Goal: Task Accomplishment & Management: Manage account settings

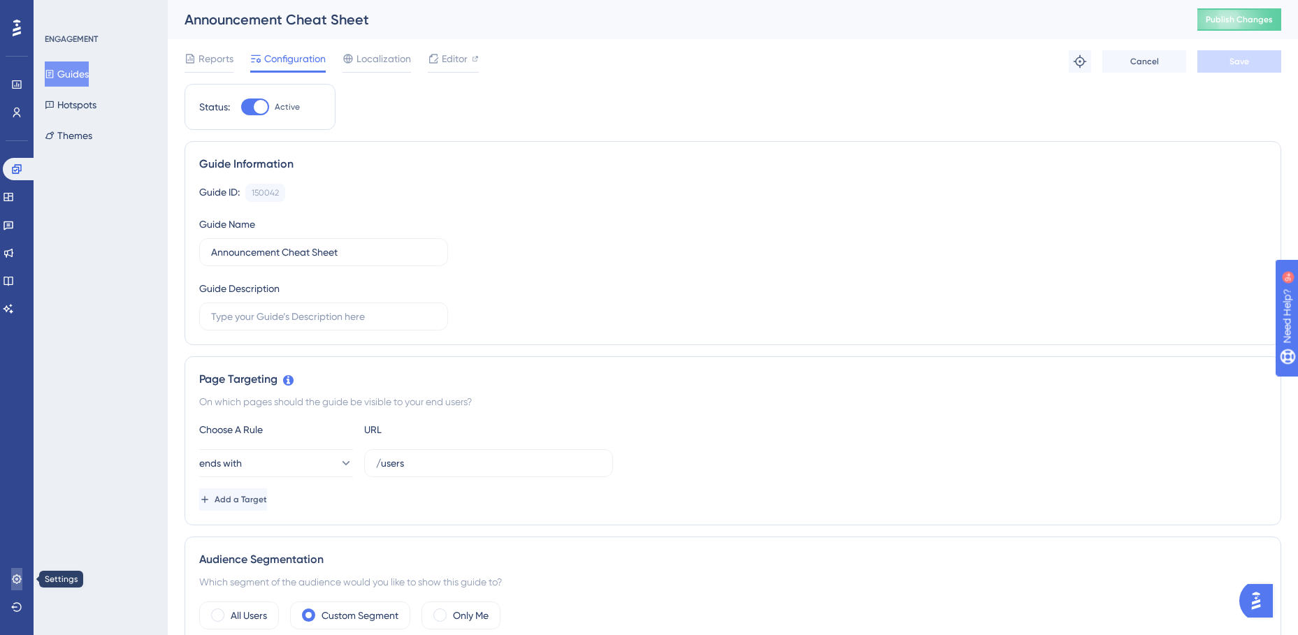
click at [15, 570] on link at bounding box center [16, 579] width 11 height 22
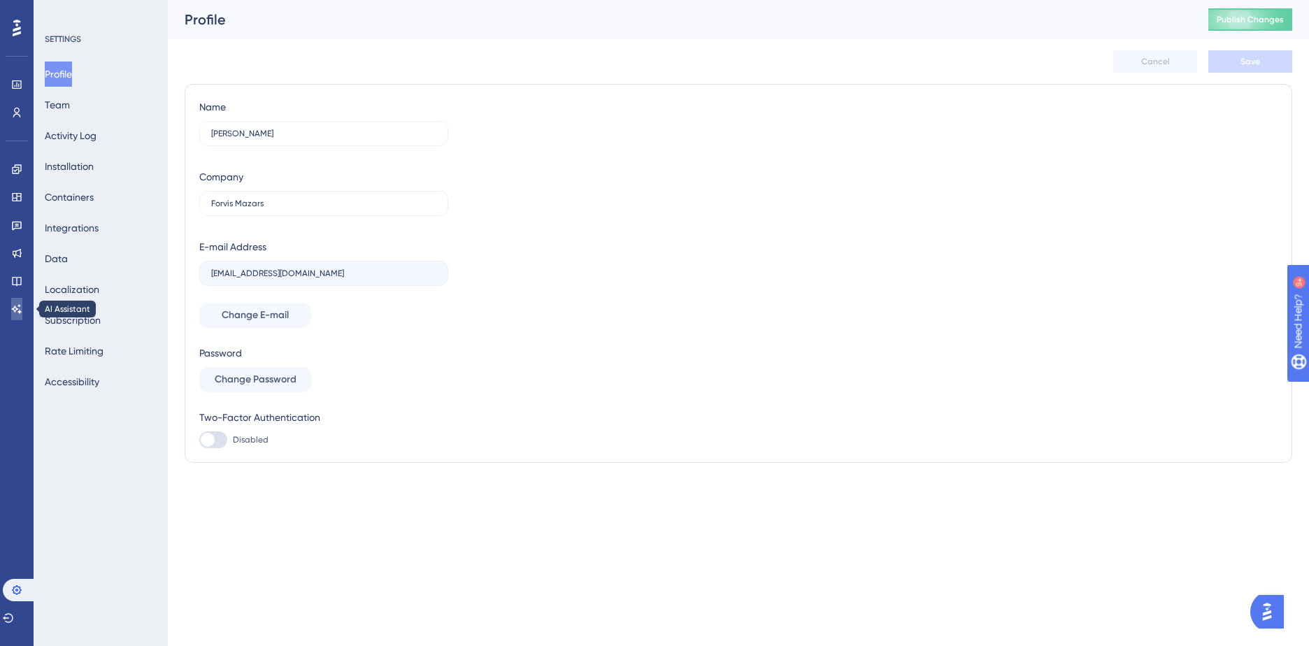
click at [18, 304] on icon at bounding box center [16, 308] width 11 height 11
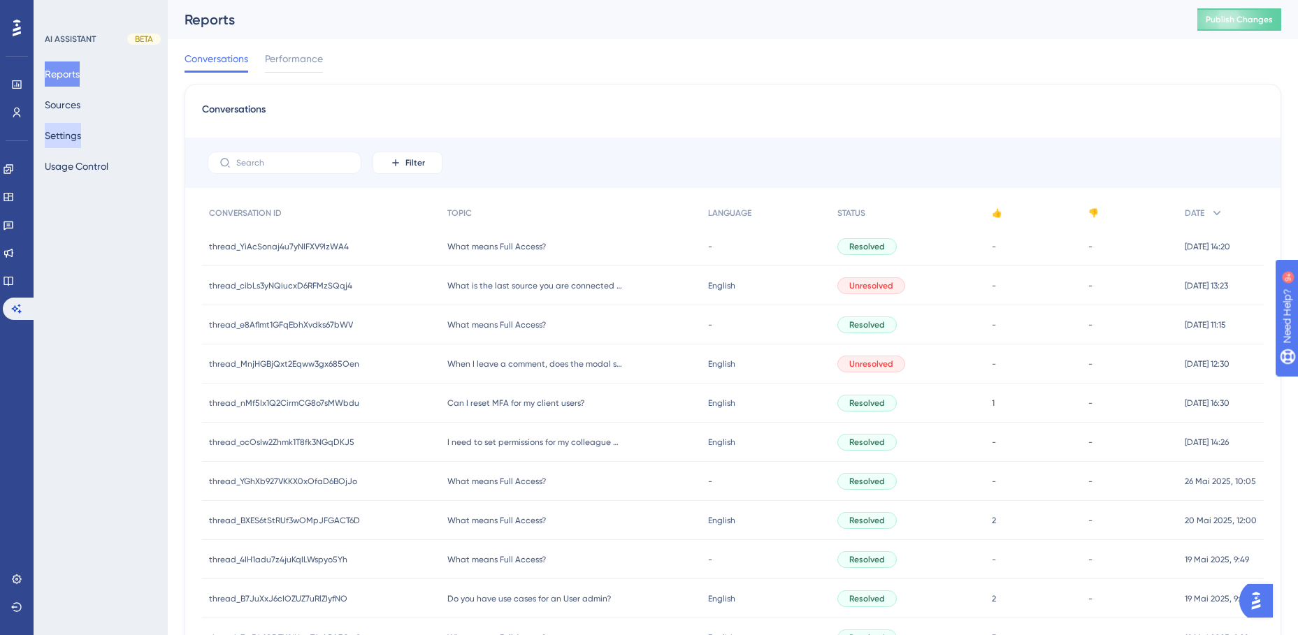
click at [77, 134] on button "Settings" at bounding box center [63, 135] width 36 height 25
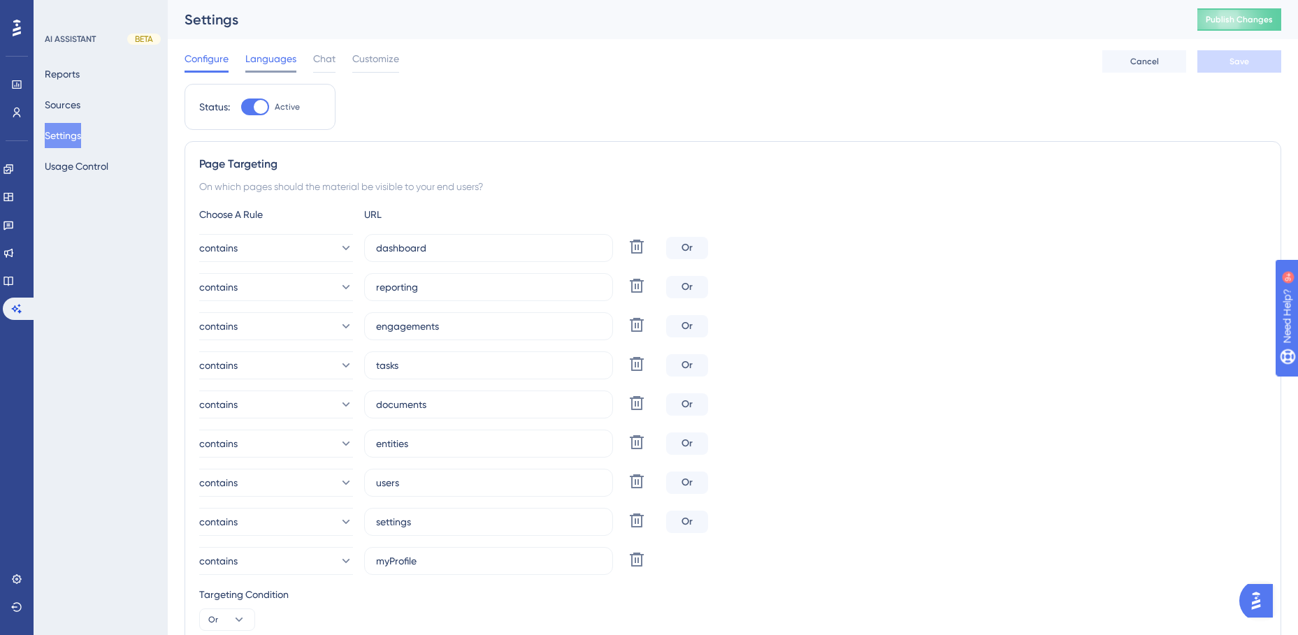
click at [264, 58] on span "Languages" at bounding box center [270, 58] width 51 height 17
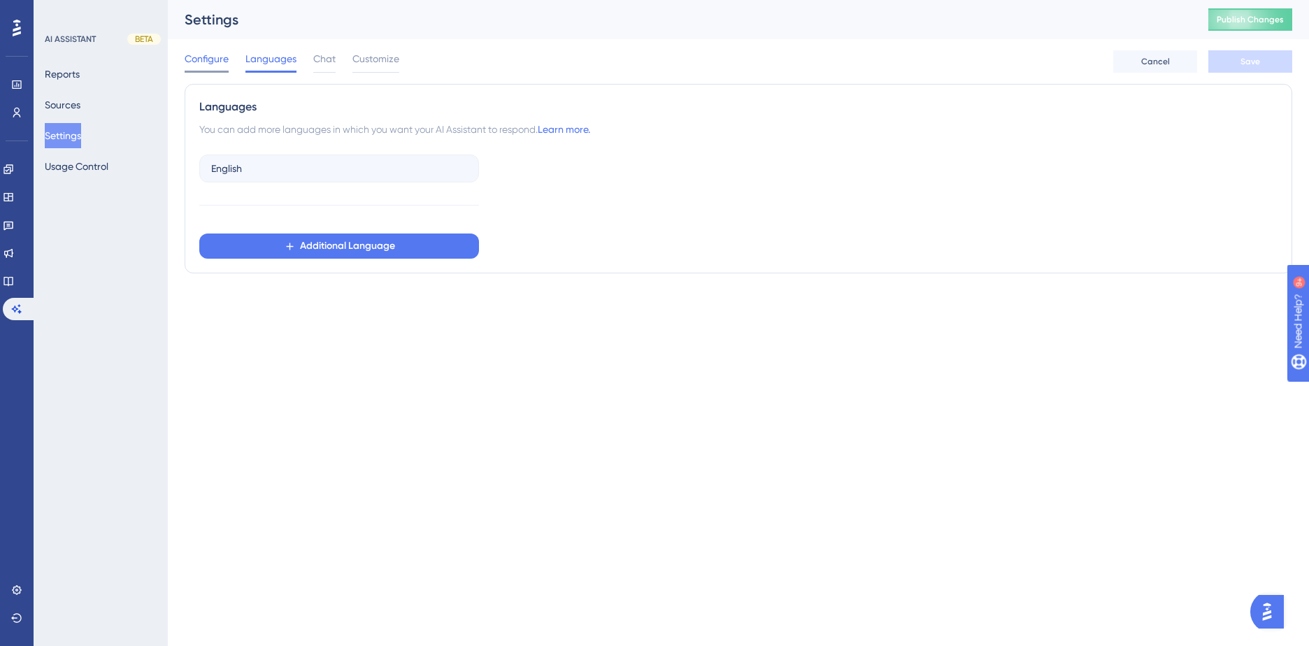
drag, startPoint x: 264, startPoint y: 58, endPoint x: 206, endPoint y: 60, distance: 57.4
click at [208, 58] on span "Configure" at bounding box center [207, 58] width 44 height 17
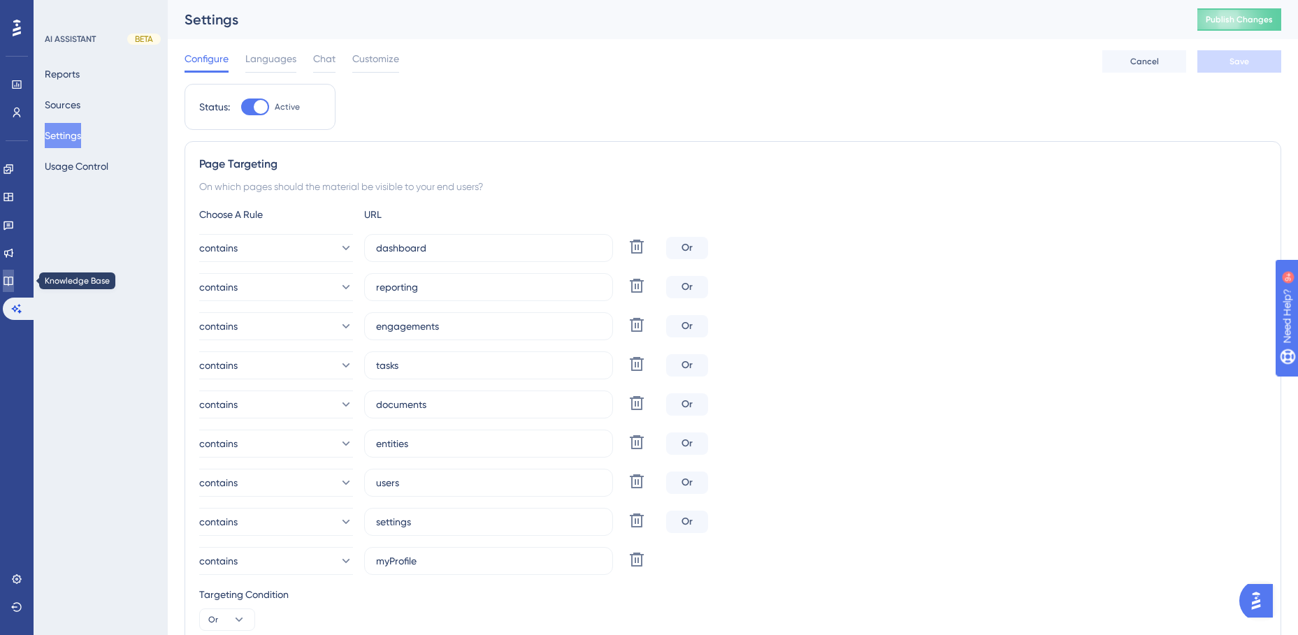
click at [10, 284] on link at bounding box center [8, 281] width 11 height 22
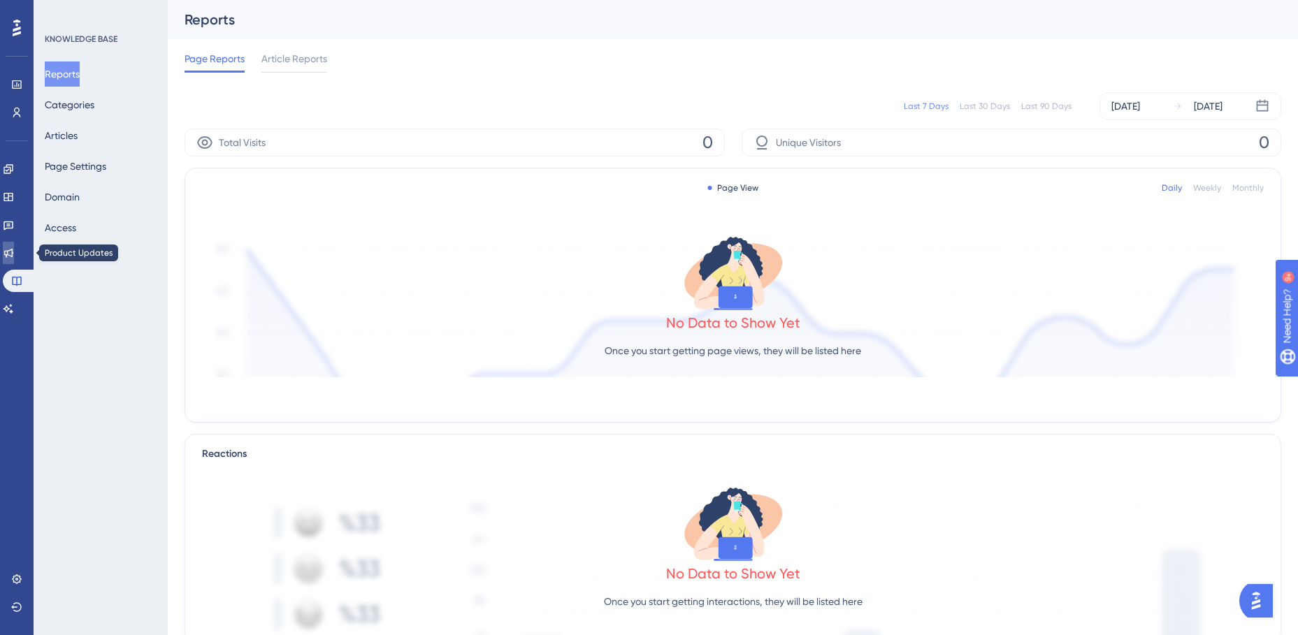
click at [14, 250] on icon at bounding box center [8, 252] width 11 height 11
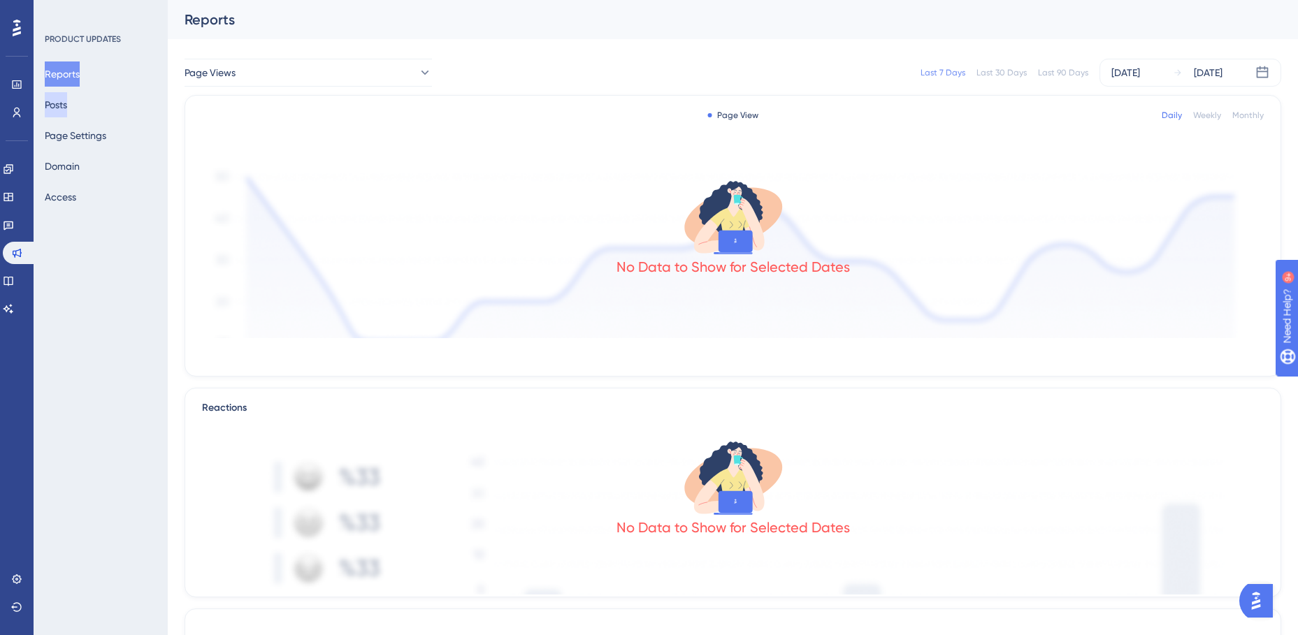
click at [67, 104] on button "Posts" at bounding box center [56, 104] width 22 height 25
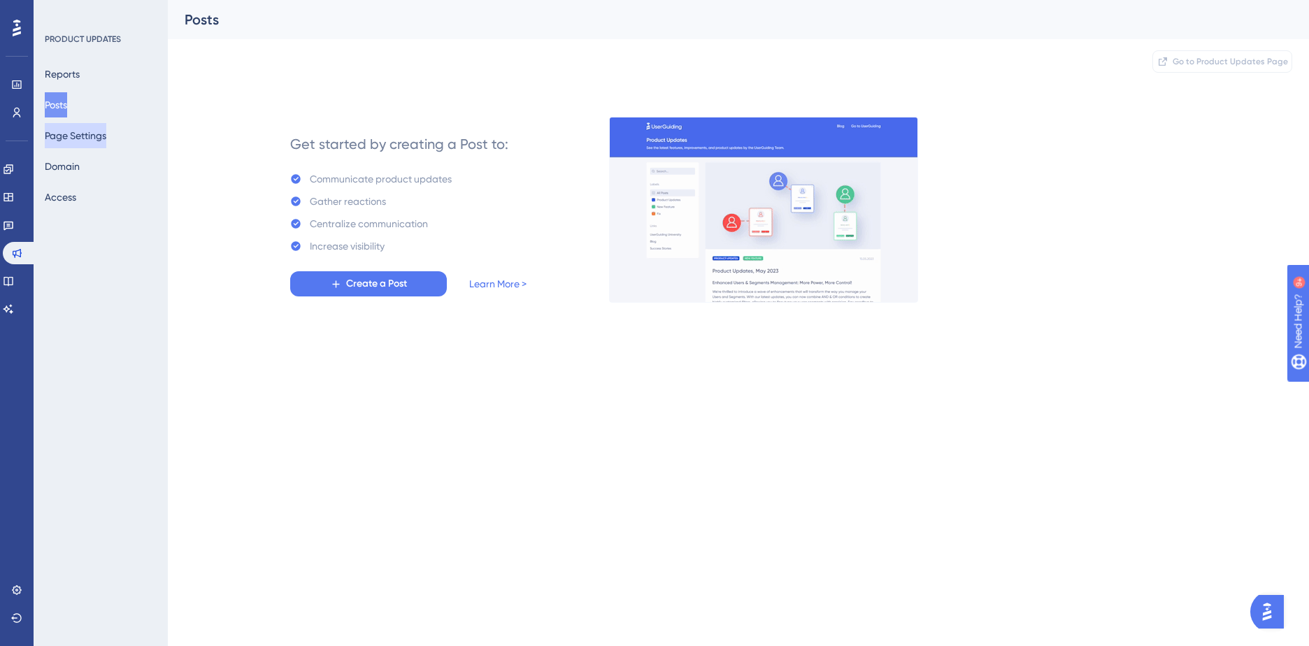
click at [74, 136] on button "Page Settings" at bounding box center [76, 135] width 62 height 25
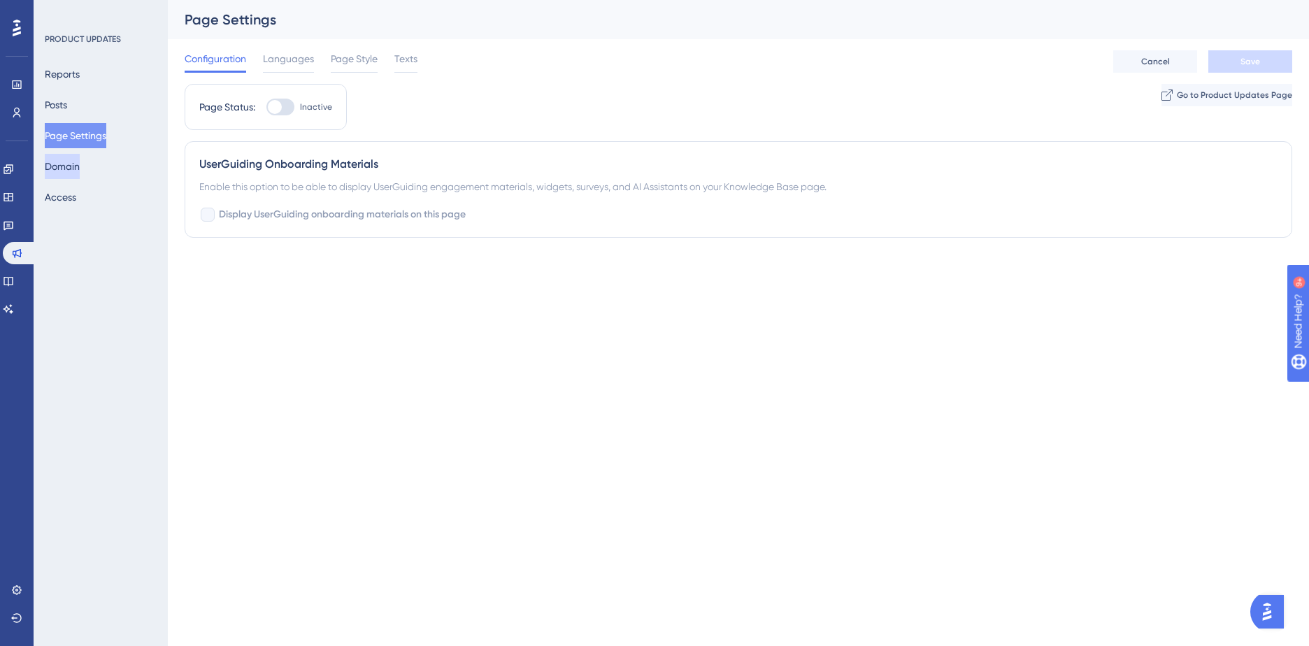
click at [72, 169] on button "Domain" at bounding box center [62, 166] width 35 height 25
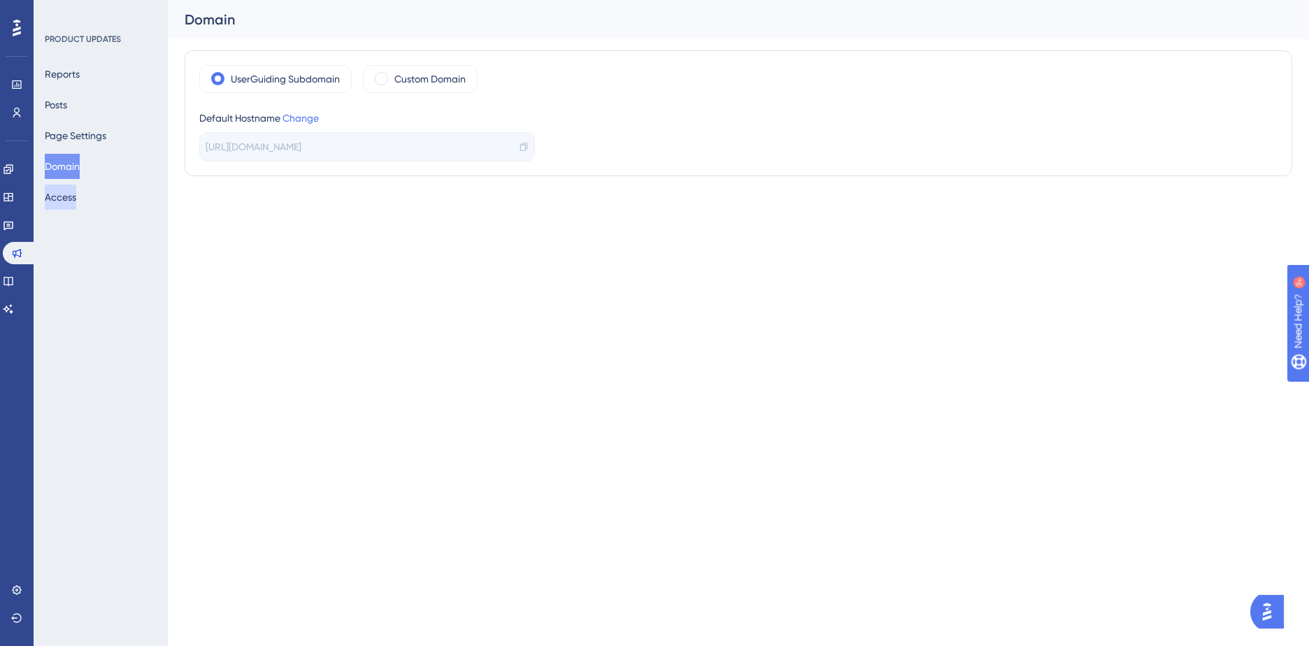
click at [70, 194] on button "Access" at bounding box center [60, 197] width 31 height 25
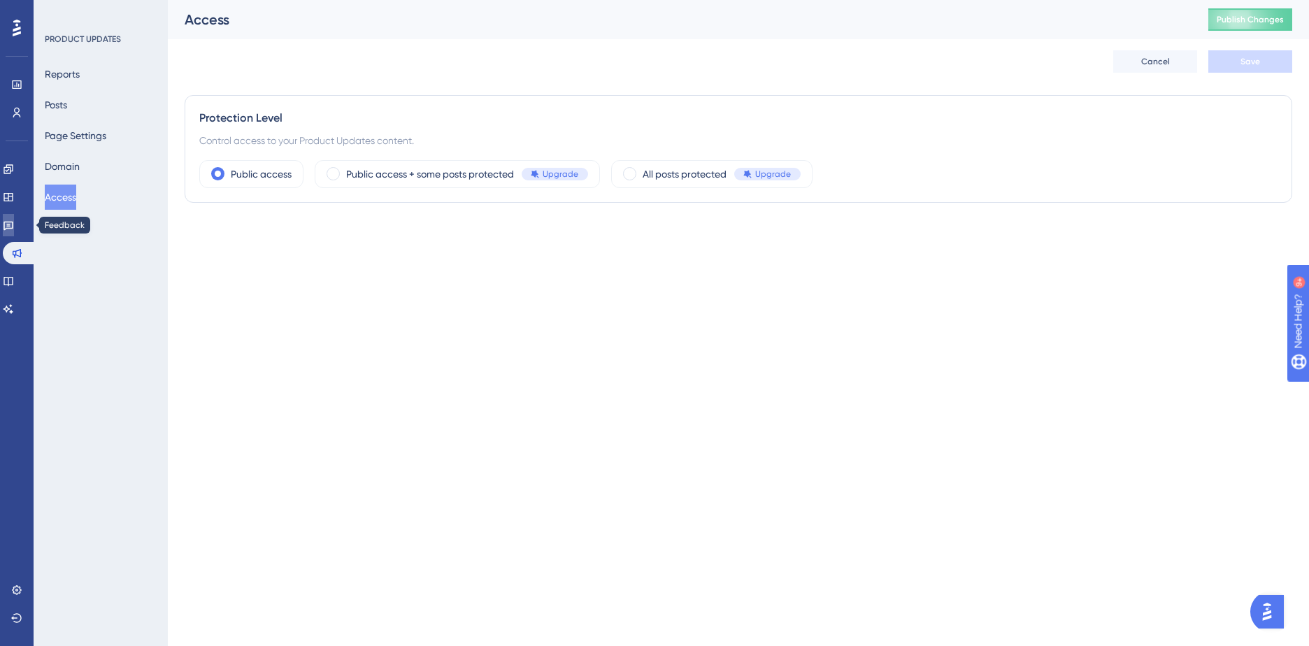
click at [13, 224] on icon at bounding box center [8, 226] width 10 height 9
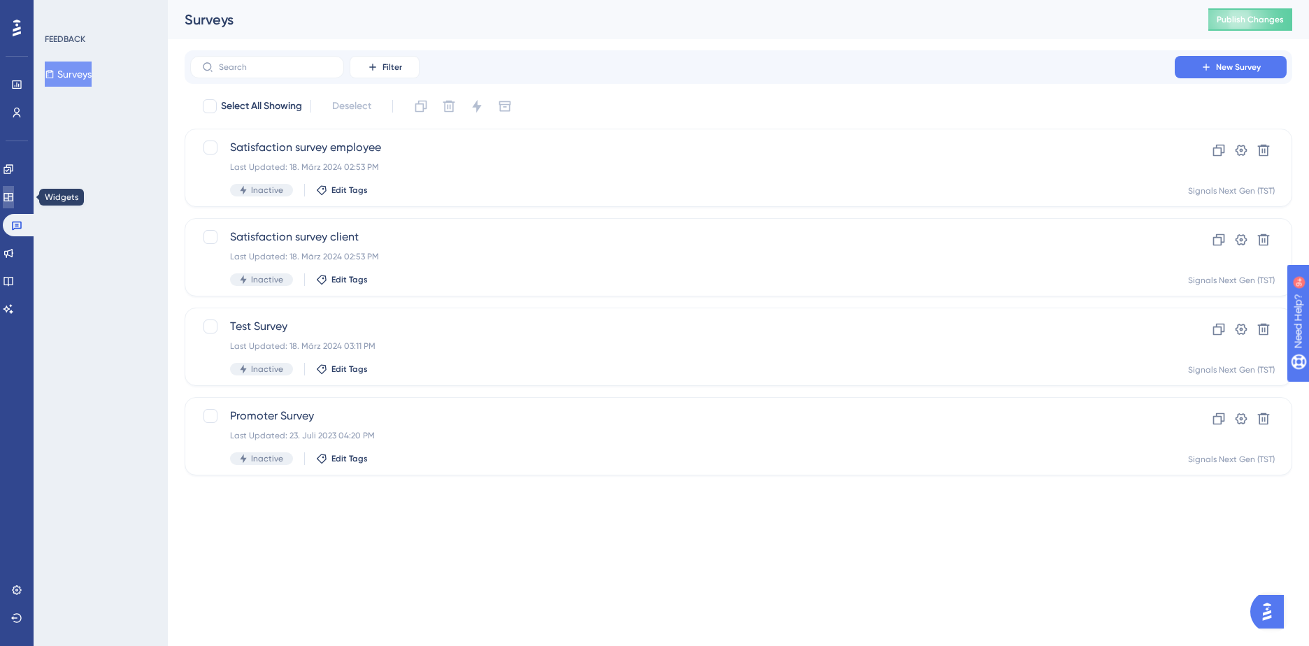
click at [13, 197] on icon at bounding box center [7, 197] width 9 height 8
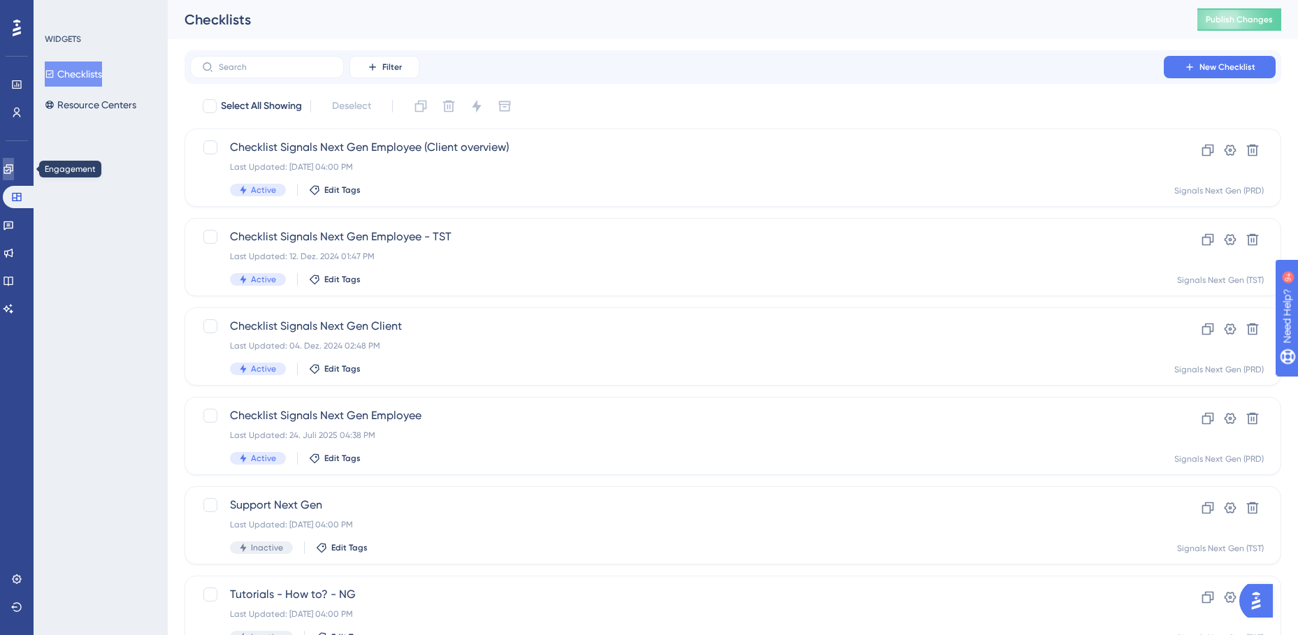
click at [13, 172] on icon at bounding box center [7, 168] width 9 height 9
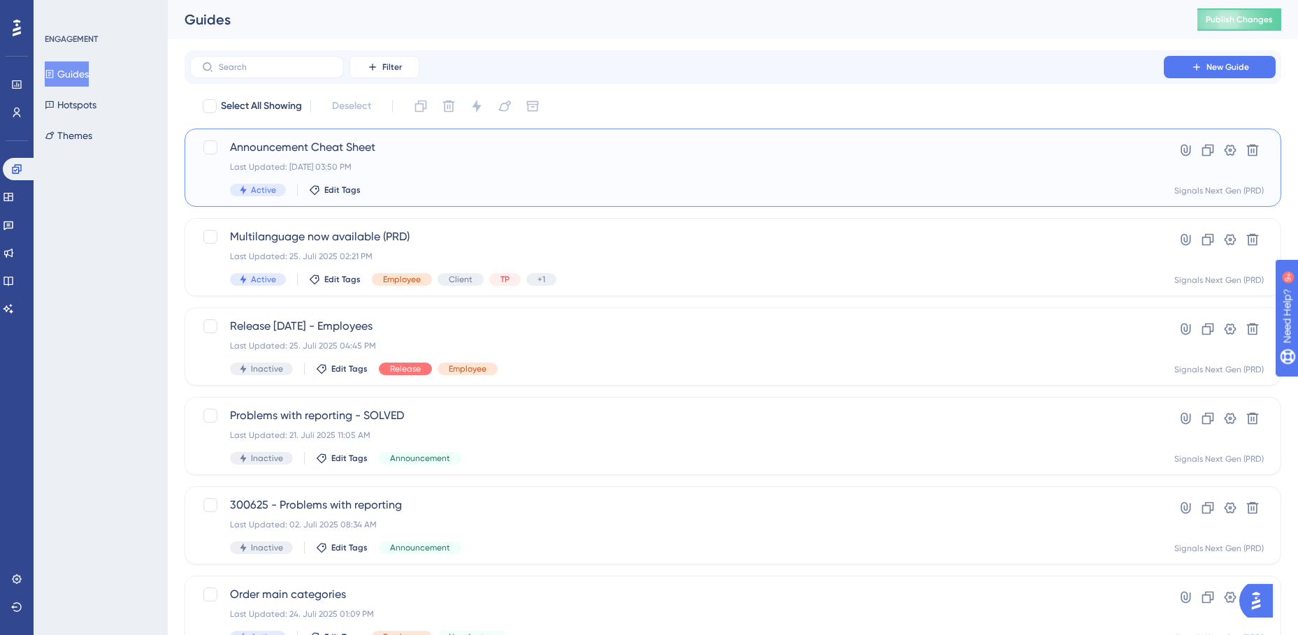
click at [454, 158] on div "Announcement Cheat Sheet Last Updated: 18. Aug. 2025 03:50 PM Active Edit Tags" at bounding box center [677, 167] width 894 height 57
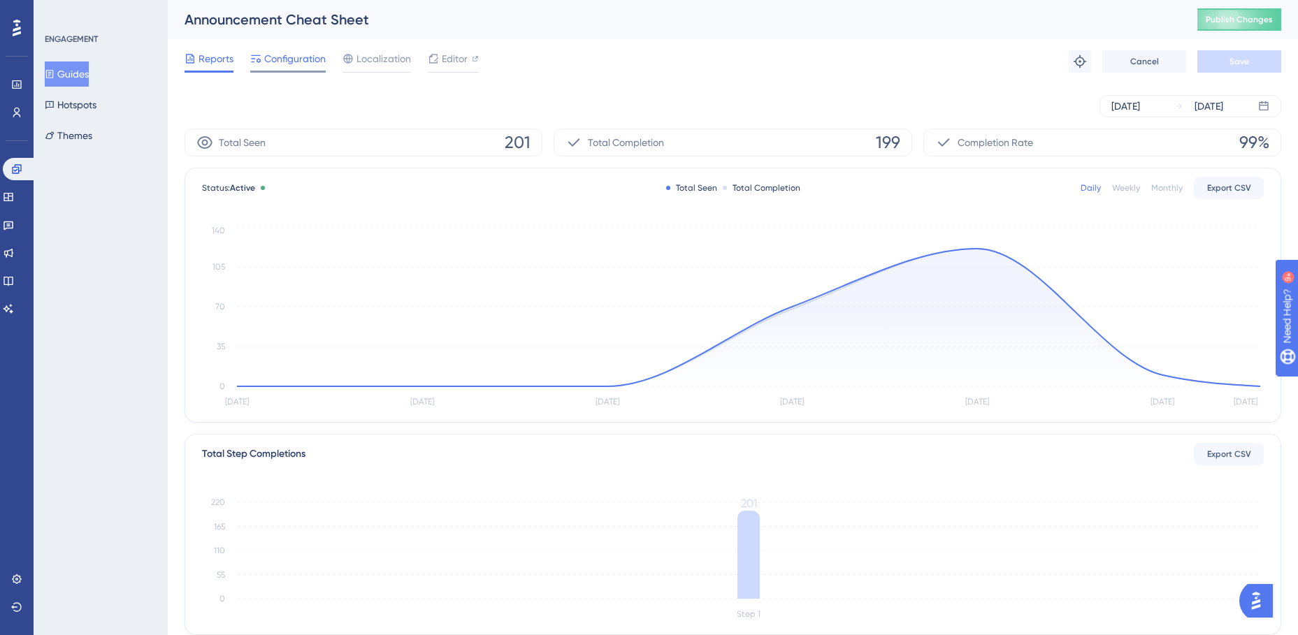
click at [296, 57] on span "Configuration" at bounding box center [295, 58] width 62 height 17
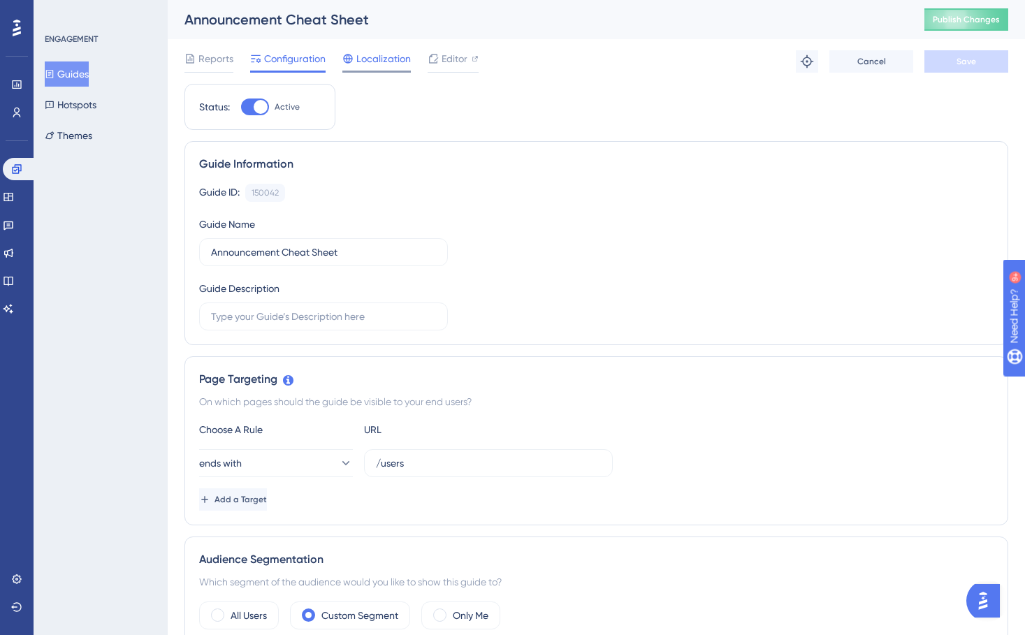
click at [383, 66] on span "Localization" at bounding box center [384, 58] width 55 height 17
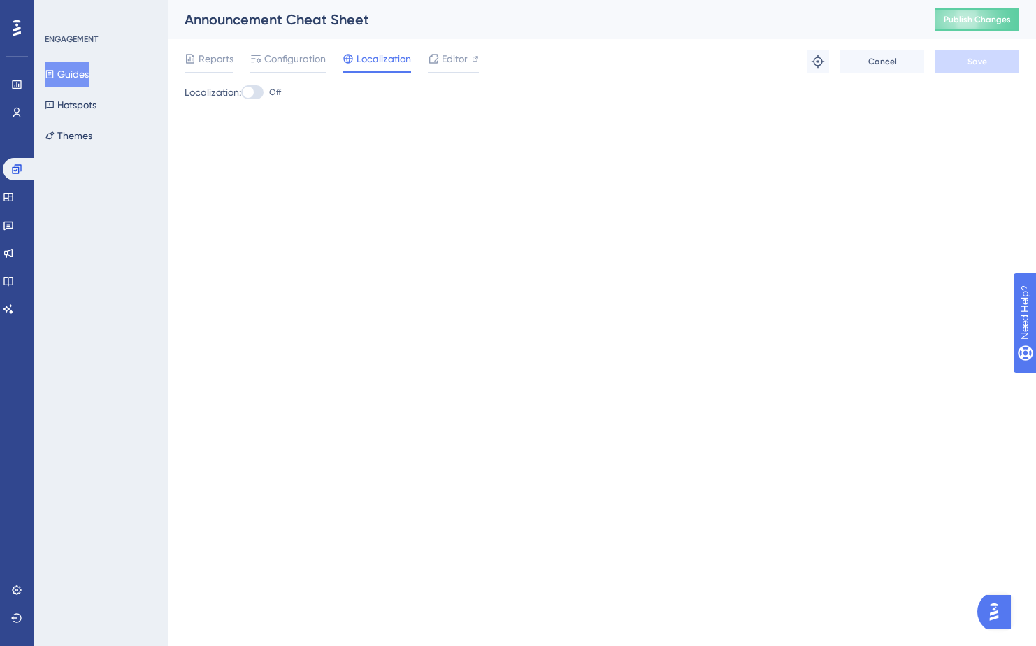
click at [81, 75] on button "Guides" at bounding box center [67, 74] width 44 height 25
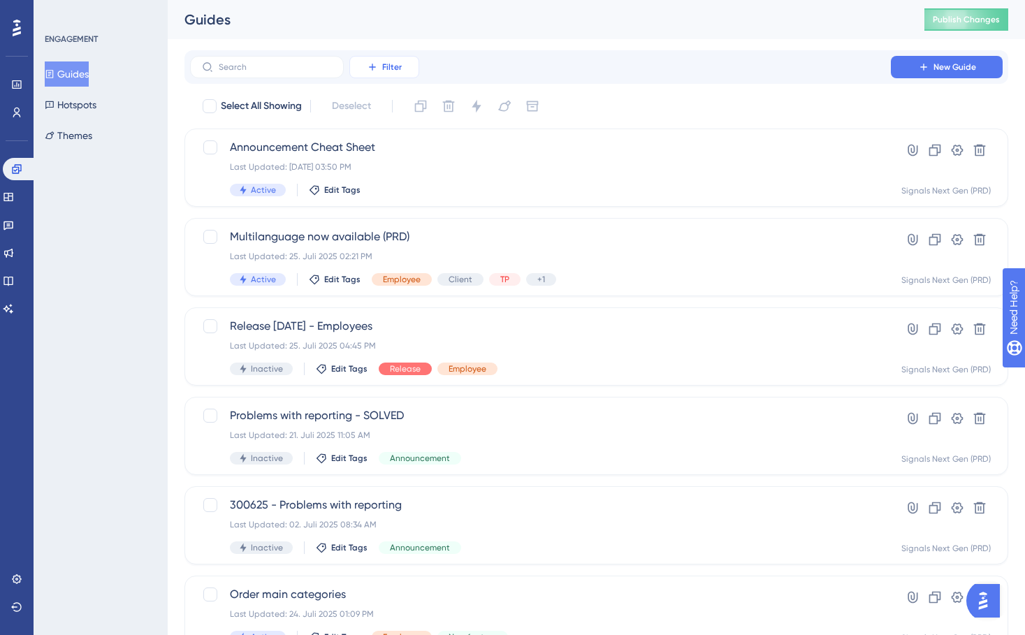
click at [388, 72] on span "Filter" at bounding box center [392, 67] width 20 height 11
click at [403, 165] on span "Containers" at bounding box center [394, 162] width 49 height 17
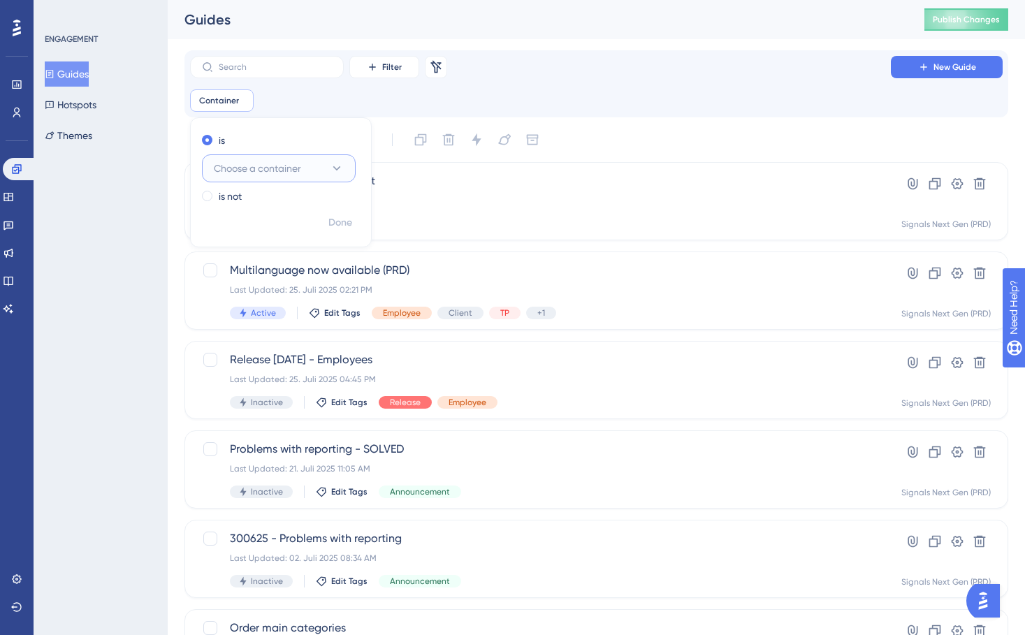
click at [346, 171] on button "Choose a container" at bounding box center [279, 168] width 154 height 28
click at [274, 308] on span "Signals Next Gen (TST)" at bounding box center [272, 309] width 100 height 17
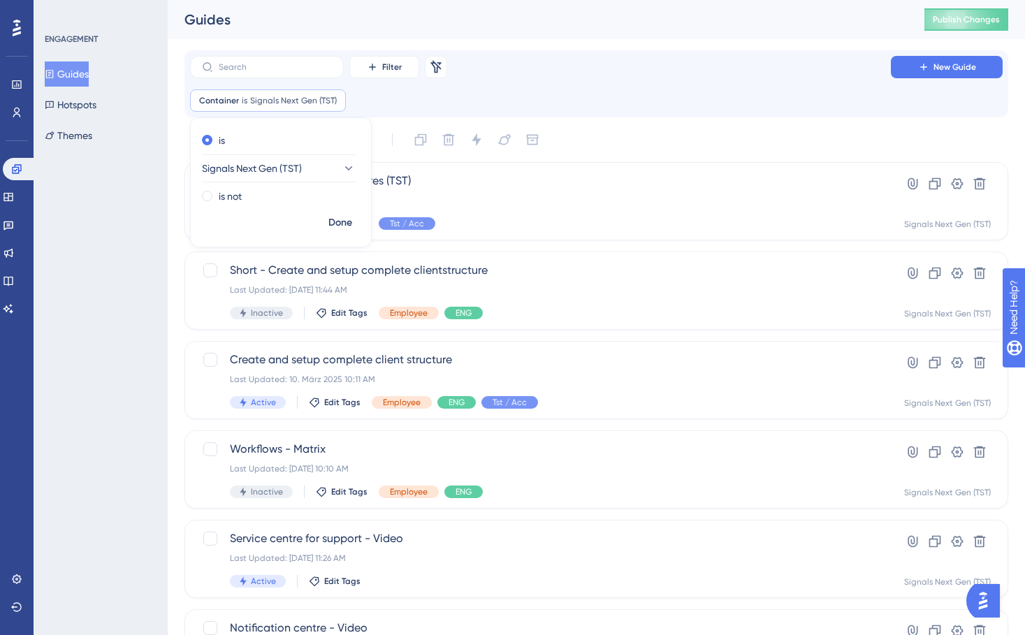
click at [380, 115] on div "Filter Remove Filters New Guide Container is Signals Next Gen (TST) Signals Nex…" at bounding box center [597, 83] width 824 height 67
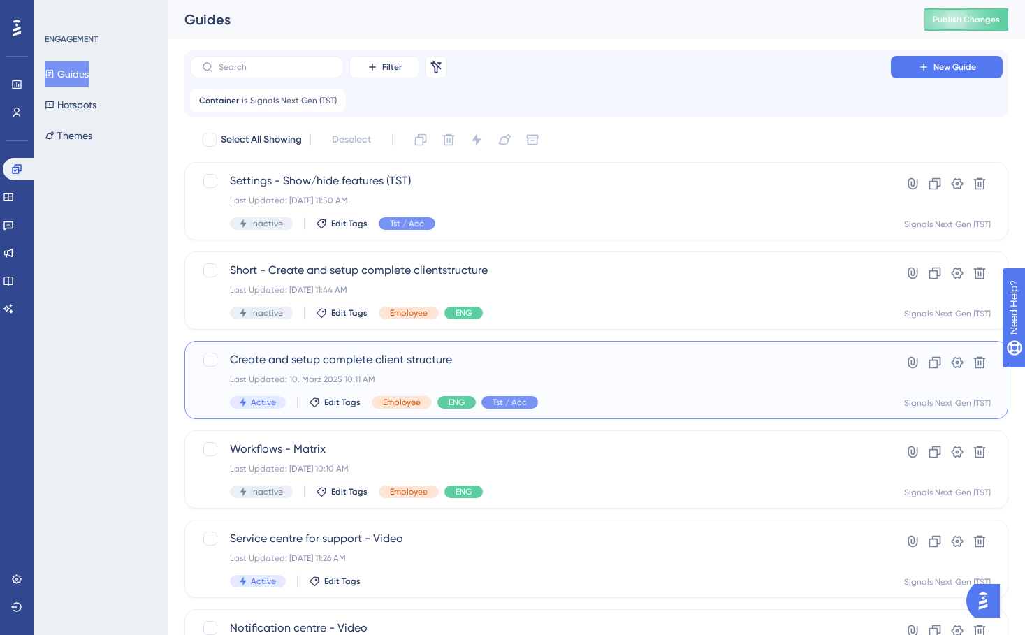
click at [453, 368] on span "Create and setup complete client structure" at bounding box center [540, 360] width 621 height 17
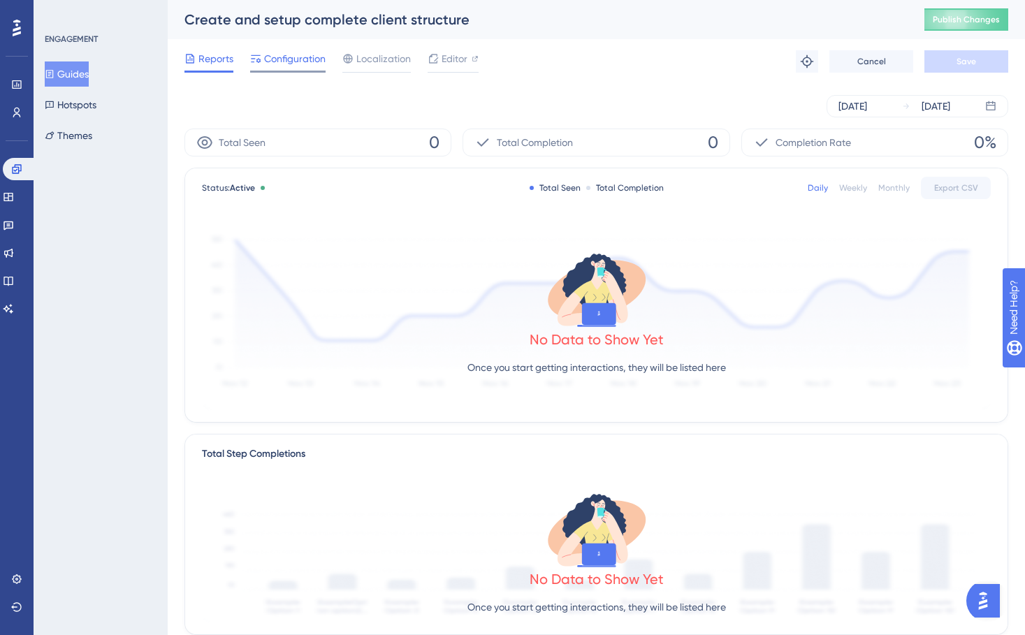
click at [297, 62] on span "Configuration" at bounding box center [295, 58] width 62 height 17
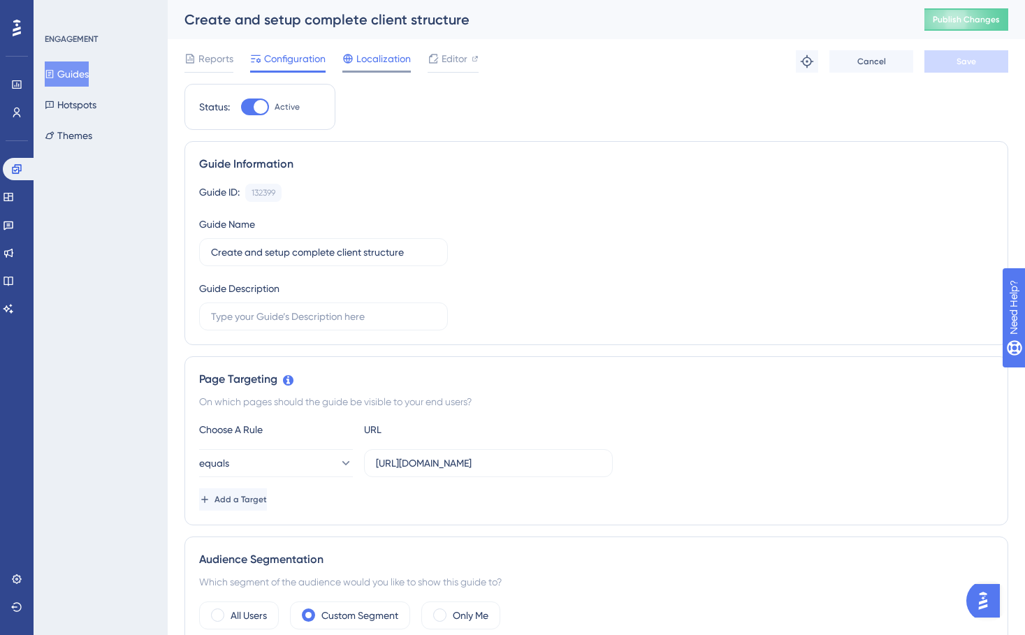
click at [377, 64] on span "Localization" at bounding box center [384, 58] width 55 height 17
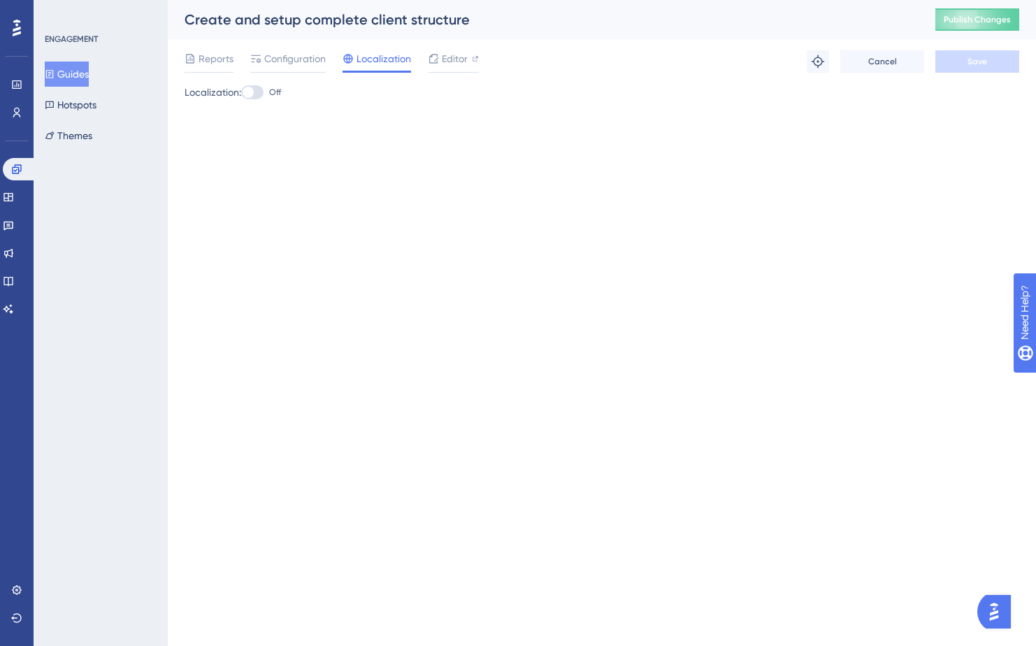
click at [254, 92] on div at bounding box center [248, 92] width 11 height 11
click at [241, 92] on input "Off" at bounding box center [240, 92] width 1 height 1
checkbox input "true"
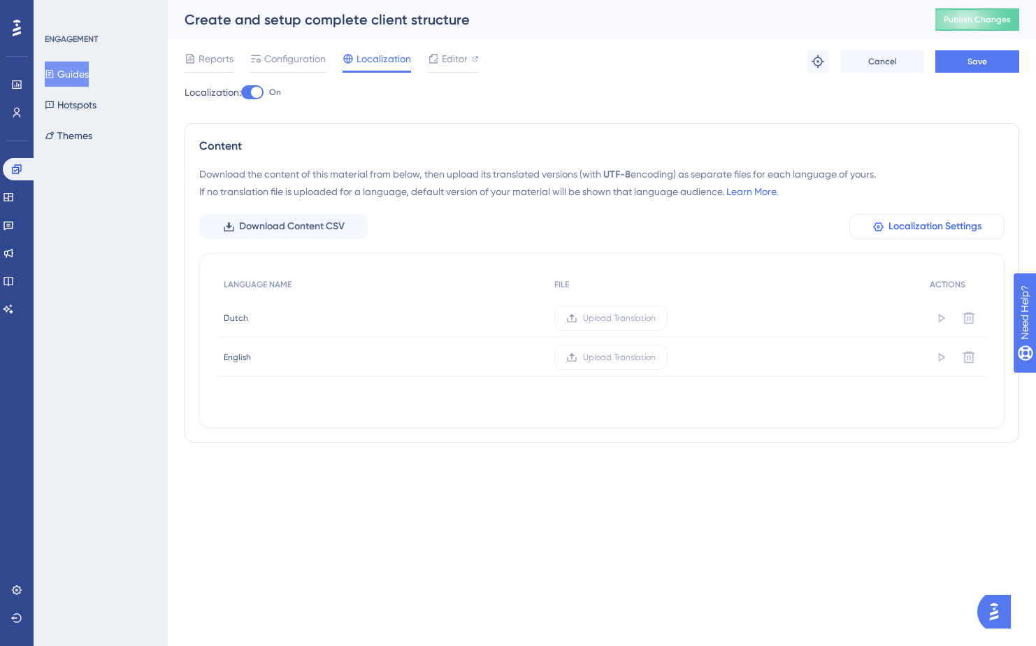
click at [915, 226] on span "Localization Settings" at bounding box center [934, 226] width 93 height 17
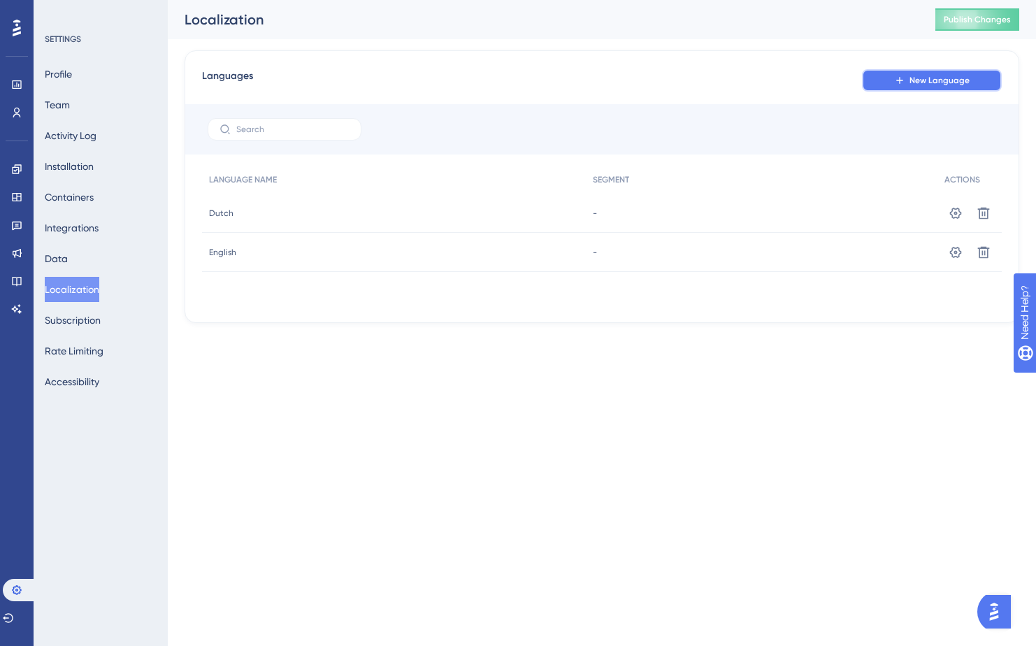
click at [919, 84] on span "New Language" at bounding box center [939, 80] width 60 height 11
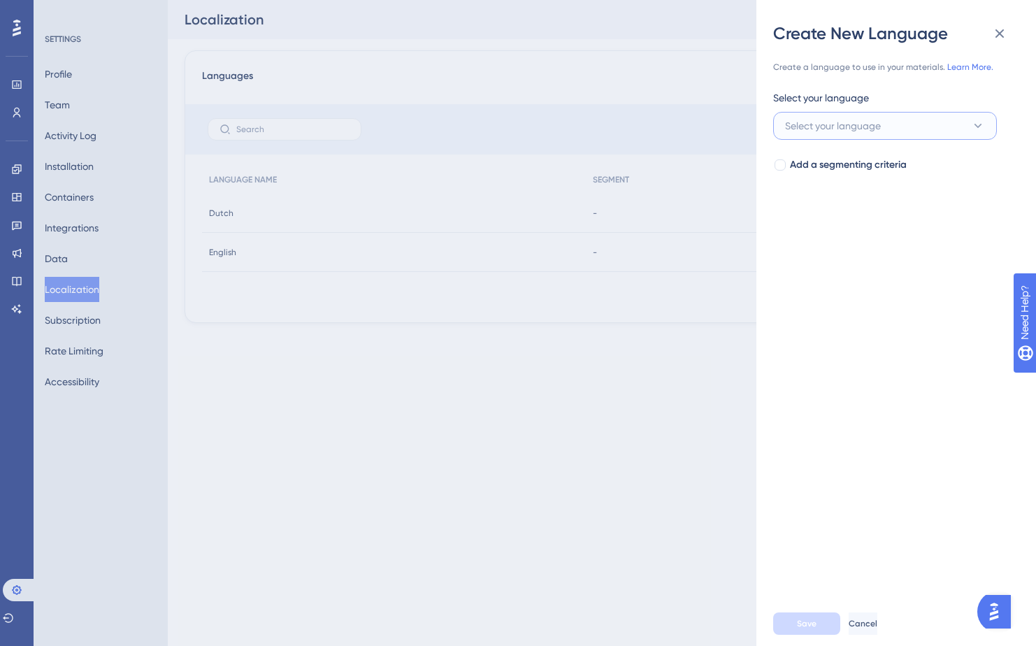
click at [939, 131] on button "Select your language" at bounding box center [885, 126] width 224 height 28
click at [661, 353] on div "Create New Language Create a language to use in your materials. Learn More. Sel…" at bounding box center [518, 323] width 1036 height 646
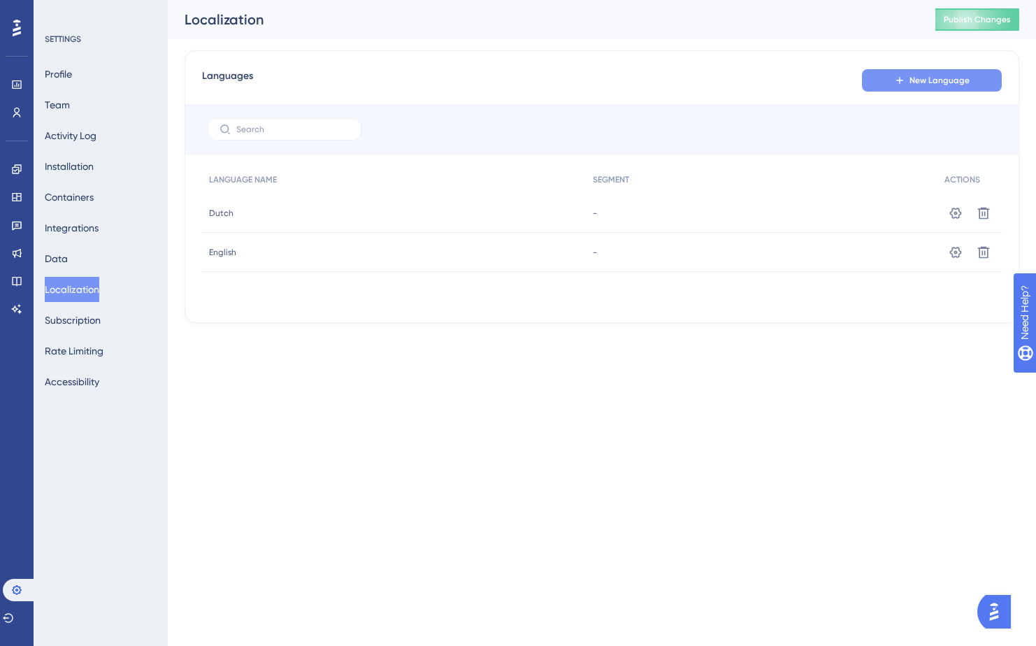
click at [916, 78] on span "New Language" at bounding box center [939, 80] width 60 height 11
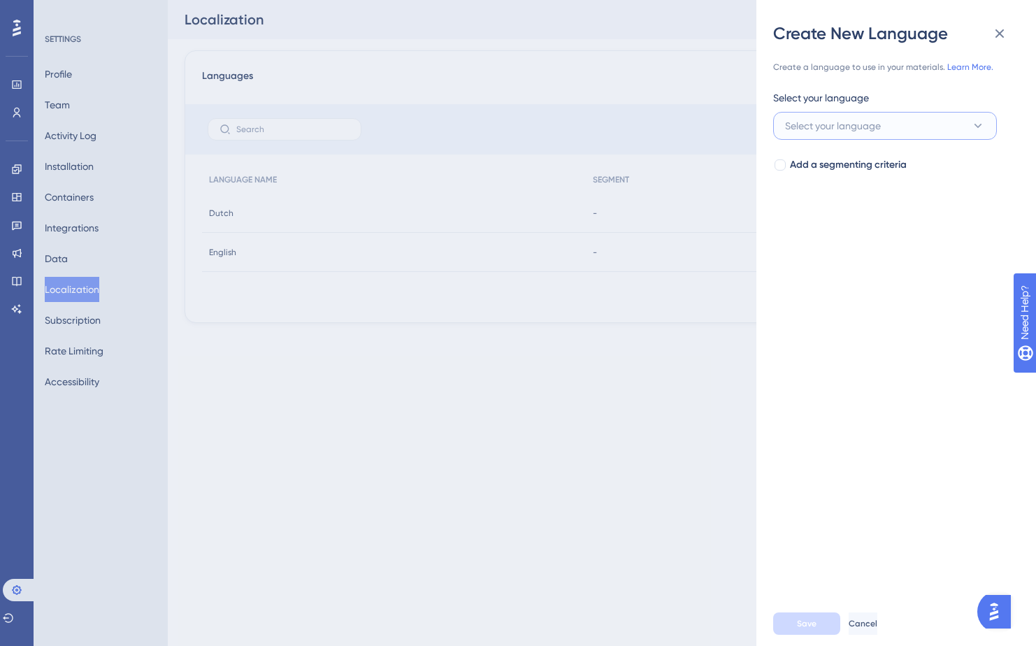
click at [949, 127] on button "Select your language" at bounding box center [885, 126] width 224 height 28
click at [855, 269] on div "German German" at bounding box center [884, 267] width 183 height 28
click at [779, 168] on div at bounding box center [780, 164] width 11 height 11
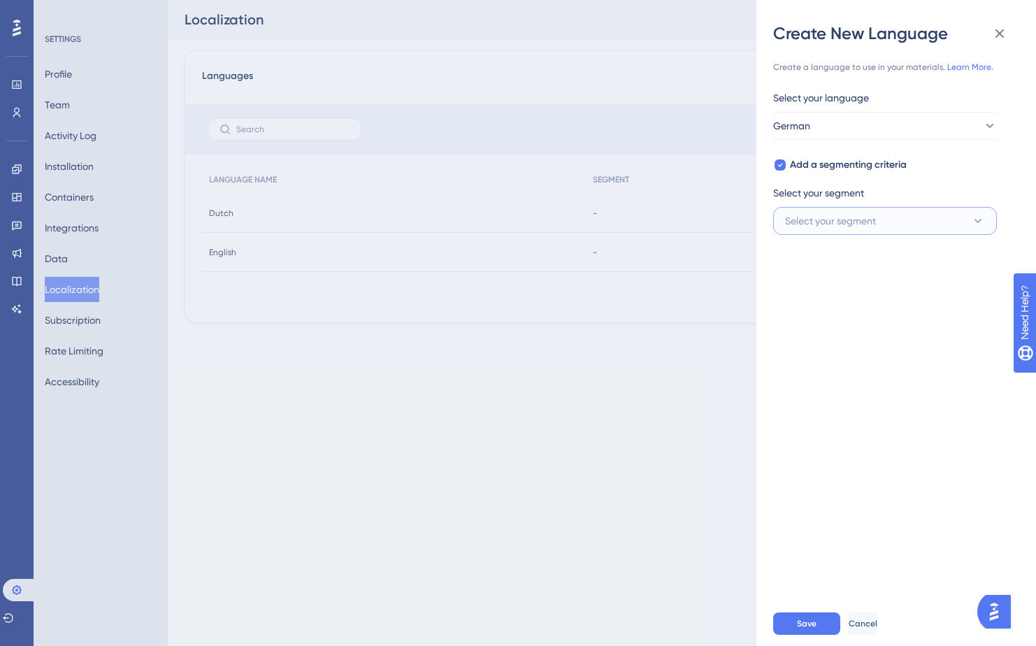
click at [936, 226] on button "Select your segment" at bounding box center [885, 221] width 224 height 28
click at [852, 461] on div "Create a language to use in your materials. Learn More. Select your language Ge…" at bounding box center [901, 323] width 257 height 556
click at [782, 164] on icon at bounding box center [780, 165] width 5 height 3
checkbox input "false"
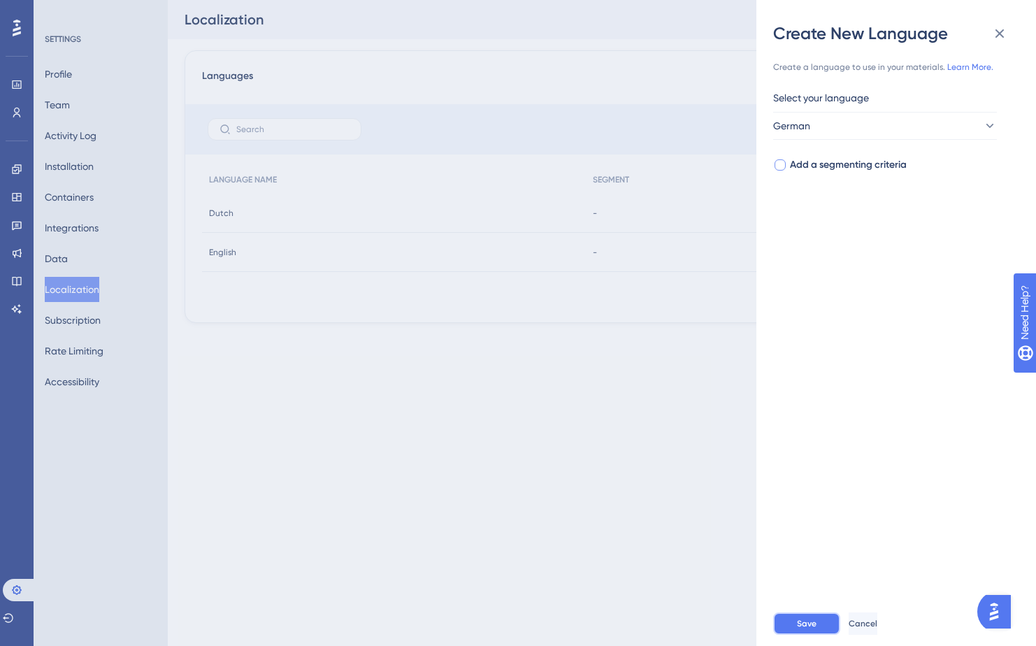
click at [813, 623] on span "Save" at bounding box center [807, 623] width 20 height 11
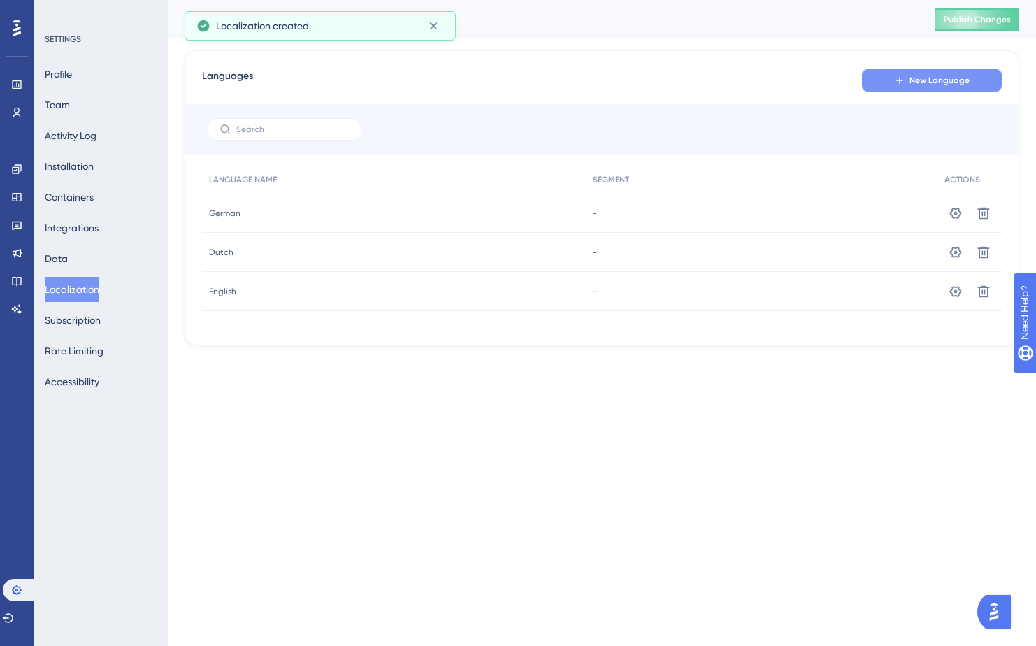
click at [903, 82] on icon at bounding box center [899, 80] width 11 height 11
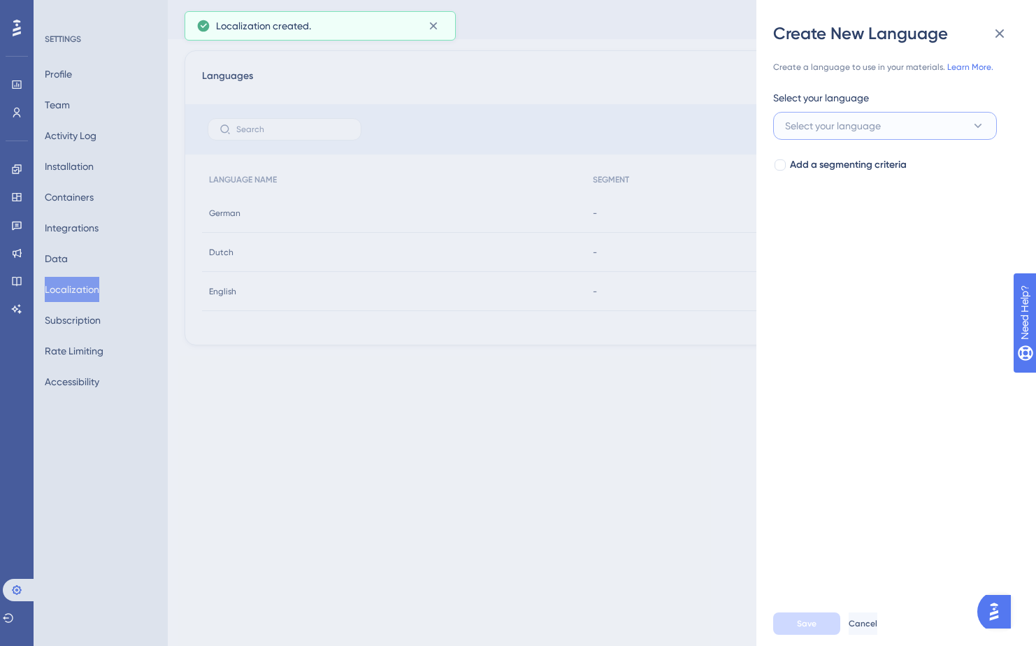
click at [934, 130] on button "Select your language" at bounding box center [885, 126] width 224 height 28
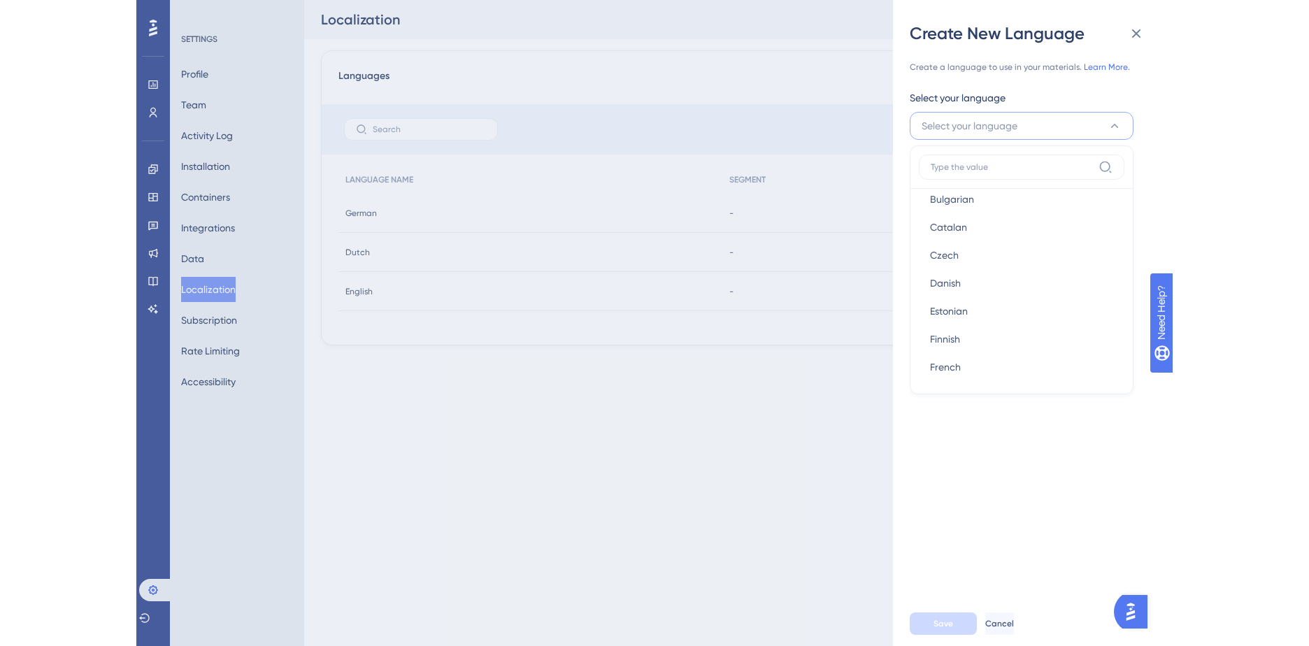
scroll to position [140, 0]
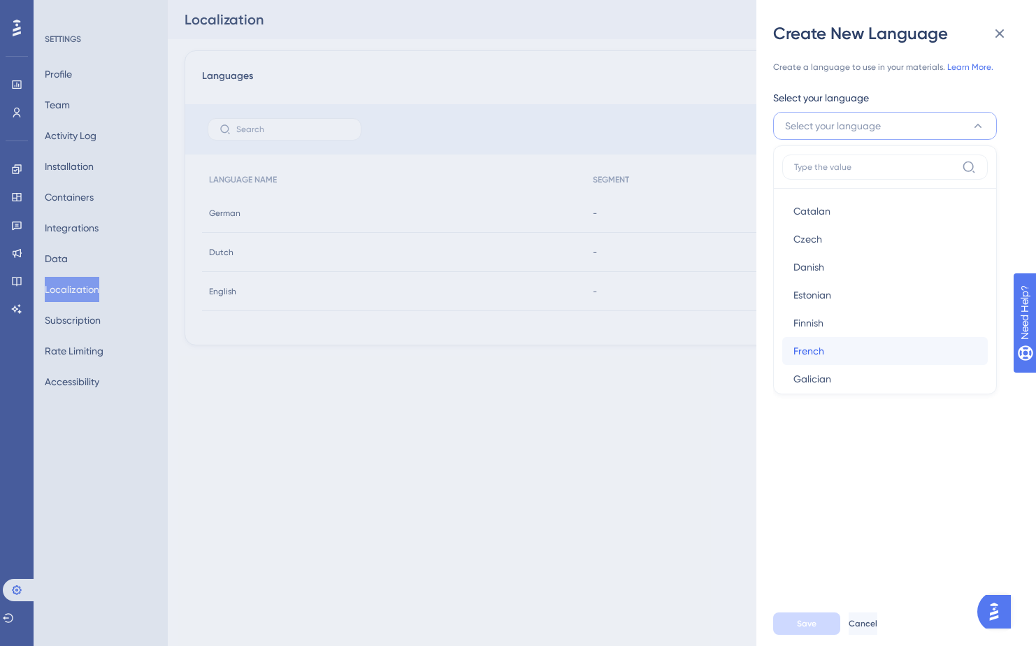
click at [835, 343] on div "French French" at bounding box center [884, 351] width 183 height 28
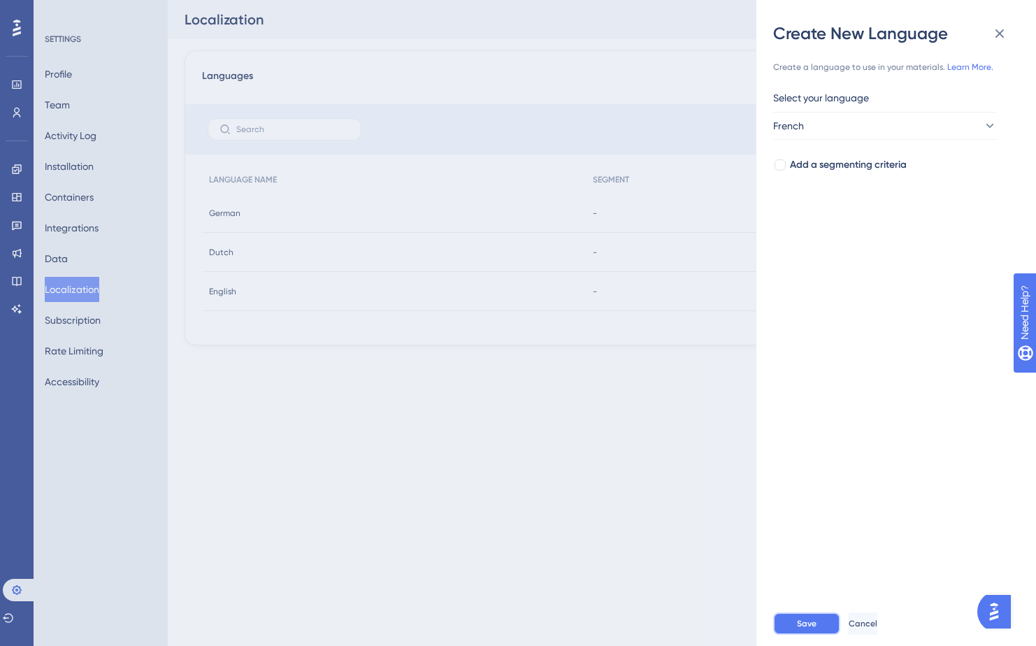
click at [819, 622] on button "Save" at bounding box center [806, 623] width 67 height 22
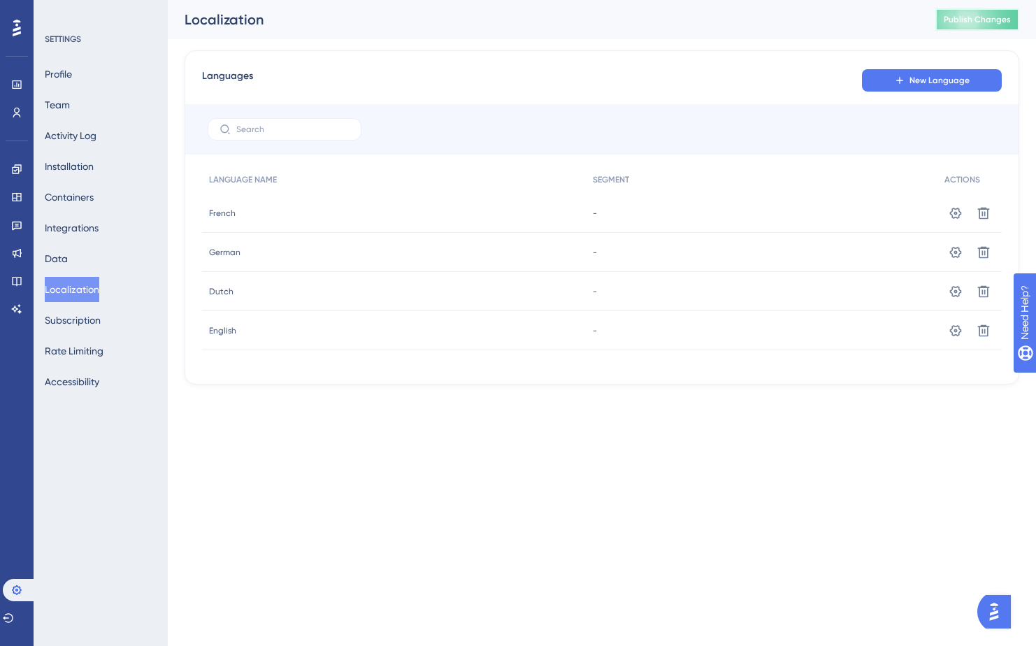
click at [959, 22] on span "Publish Changes" at bounding box center [977, 19] width 67 height 11
click at [19, 166] on icon at bounding box center [16, 169] width 11 height 11
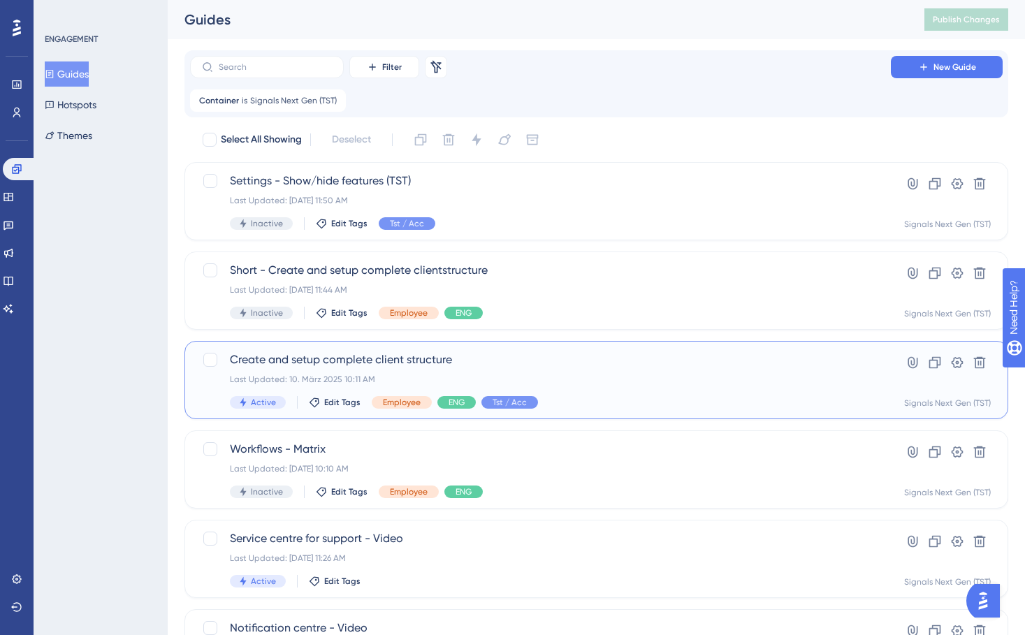
click at [465, 359] on span "Create and setup complete client structure" at bounding box center [540, 360] width 621 height 17
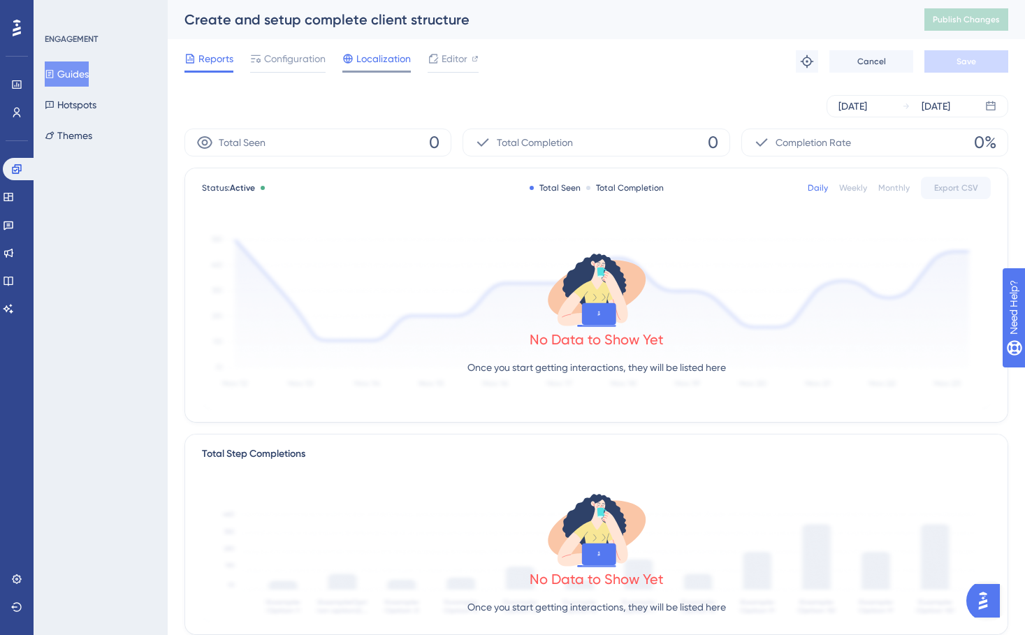
click at [384, 62] on span "Localization" at bounding box center [384, 58] width 55 height 17
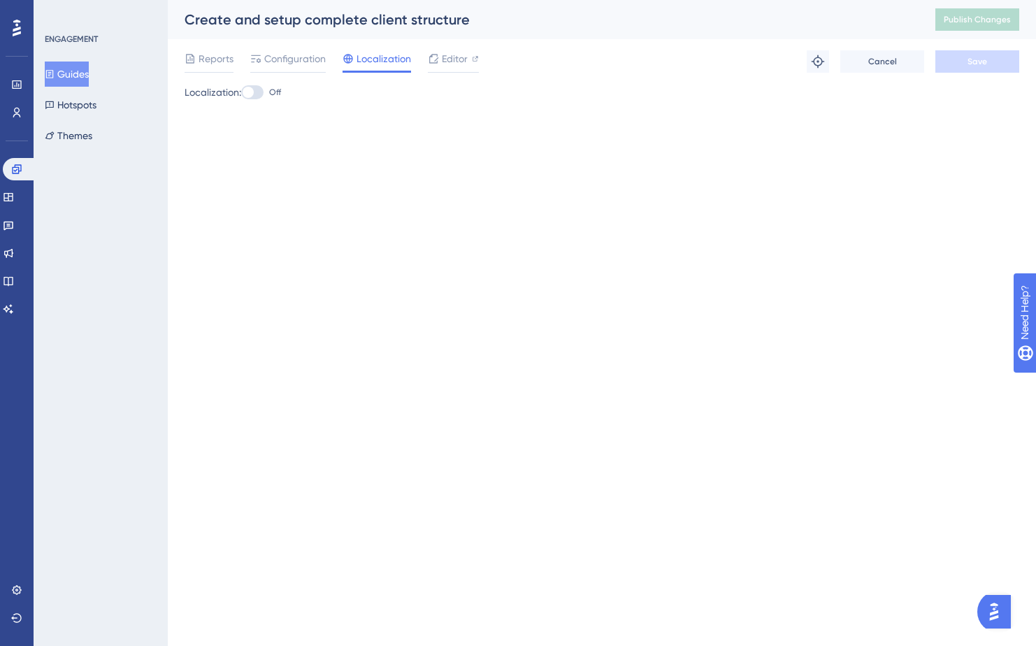
click at [80, 78] on button "Guides" at bounding box center [67, 74] width 44 height 25
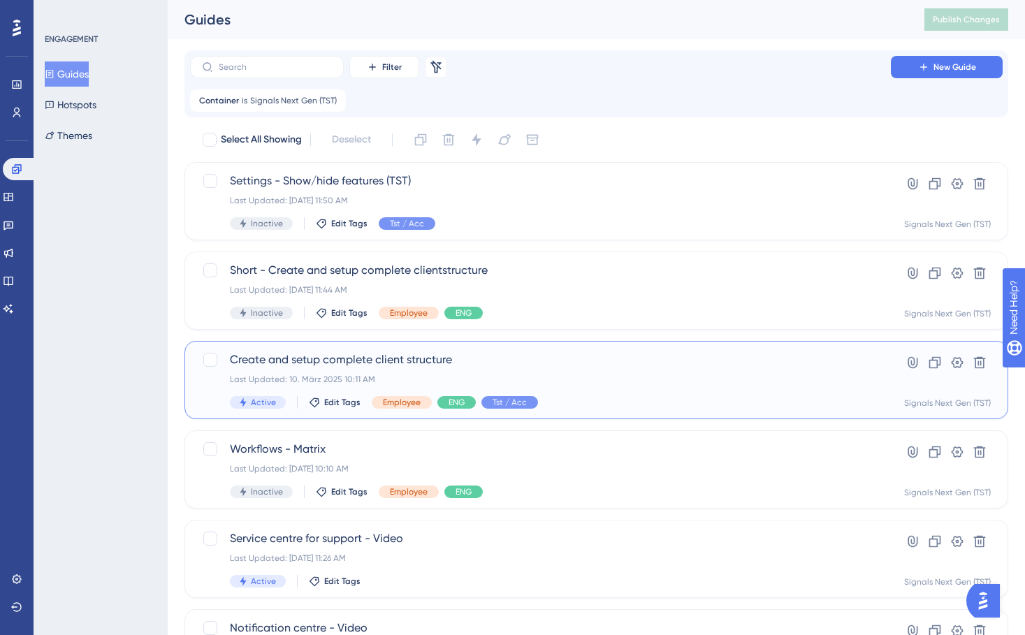
click at [497, 361] on span "Create and setup complete client structure" at bounding box center [540, 360] width 621 height 17
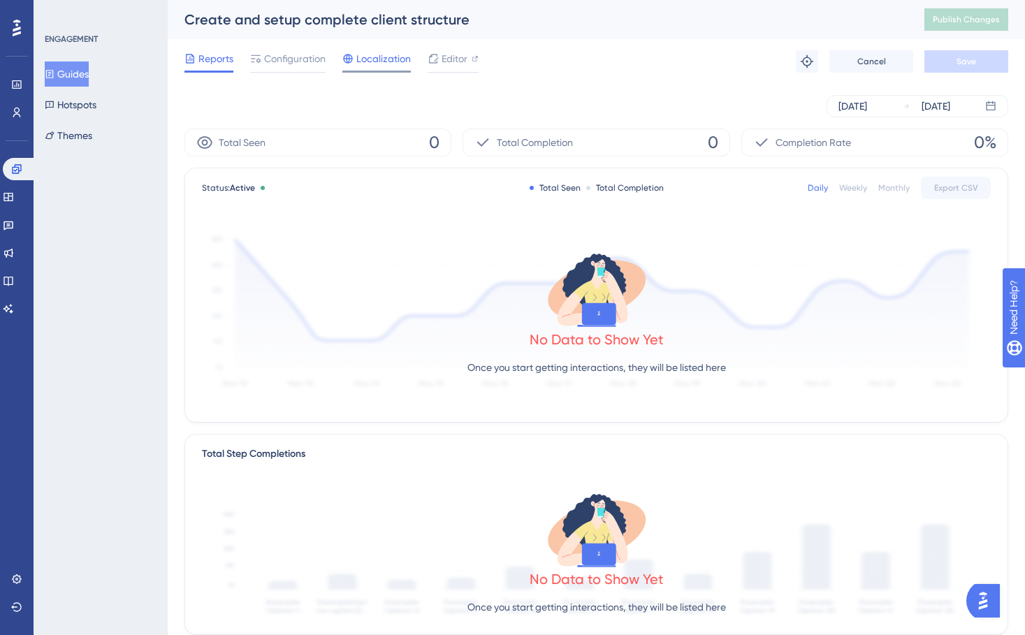
click at [380, 60] on span "Localization" at bounding box center [384, 58] width 55 height 17
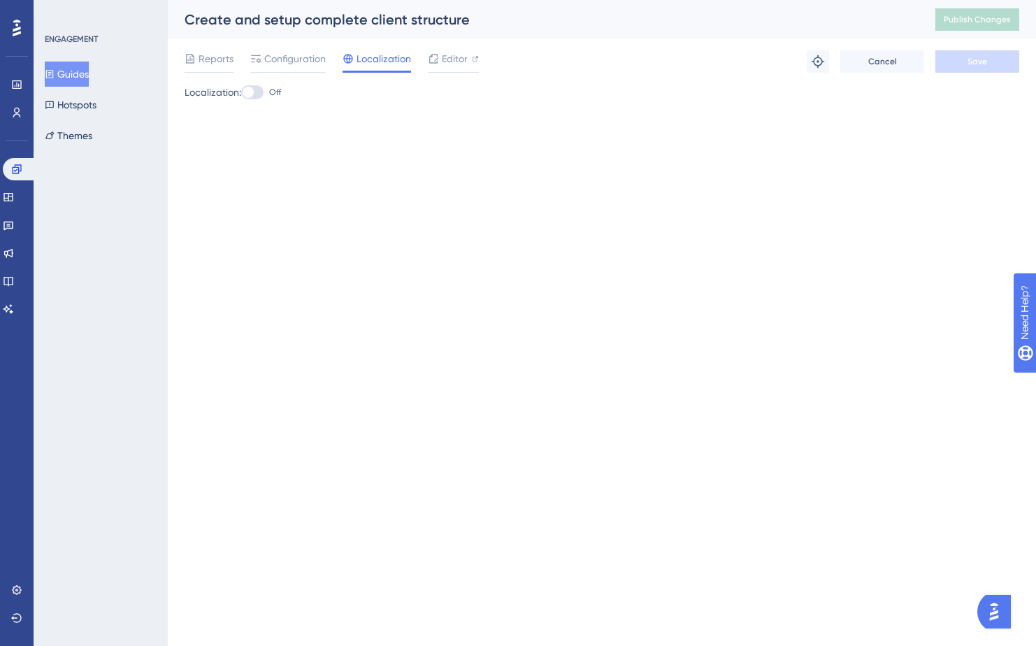
click at [254, 92] on div at bounding box center [248, 92] width 11 height 11
click at [241, 92] on input "Off" at bounding box center [240, 92] width 1 height 1
checkbox input "true"
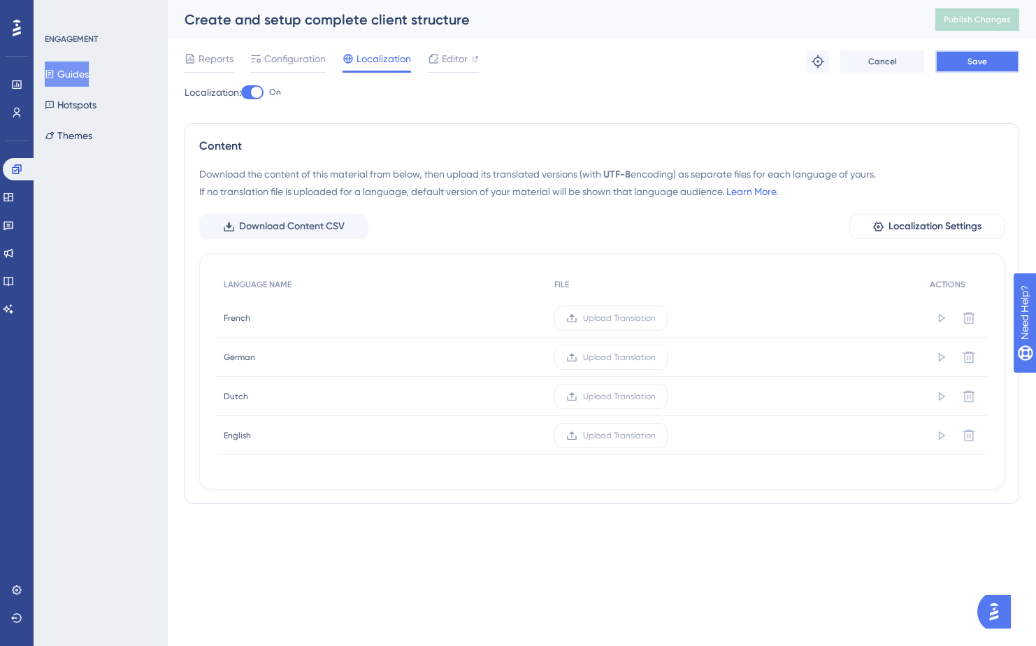
click at [963, 68] on button "Save" at bounding box center [977, 61] width 84 height 22
click at [763, 189] on link "Learn More." at bounding box center [752, 191] width 52 height 11
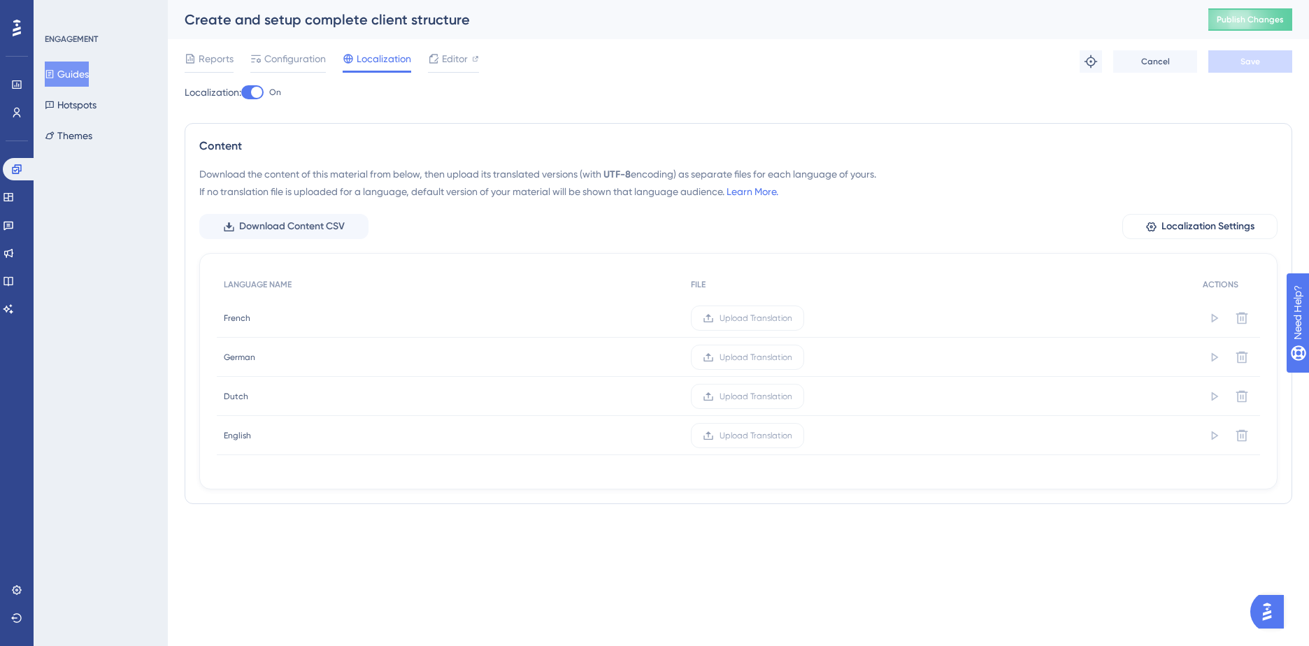
drag, startPoint x: 1211, startPoint y: 222, endPoint x: 1065, endPoint y: 161, distance: 158.3
click at [1065, 161] on div "Content Download the content of this material from below, then upload its trans…" at bounding box center [738, 313] width 1107 height 381
click at [1181, 220] on span "Localization Settings" at bounding box center [1207, 226] width 93 height 17
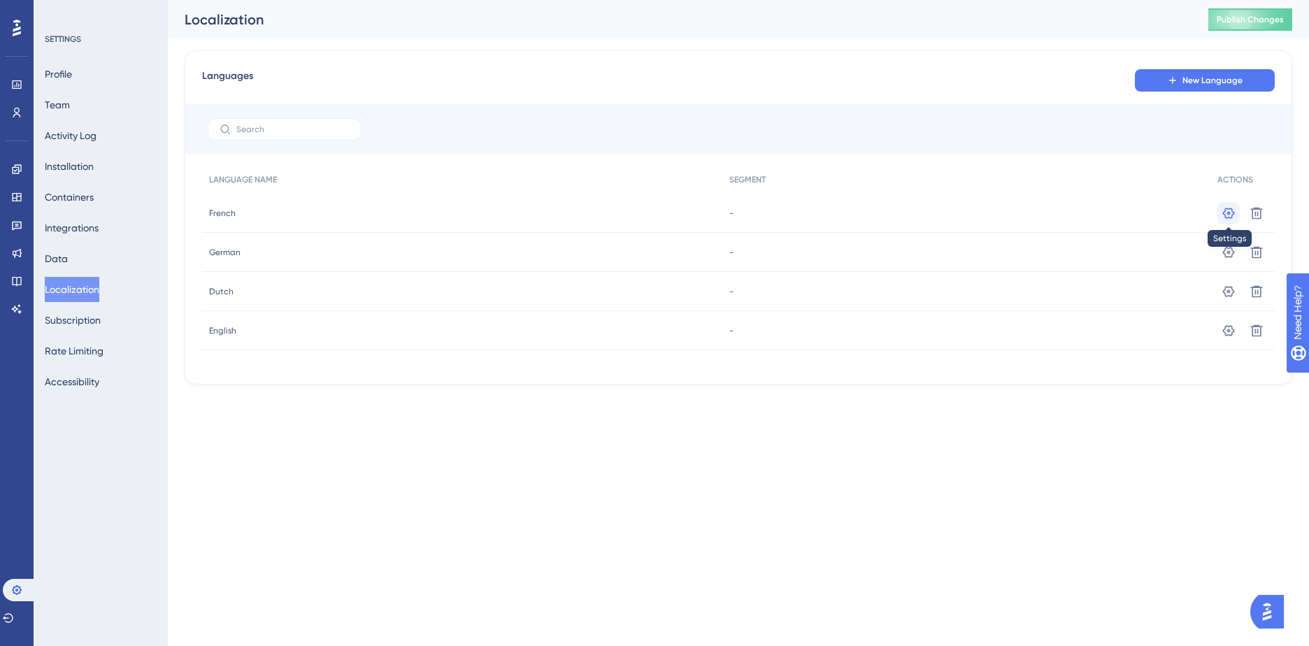
click at [1227, 213] on icon at bounding box center [1229, 212] width 12 height 11
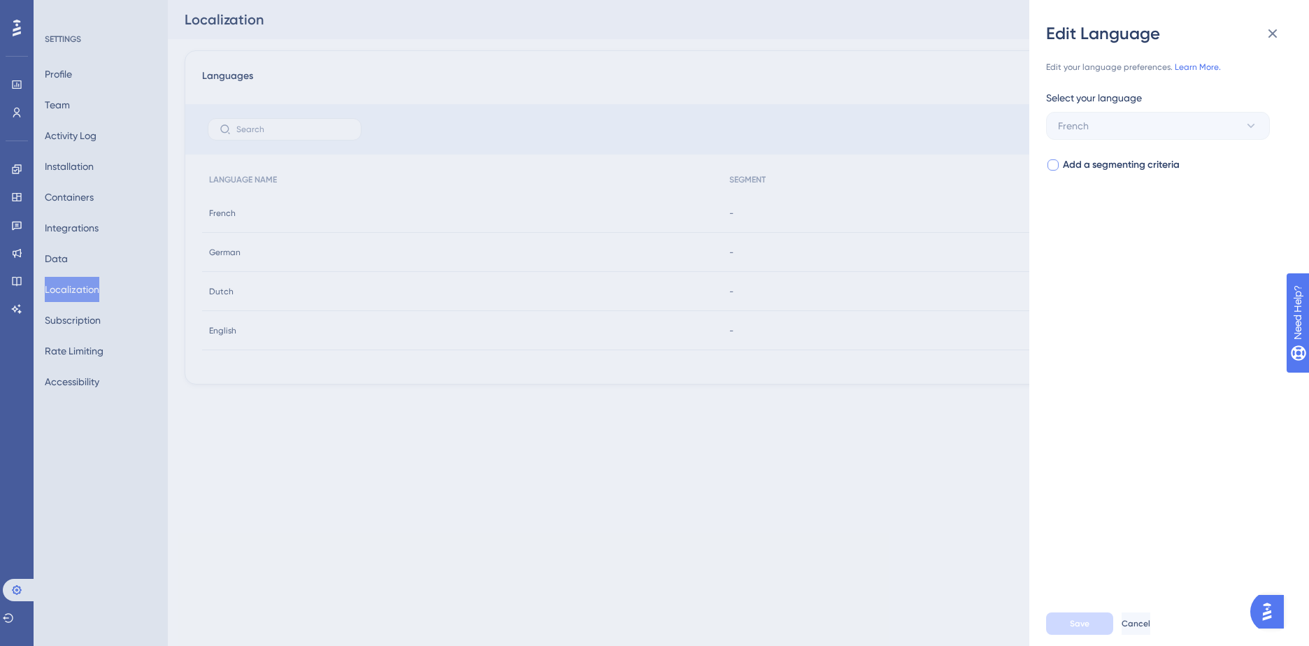
click at [1055, 161] on div at bounding box center [1052, 164] width 11 height 11
checkbox input "true"
click at [1111, 217] on span "Select your segment" at bounding box center [1103, 221] width 91 height 17
type input "FR"
click at [1269, 33] on icon at bounding box center [1272, 33] width 17 height 17
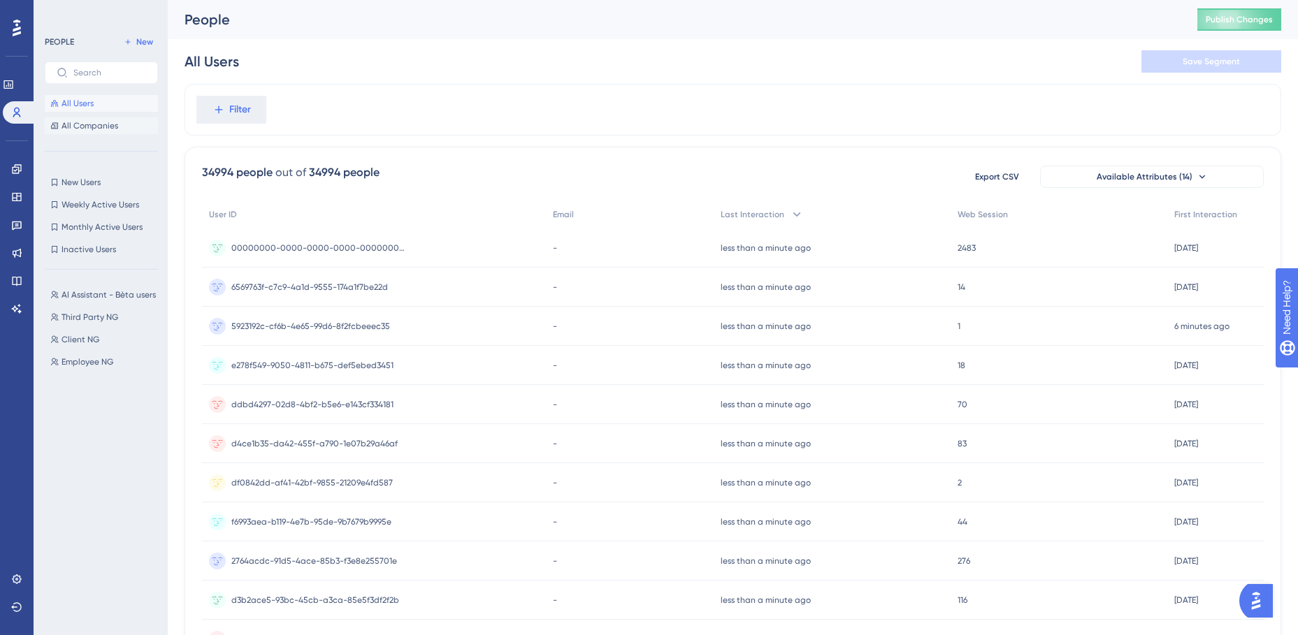
click at [85, 123] on span "All Companies" at bounding box center [90, 125] width 57 height 11
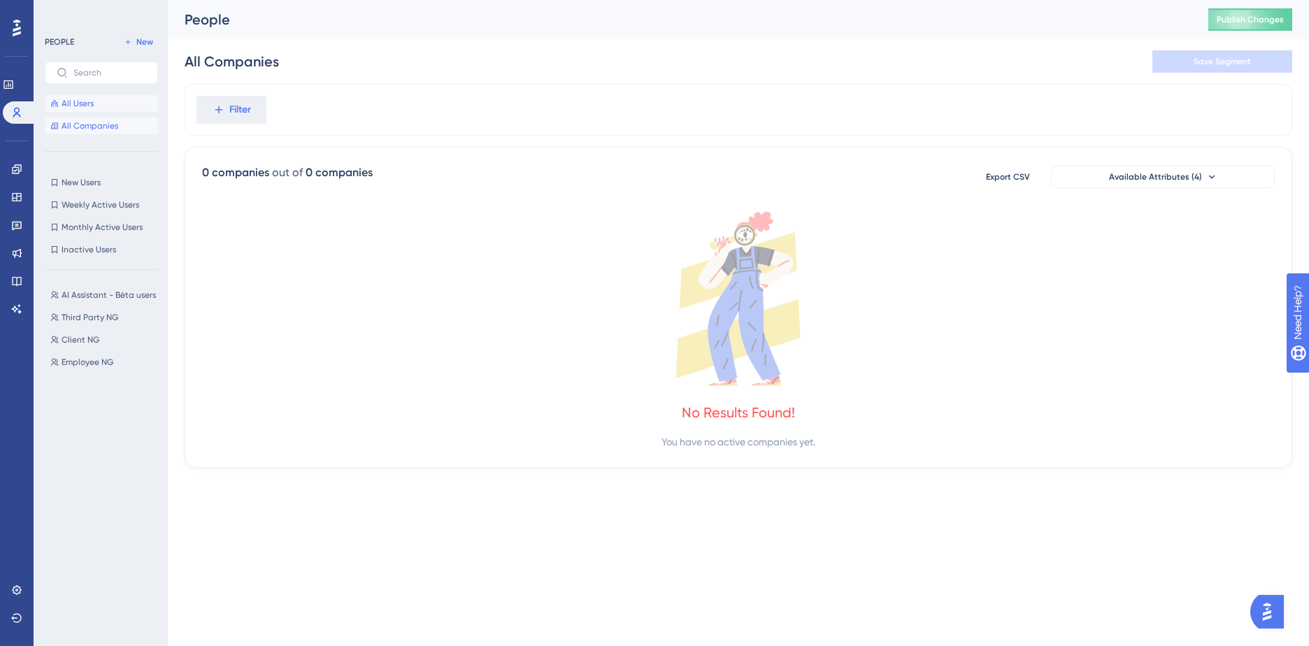
click at [80, 104] on span "All Users" at bounding box center [78, 103] width 32 height 11
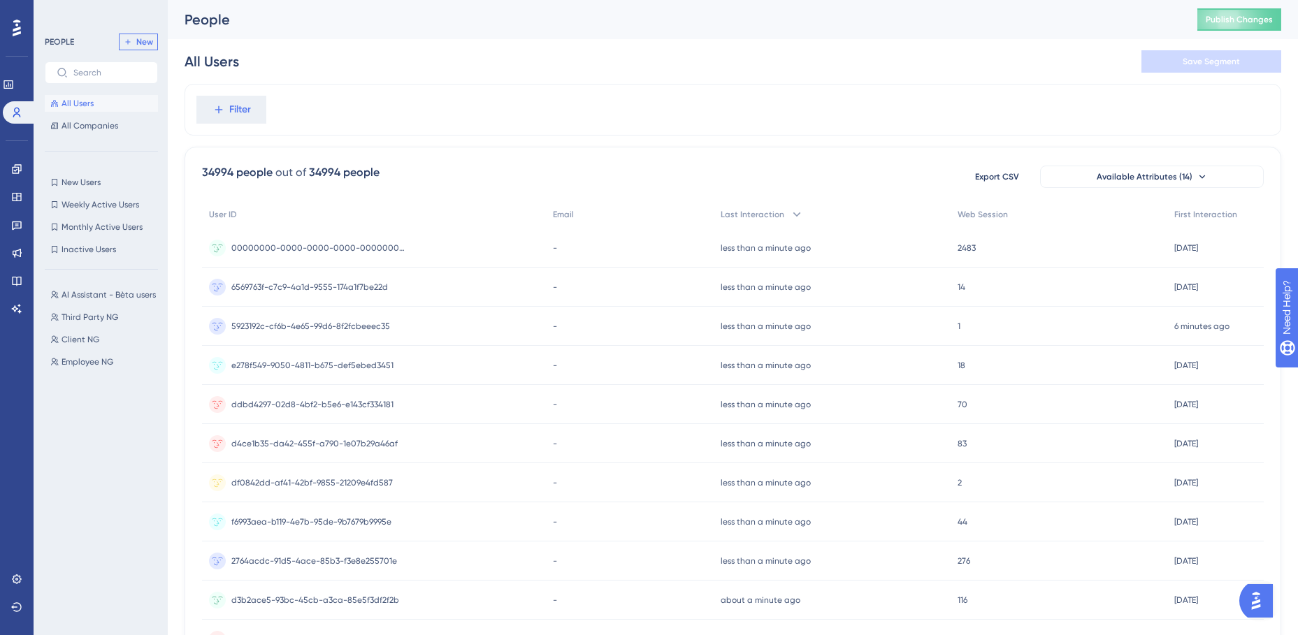
click at [146, 45] on span "New" at bounding box center [144, 41] width 17 height 11
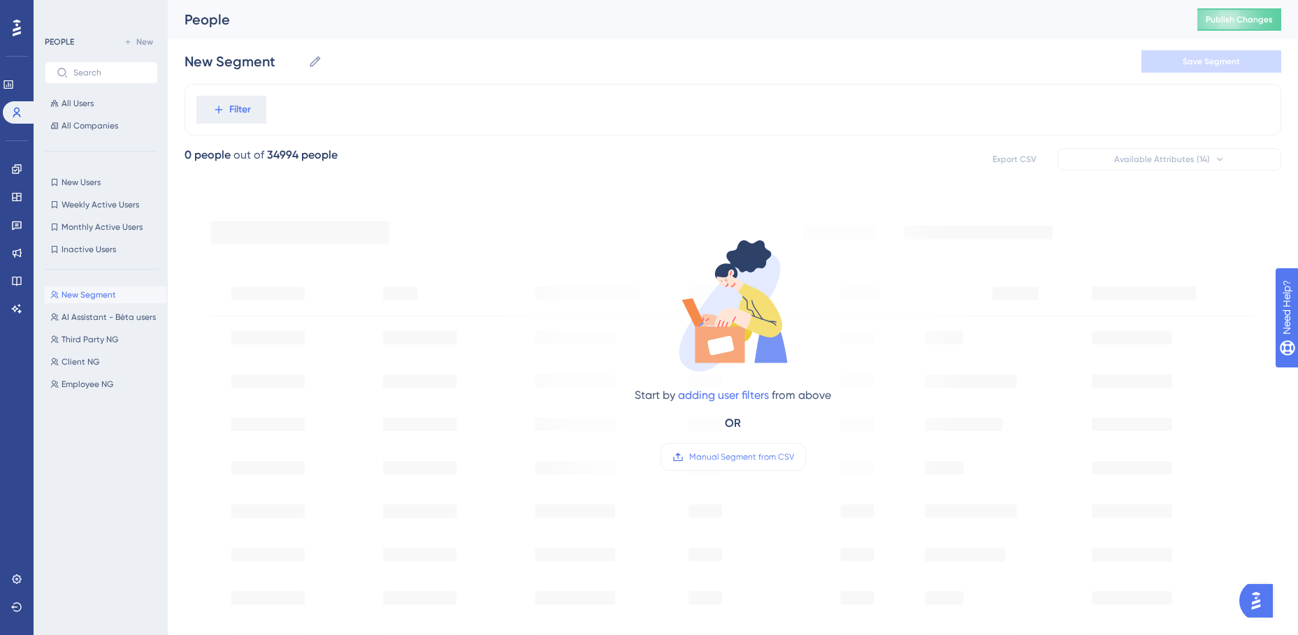
click at [108, 296] on span "New Segment" at bounding box center [89, 294] width 55 height 11
click at [93, 317] on span "AI Assistant - Bèta users" at bounding box center [109, 317] width 94 height 11
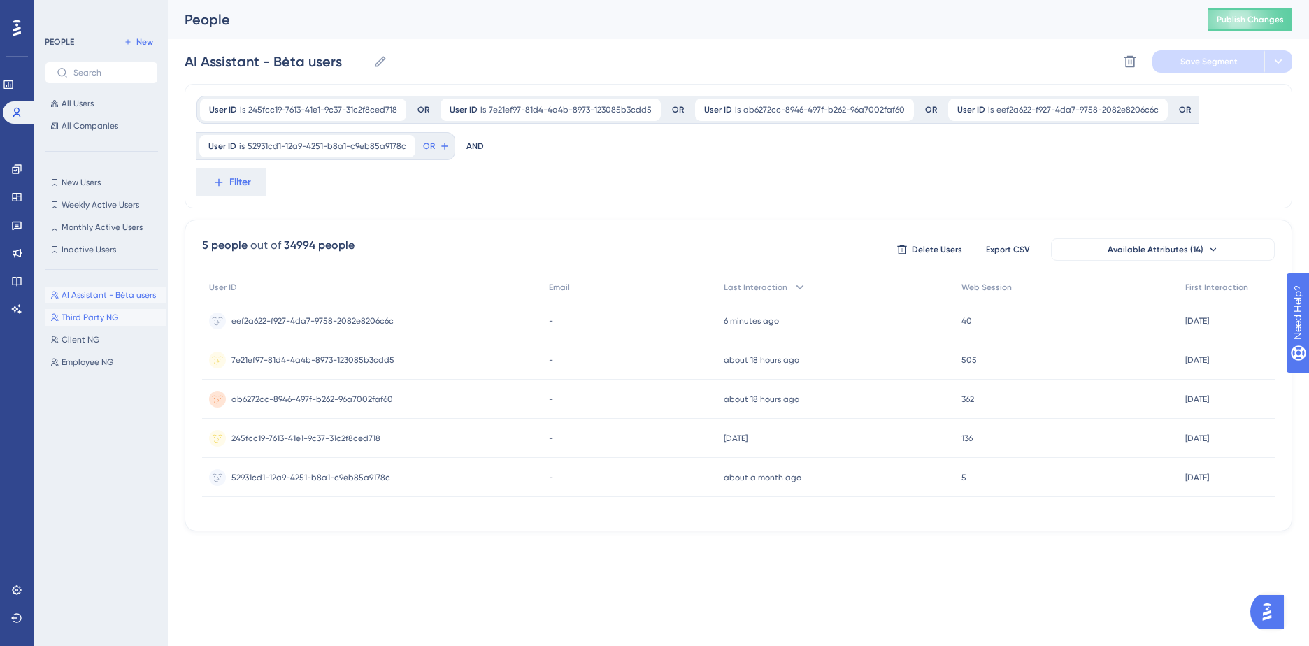
click at [99, 311] on button "Third Party NG Third Party NG" at bounding box center [106, 317] width 122 height 17
type input "Third Party NG"
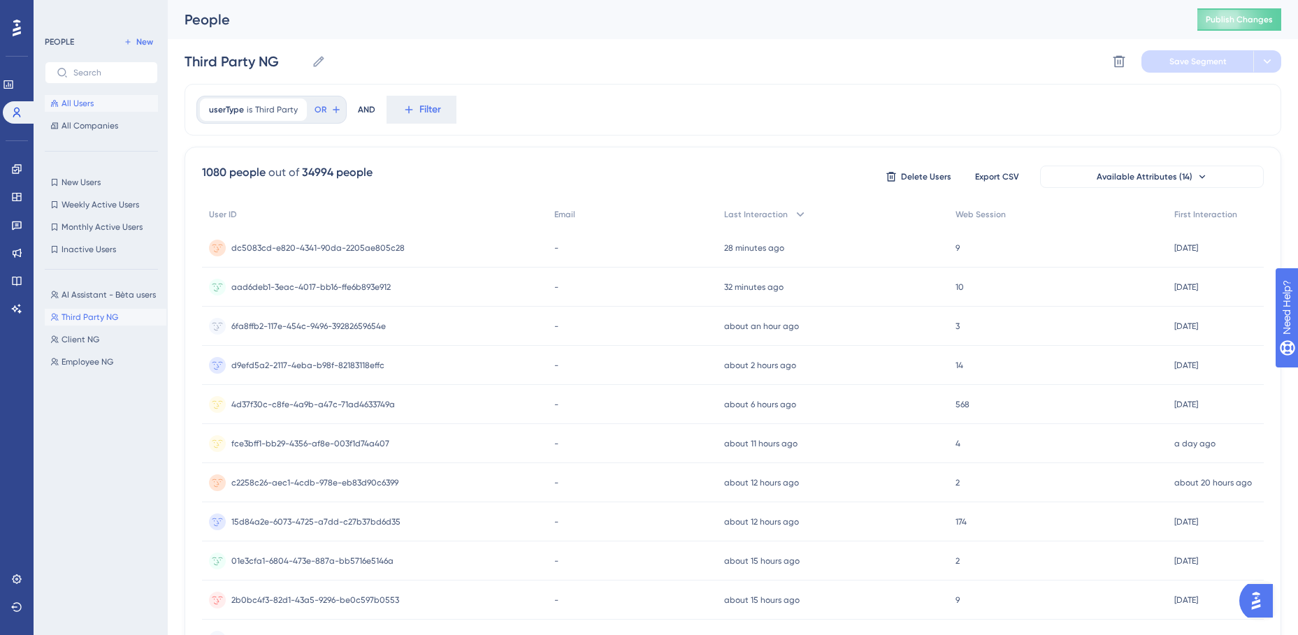
click at [103, 102] on button "All Users" at bounding box center [101, 103] width 113 height 17
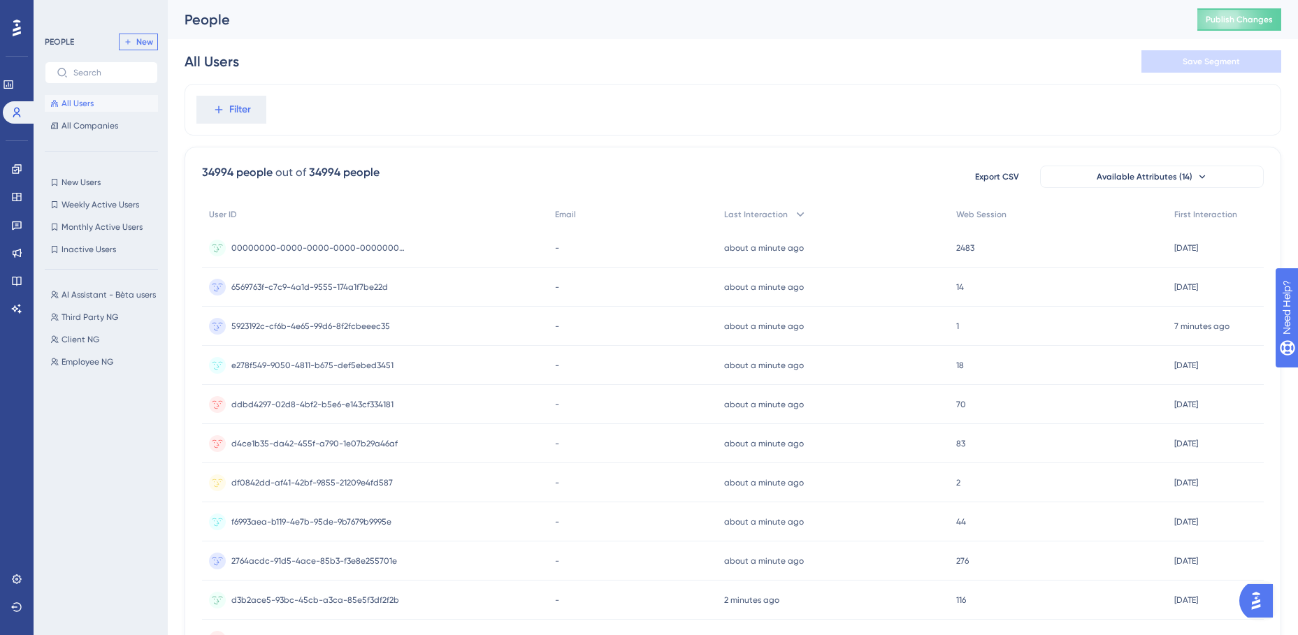
click at [143, 37] on span "New" at bounding box center [144, 41] width 17 height 11
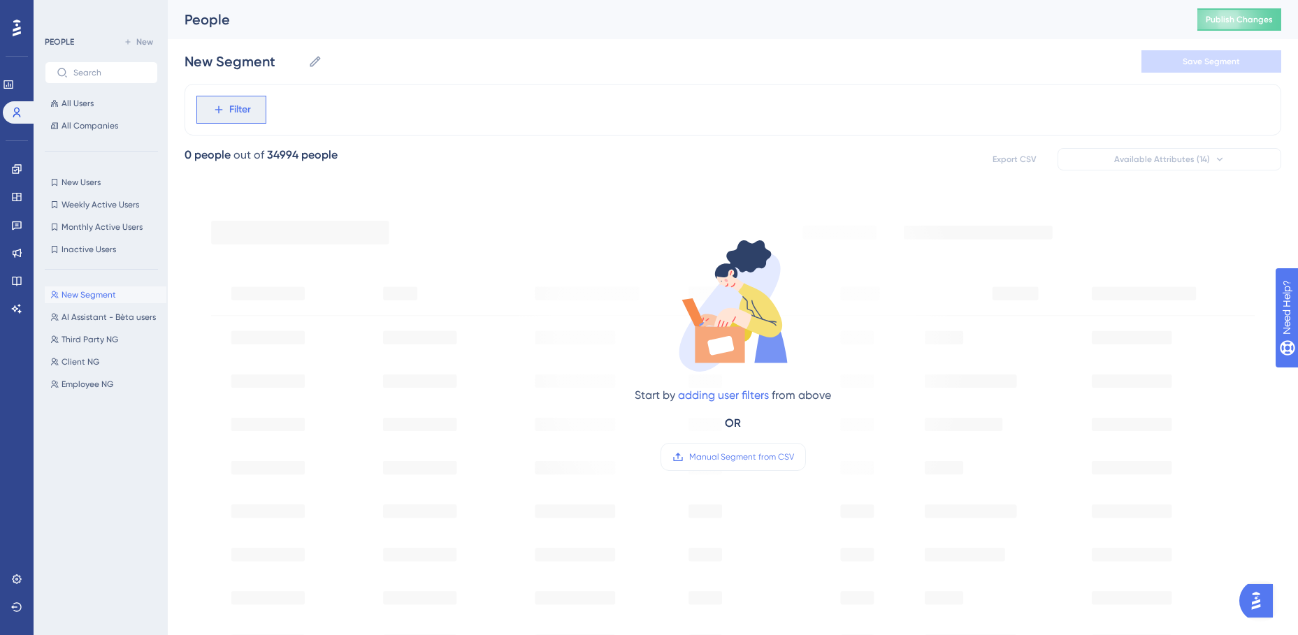
click at [237, 109] on span "Filter" at bounding box center [240, 109] width 22 height 17
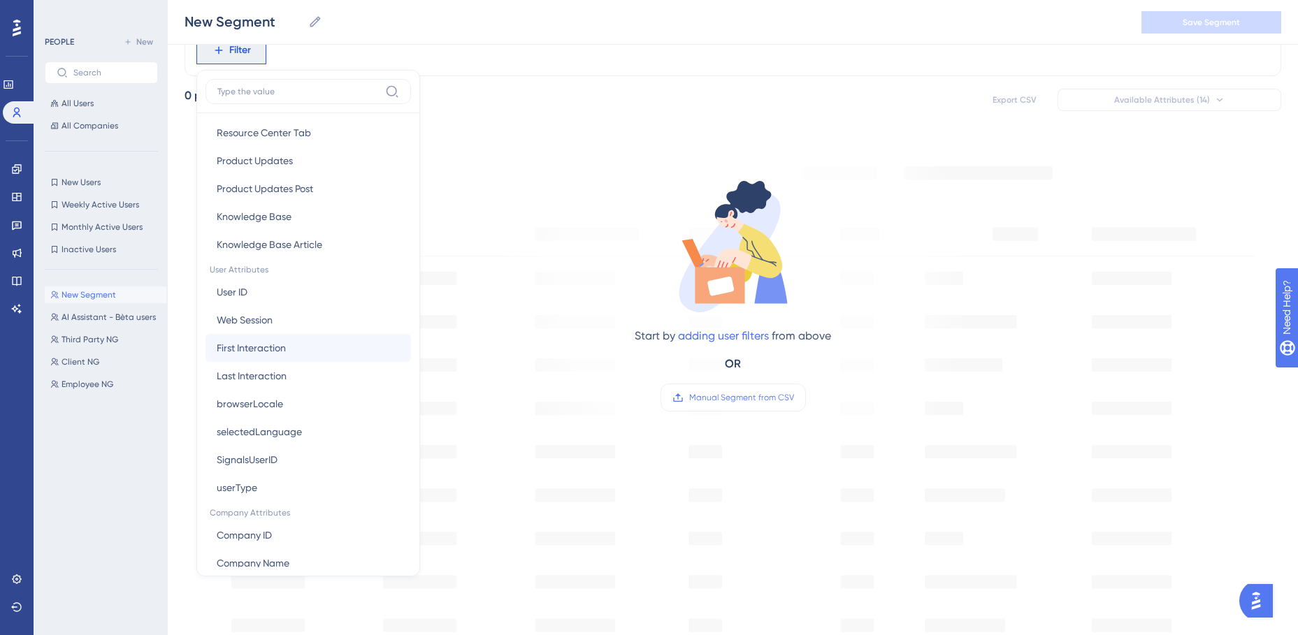
scroll to position [559, 0]
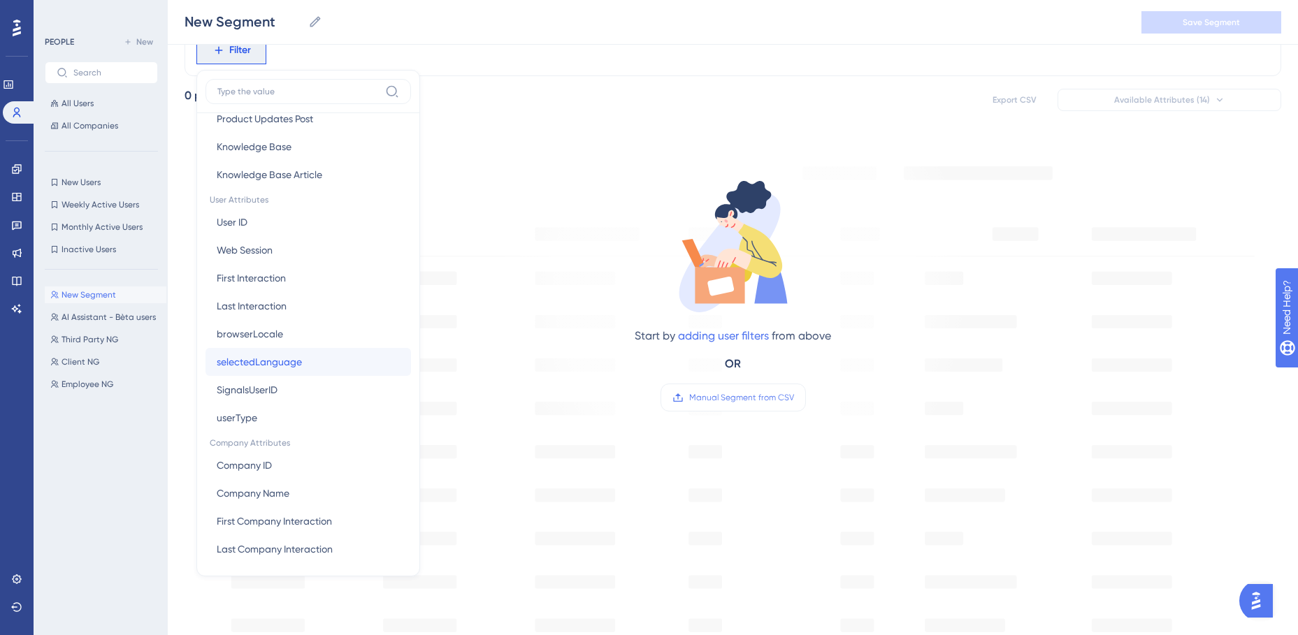
click at [299, 364] on span "selectedLanguage" at bounding box center [259, 362] width 85 height 17
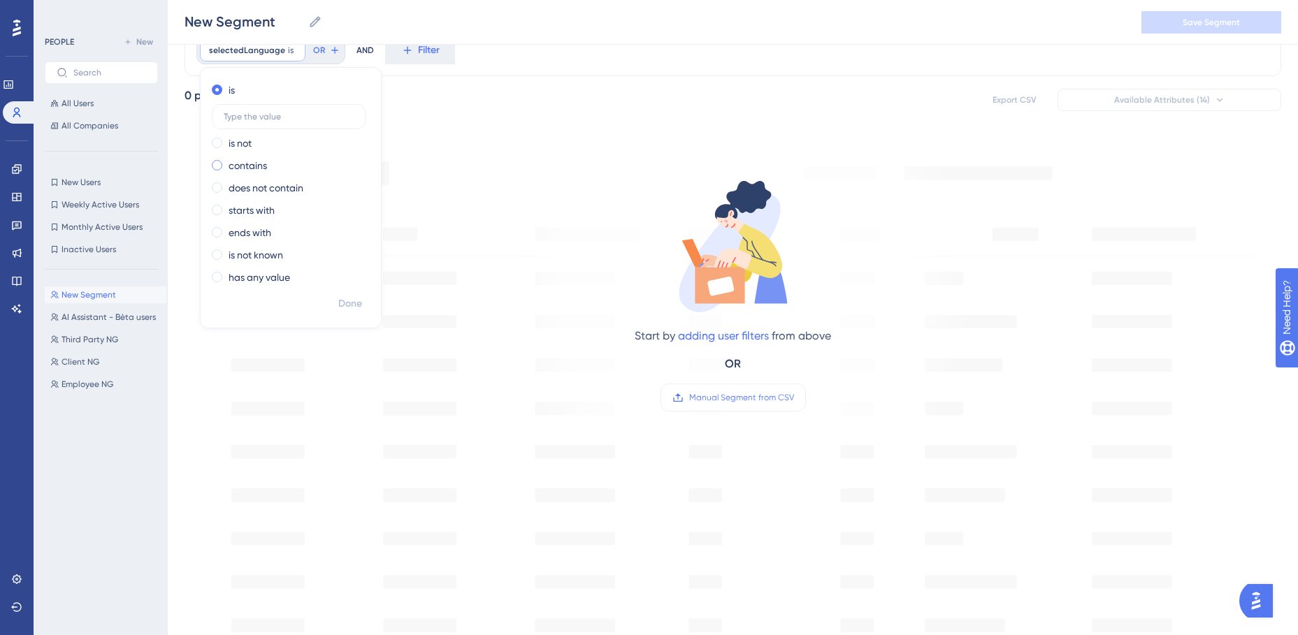
click at [219, 166] on span at bounding box center [217, 165] width 10 height 10
click at [226, 162] on input "radio" at bounding box center [226, 162] width 0 height 0
type input "DE"
click at [345, 301] on span "Done" at bounding box center [350, 304] width 24 height 17
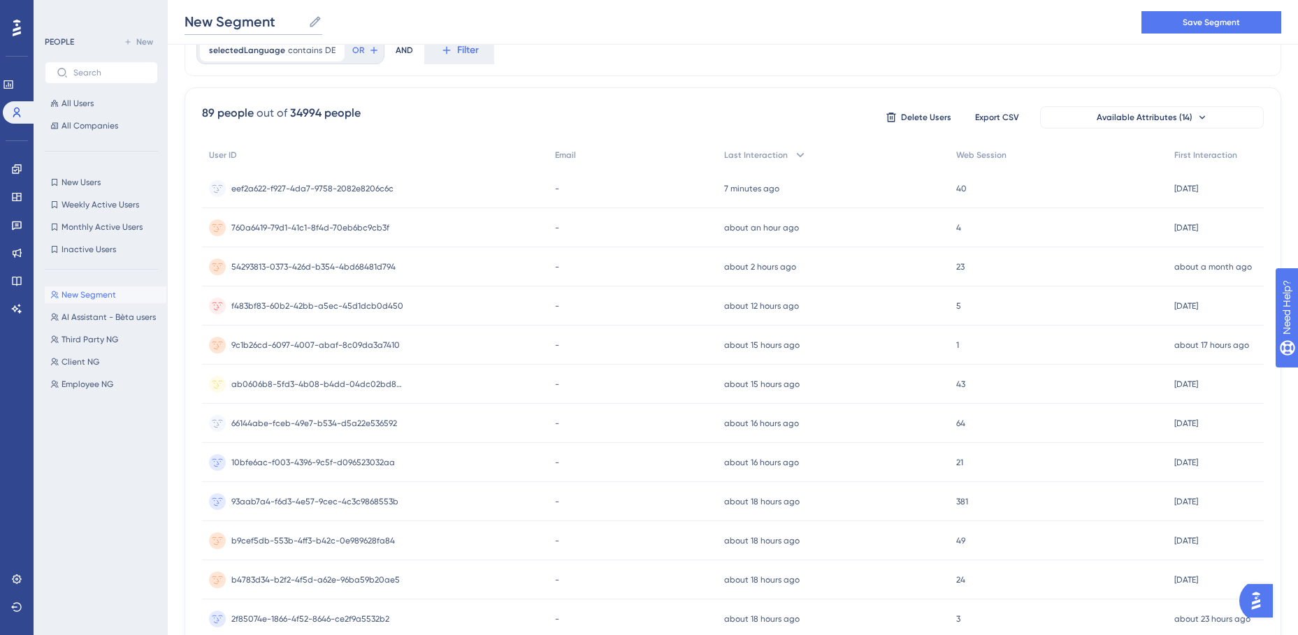
click at [286, 19] on input "New Segment" at bounding box center [244, 22] width 118 height 20
drag, startPoint x: 286, startPoint y: 19, endPoint x: 180, endPoint y: 22, distance: 105.6
click at [180, 22] on div "New Segment New Segment Save Segment" at bounding box center [733, 22] width 1130 height 45
click at [1035, 23] on span "Save Segment" at bounding box center [1211, 22] width 57 height 11
click at [143, 43] on span "New" at bounding box center [144, 41] width 17 height 11
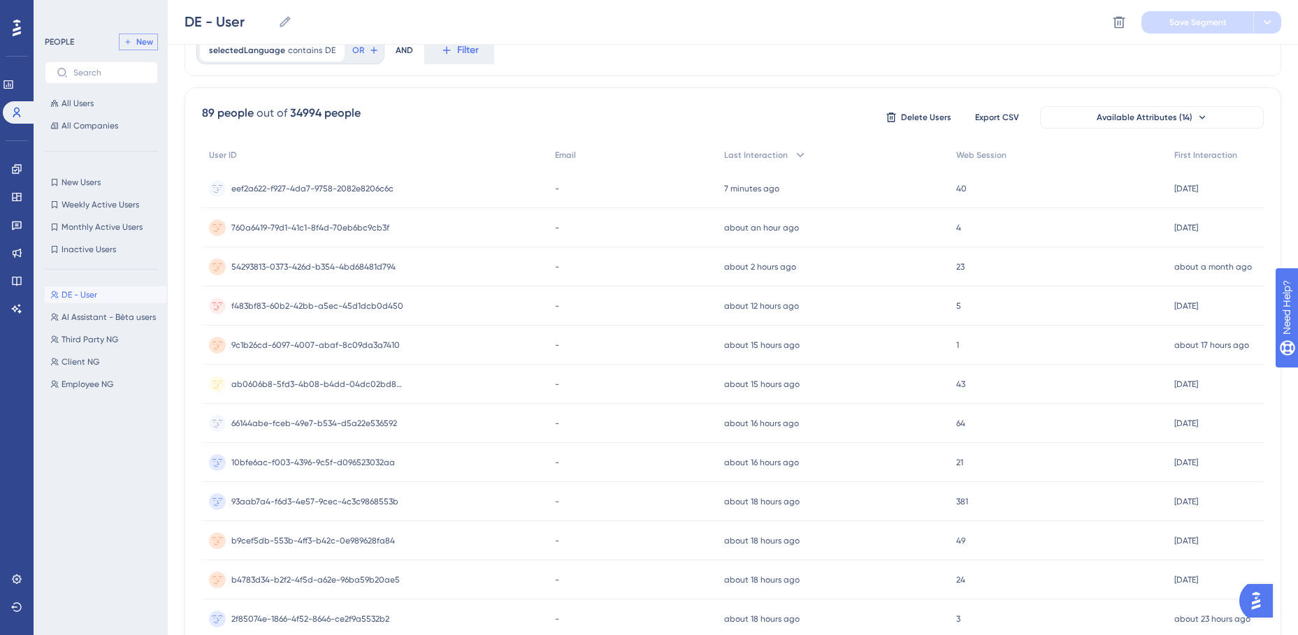
type input "New Segment"
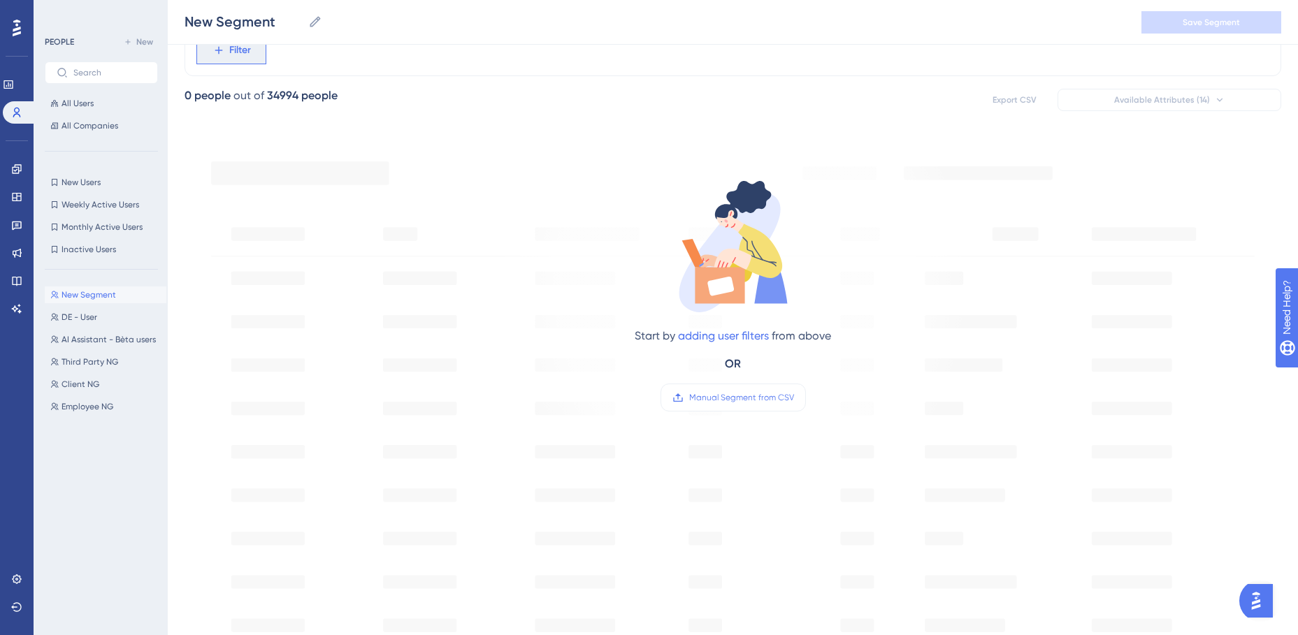
click at [241, 55] on span "Filter" at bounding box center [240, 50] width 22 height 17
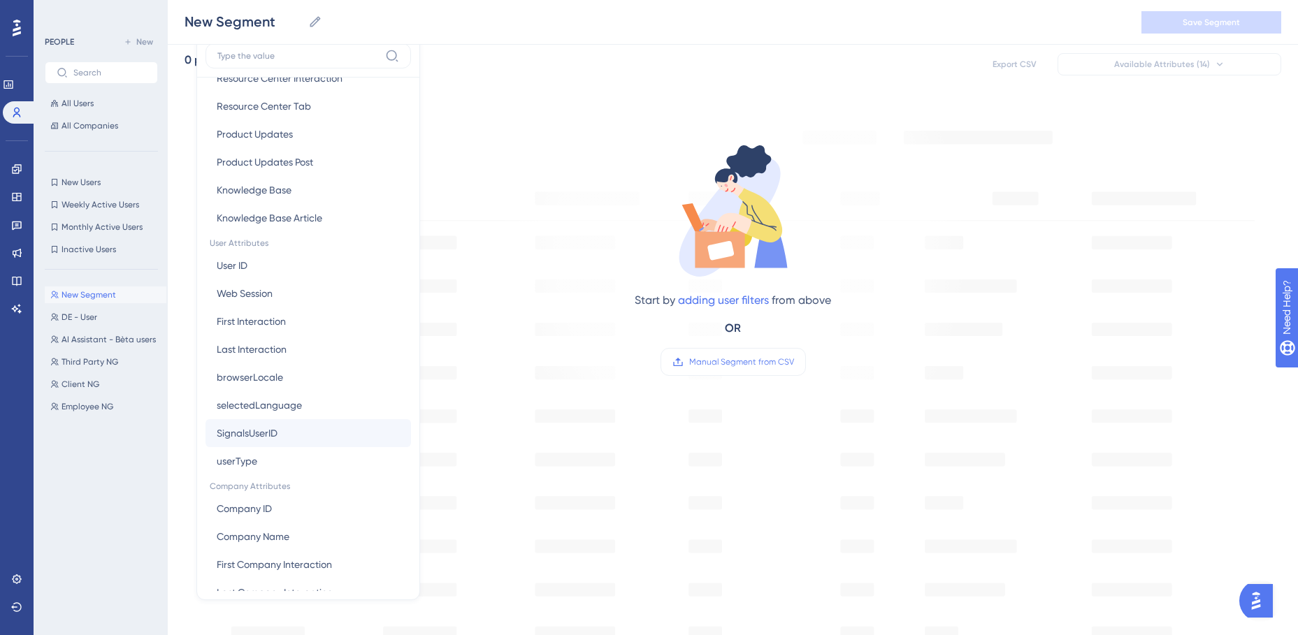
scroll to position [489, 0]
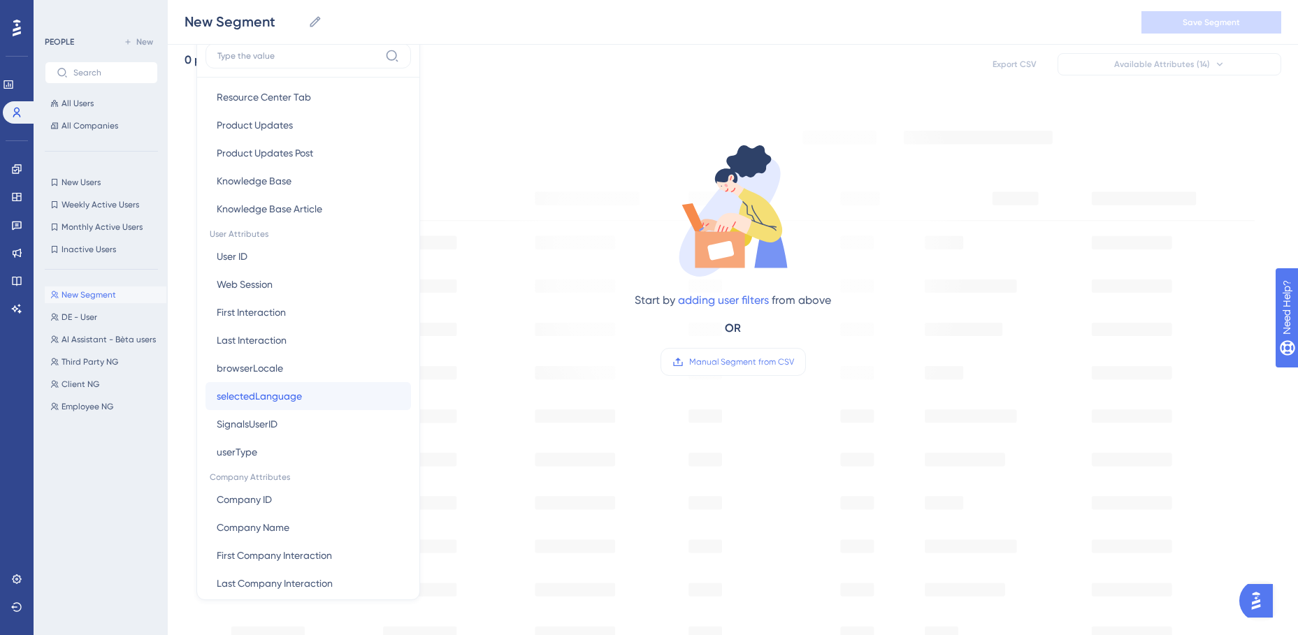
click at [295, 396] on span "selectedLanguage" at bounding box center [259, 396] width 85 height 17
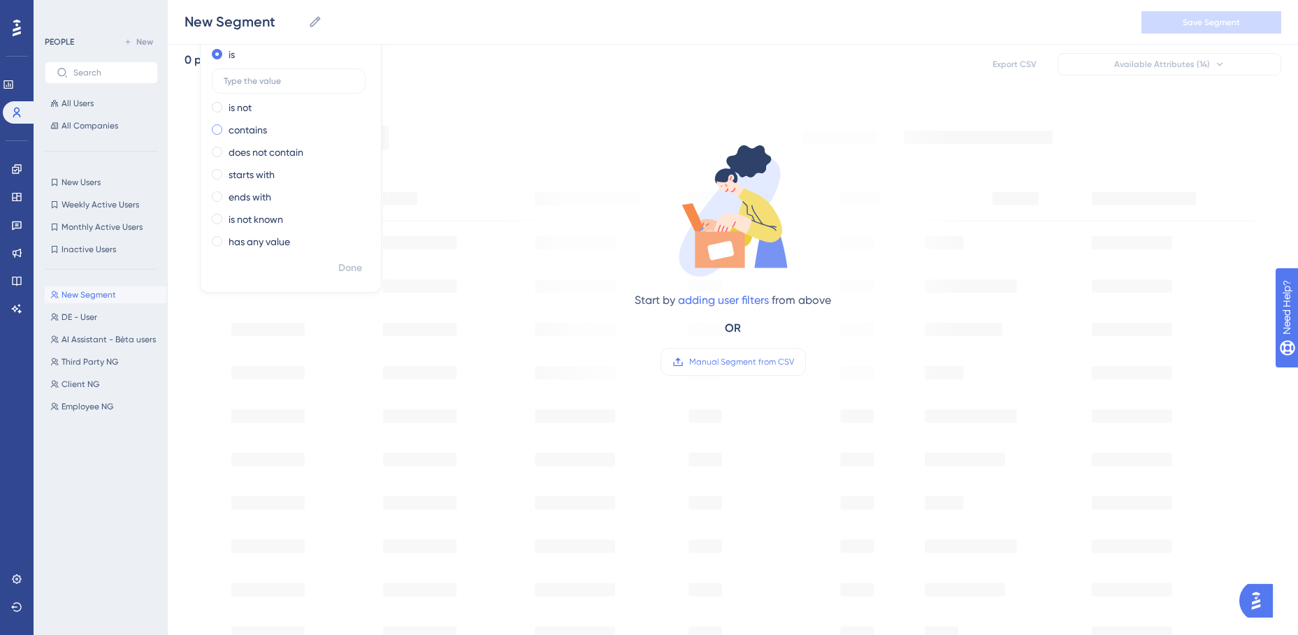
click at [217, 126] on span at bounding box center [217, 129] width 10 height 10
click at [226, 127] on input "radio" at bounding box center [226, 127] width 0 height 0
type input "NL"
click at [352, 268] on span "Done" at bounding box center [350, 268] width 24 height 17
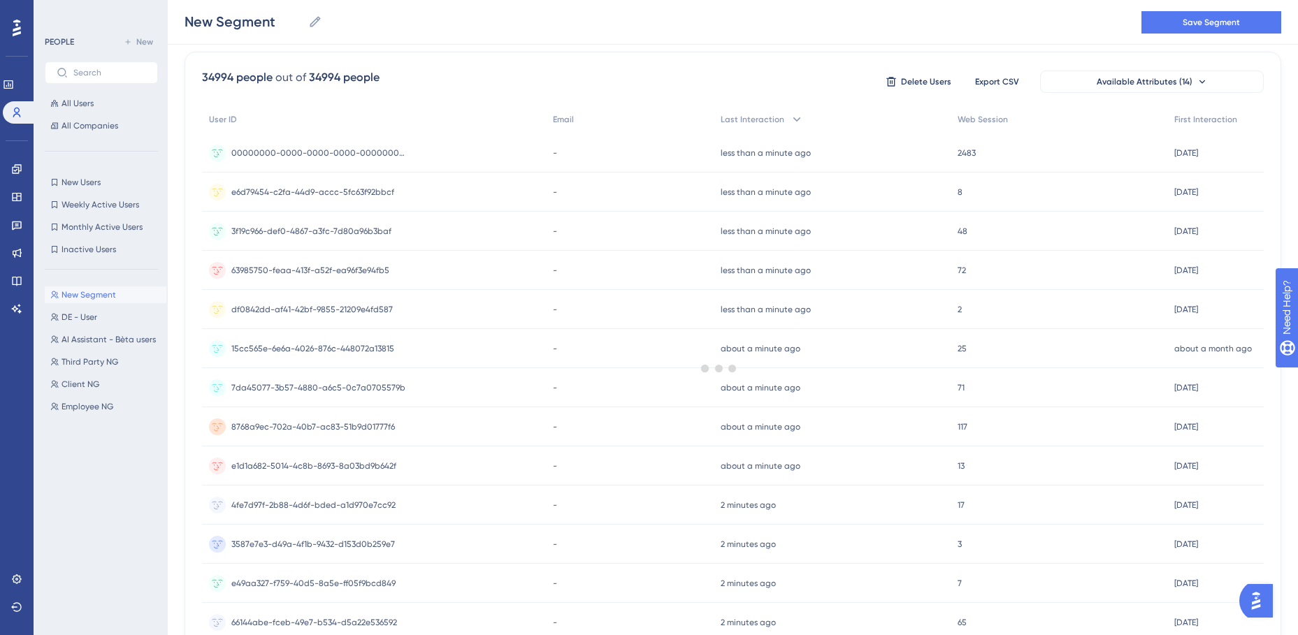
scroll to position [0, 0]
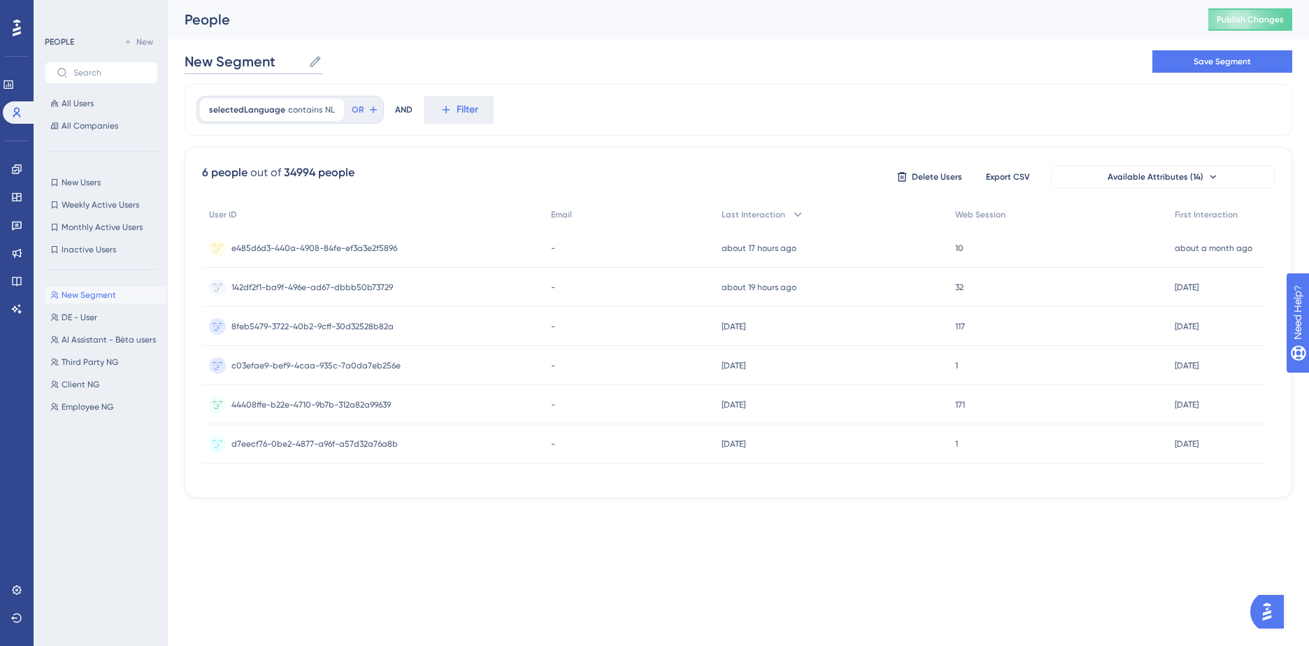
drag, startPoint x: 281, startPoint y: 62, endPoint x: 178, endPoint y: 66, distance: 102.8
click at [178, 66] on div "Performance Users Engagement Widgets Feedback Product Updates Knowledge Base AI…" at bounding box center [738, 260] width 1141 height 520
click at [1035, 57] on span "Save Segment" at bounding box center [1221, 61] width 57 height 11
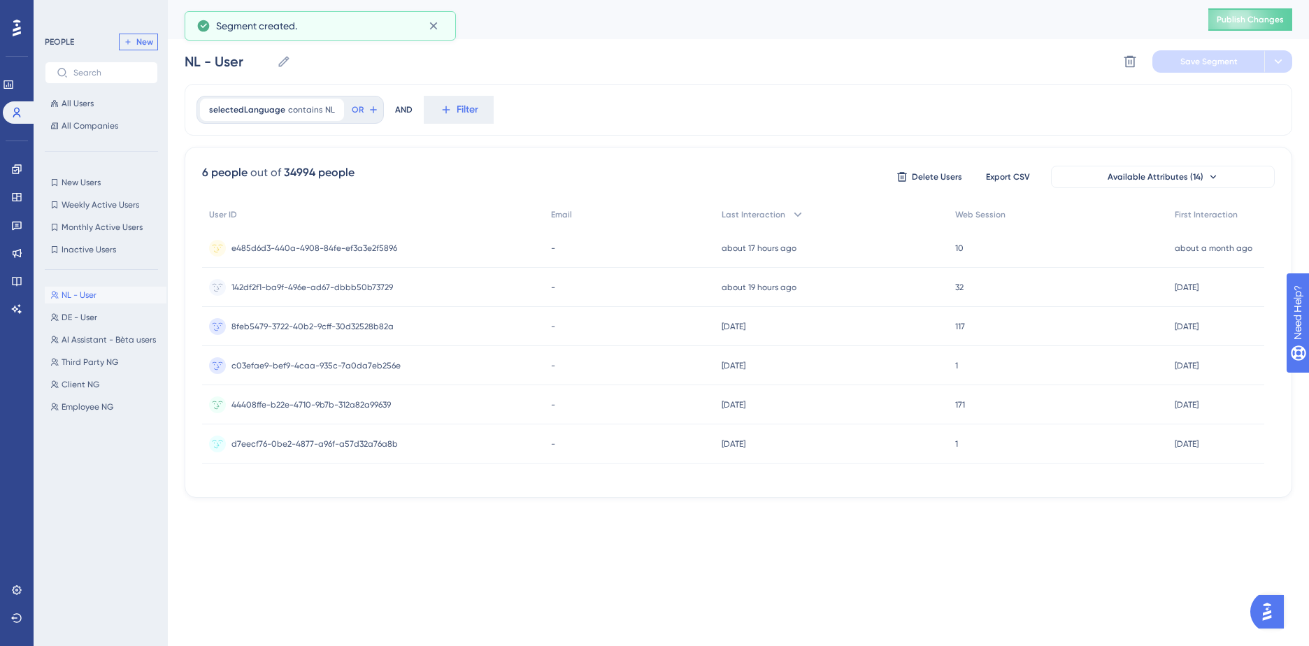
click at [142, 41] on span "New" at bounding box center [144, 41] width 17 height 11
type input "New Segment"
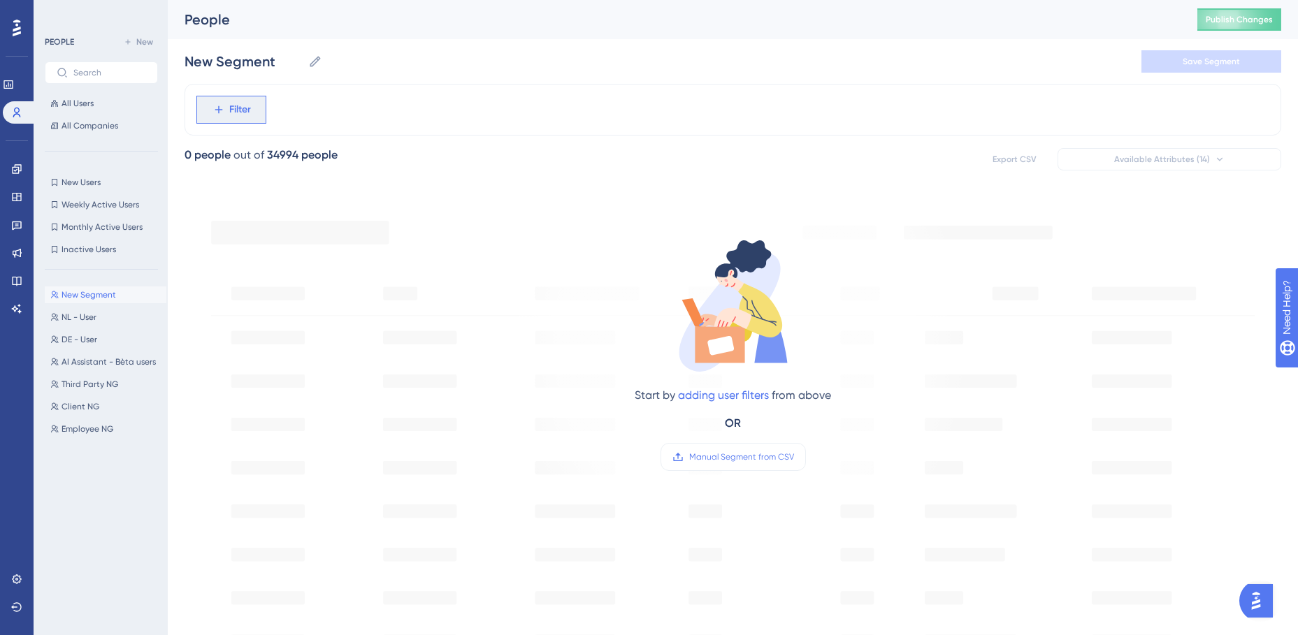
click at [251, 106] on button "Filter" at bounding box center [231, 110] width 70 height 28
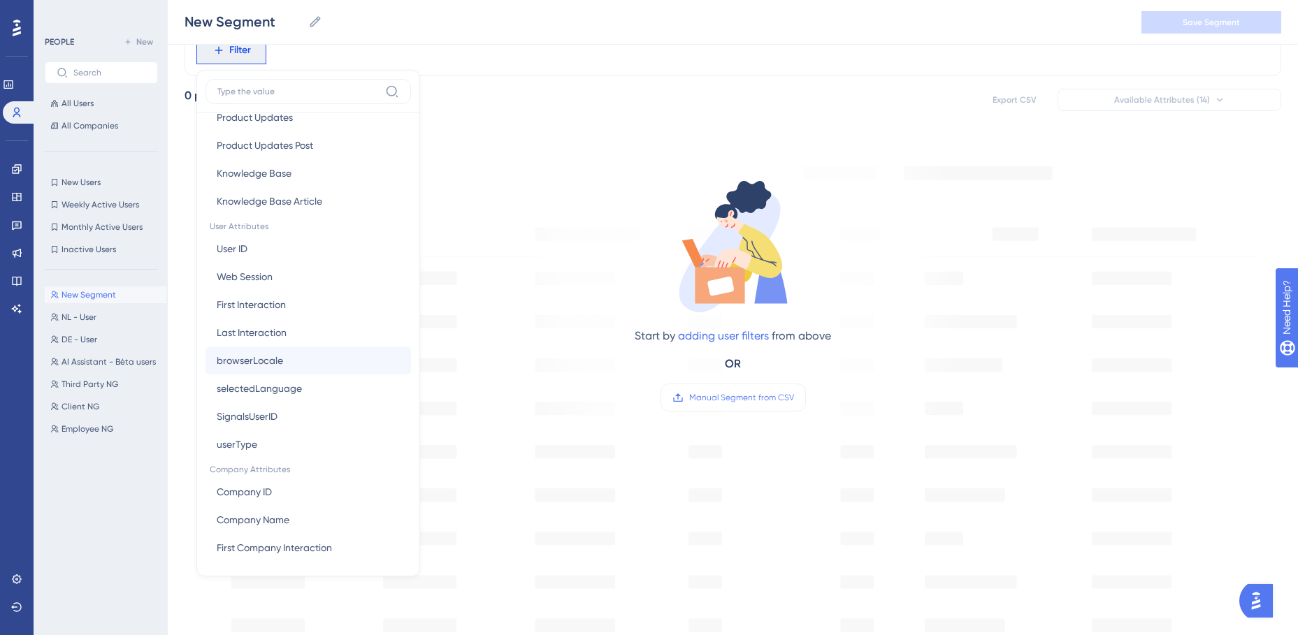
scroll to position [559, 0]
click at [274, 365] on span "selectedLanguage" at bounding box center [259, 362] width 85 height 17
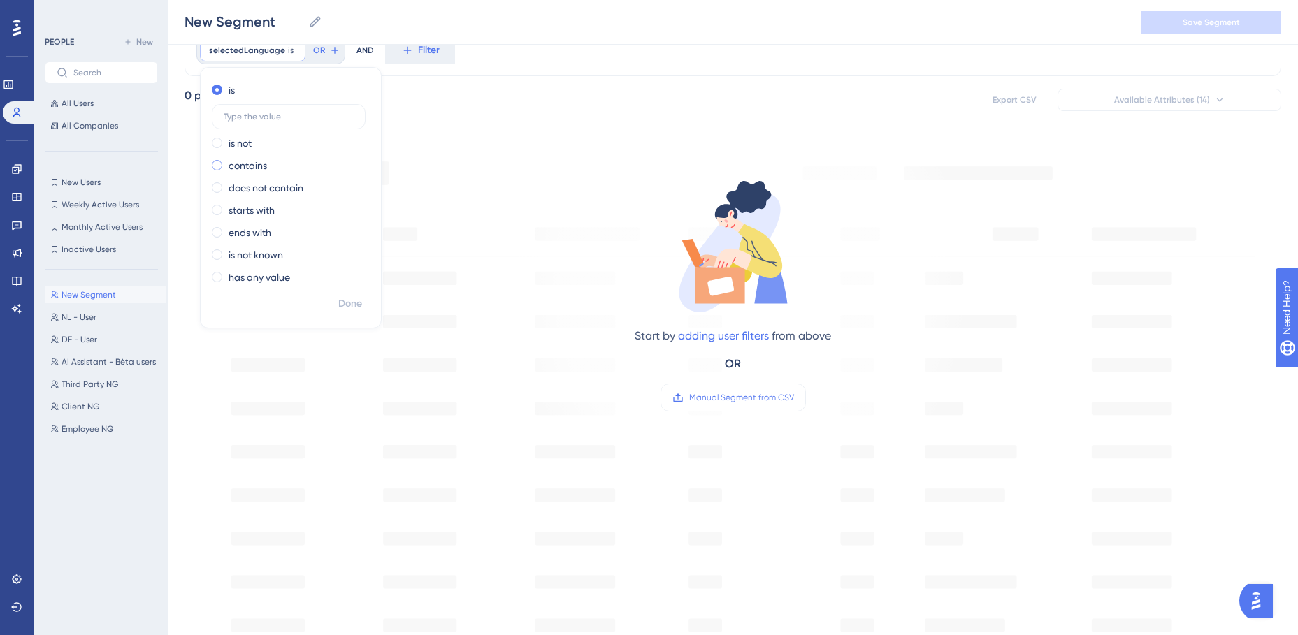
click at [247, 160] on label "contains" at bounding box center [248, 165] width 38 height 17
type input "FR"
click at [350, 301] on span "Done" at bounding box center [350, 304] width 24 height 17
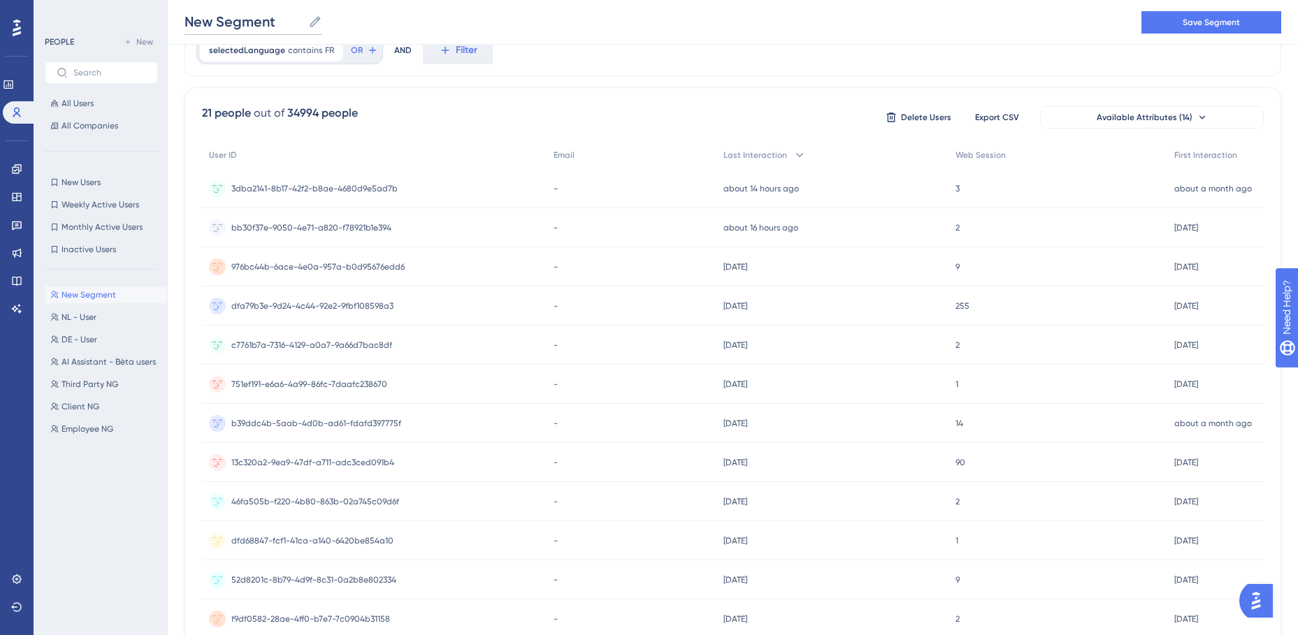
drag, startPoint x: 282, startPoint y: 22, endPoint x: 177, endPoint y: 25, distance: 104.9
click at [177, 25] on div "New Segment New Segment Save Segment" at bounding box center [733, 22] width 1130 height 45
click at [1035, 23] on span "Save Segment" at bounding box center [1211, 22] width 57 height 11
click at [143, 38] on span "New" at bounding box center [144, 41] width 17 height 11
type input "New Segment"
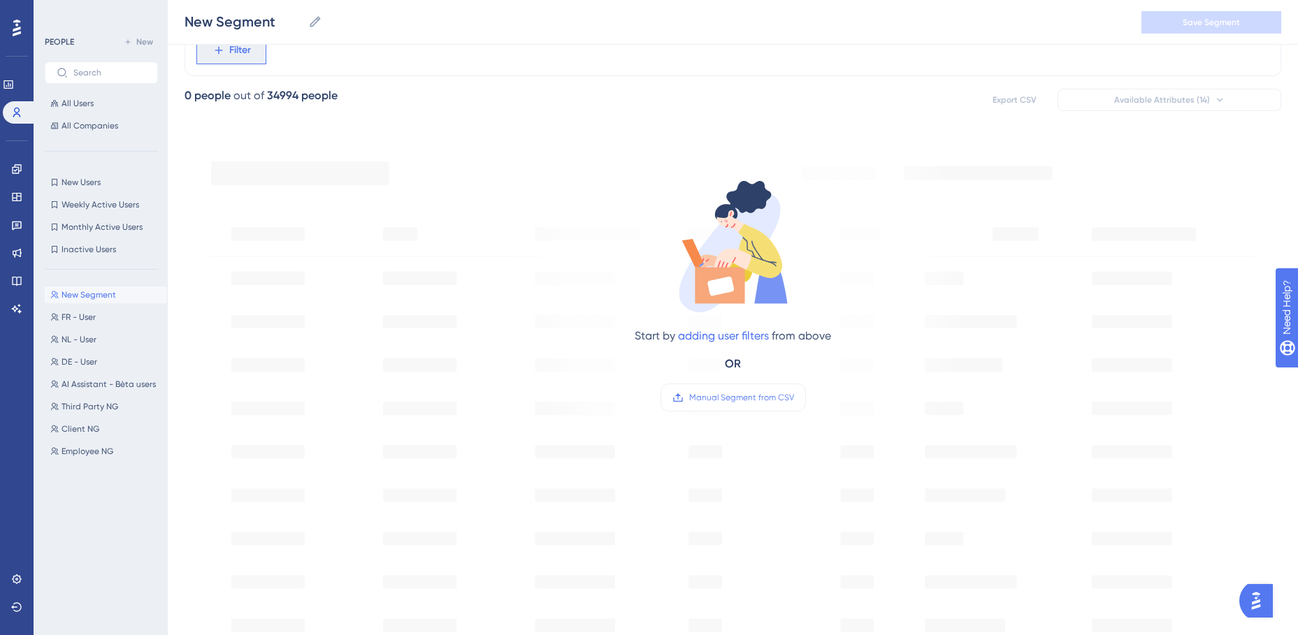
click at [231, 54] on span "Filter" at bounding box center [240, 50] width 22 height 17
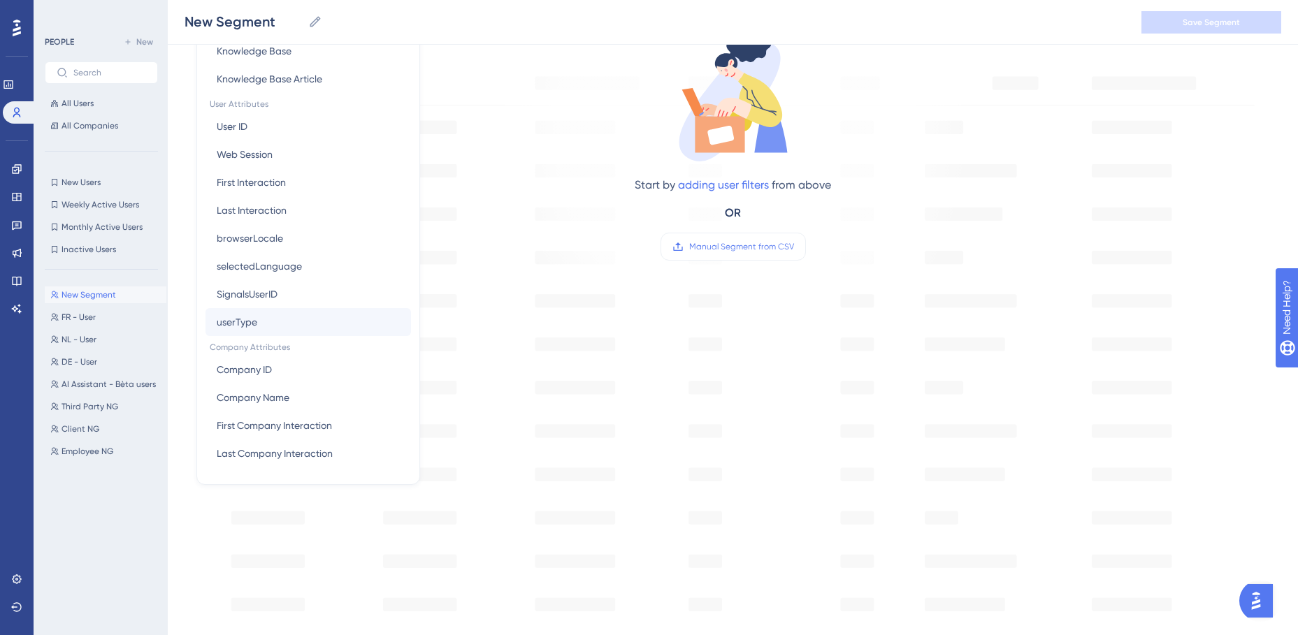
scroll to position [240, 0]
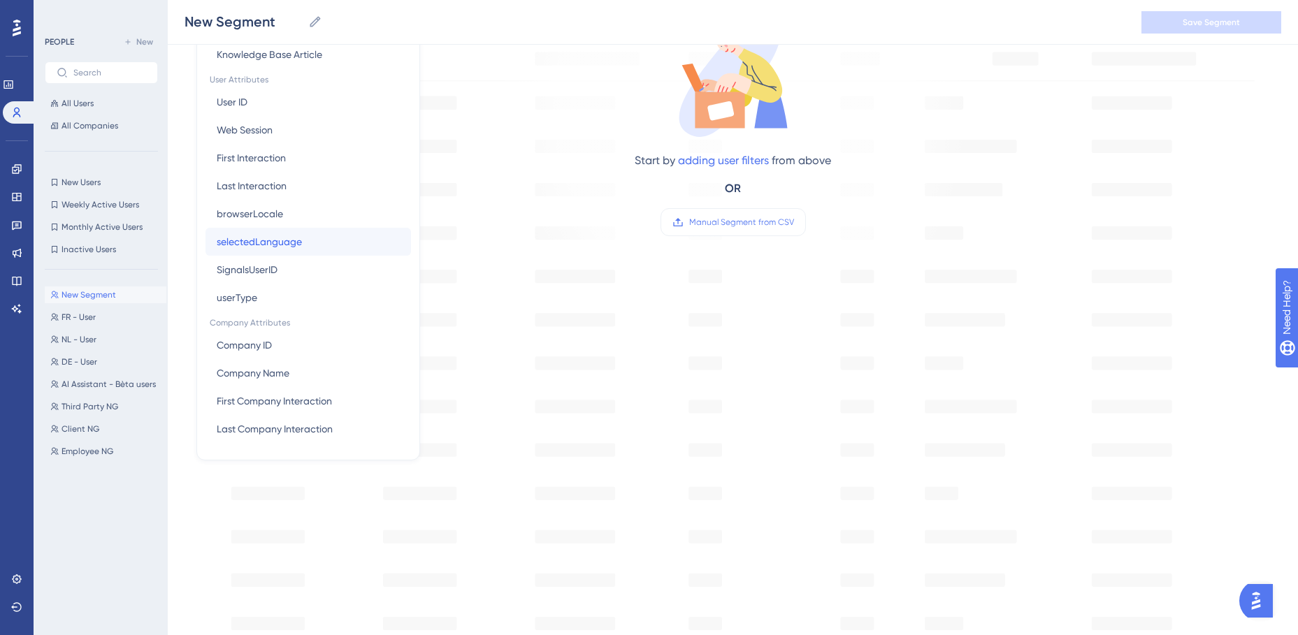
click at [313, 240] on button "selectedLanguage selectedLanguage" at bounding box center [309, 242] width 206 height 28
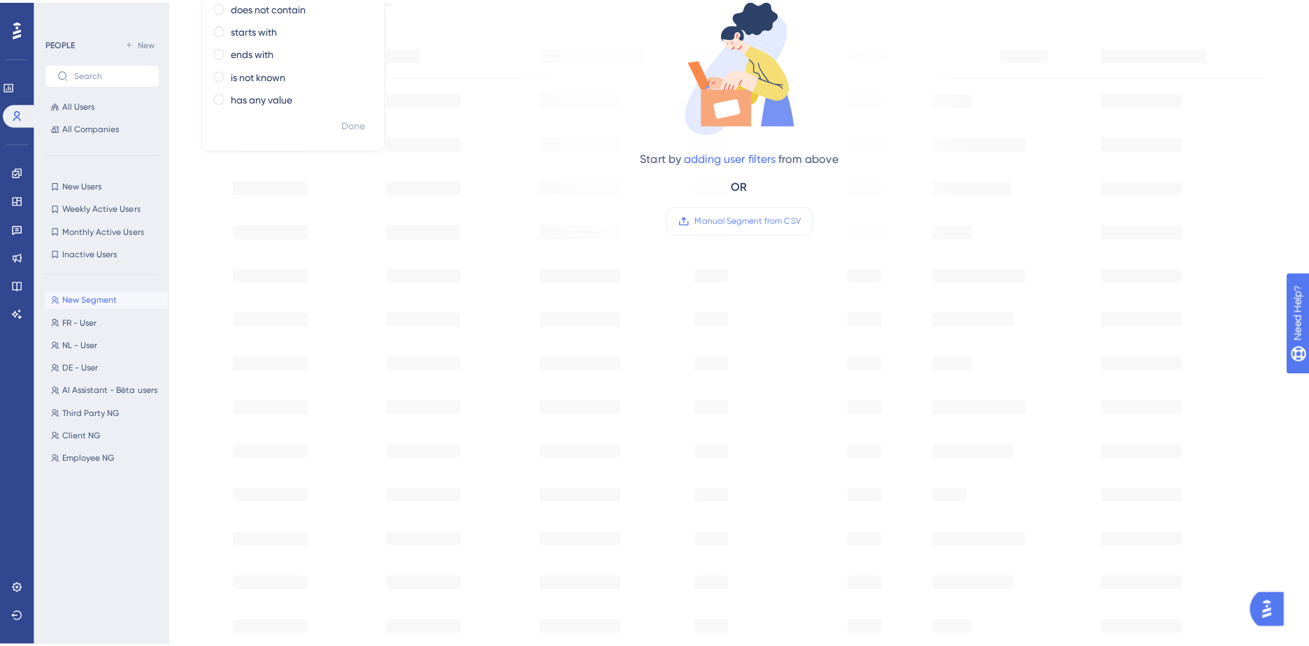
scroll to position [0, 0]
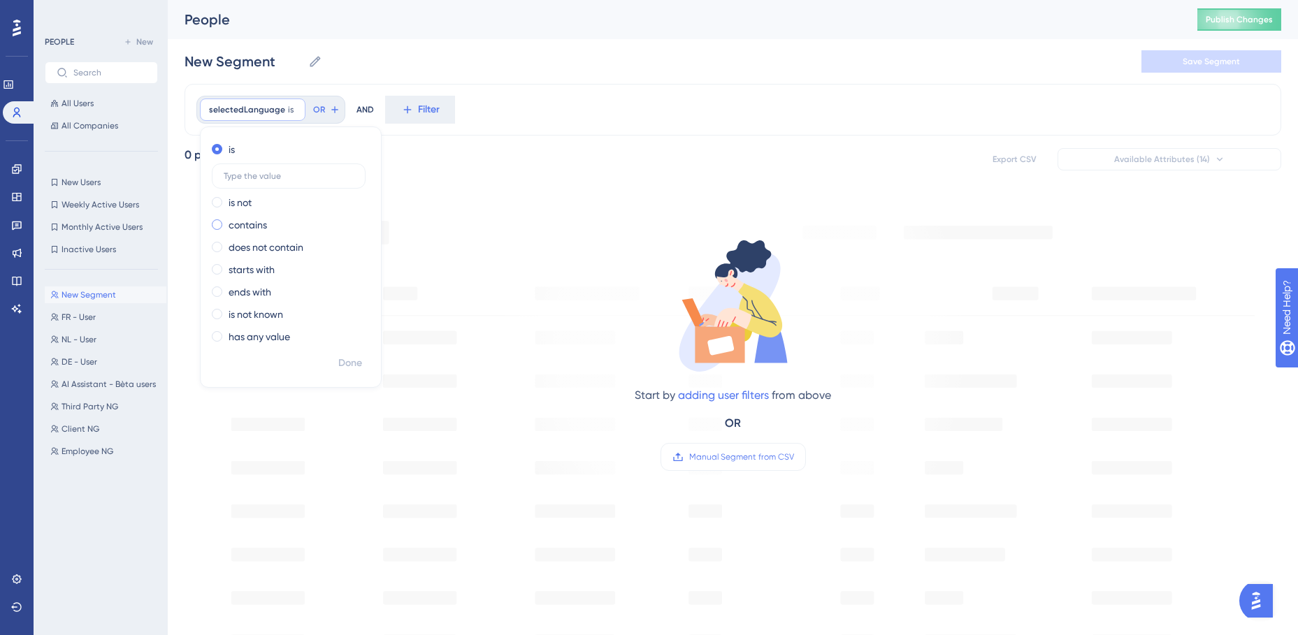
click at [244, 220] on label "contains" at bounding box center [248, 225] width 38 height 17
type input "EN"
click at [352, 362] on span "Done" at bounding box center [350, 363] width 24 height 17
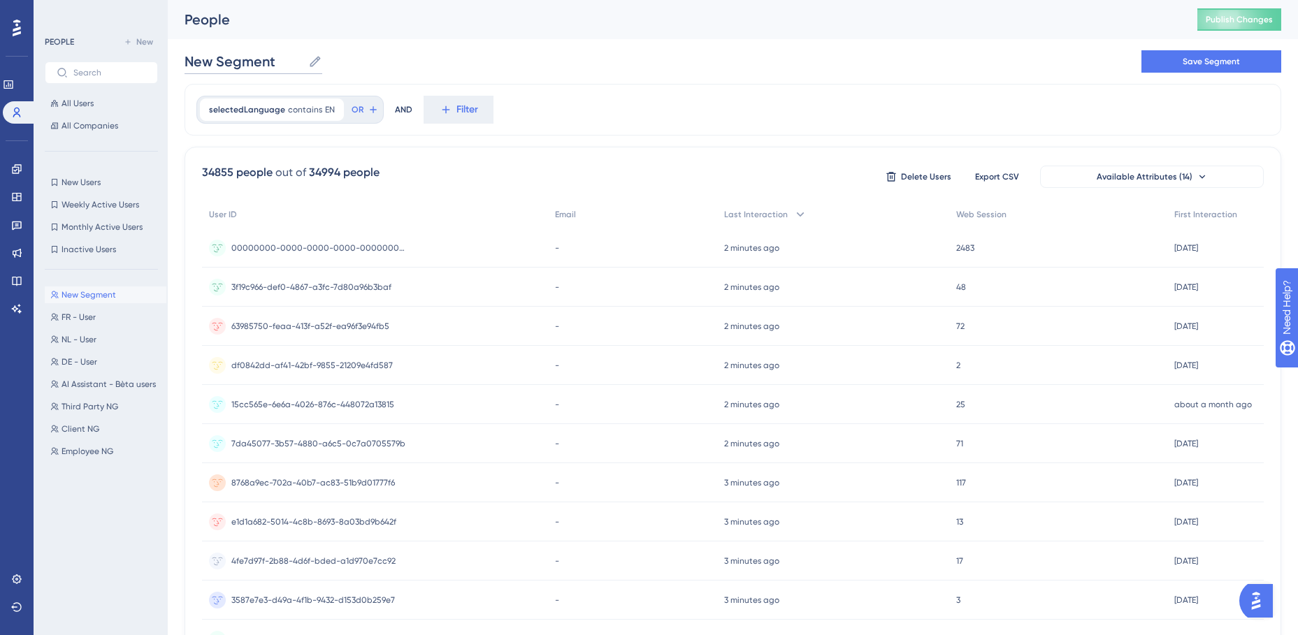
drag, startPoint x: 277, startPoint y: 63, endPoint x: 177, endPoint y: 71, distance: 100.3
click at [177, 71] on div "Performance Users Engagement Widgets Feedback Product Updates Knowledge Base AI…" at bounding box center [733, 548] width 1130 height 1096
click at [1035, 67] on button "Save Segment" at bounding box center [1212, 61] width 140 height 22
click at [101, 316] on button "FR - User FR - User" at bounding box center [106, 317] width 122 height 17
type input "FR - User"
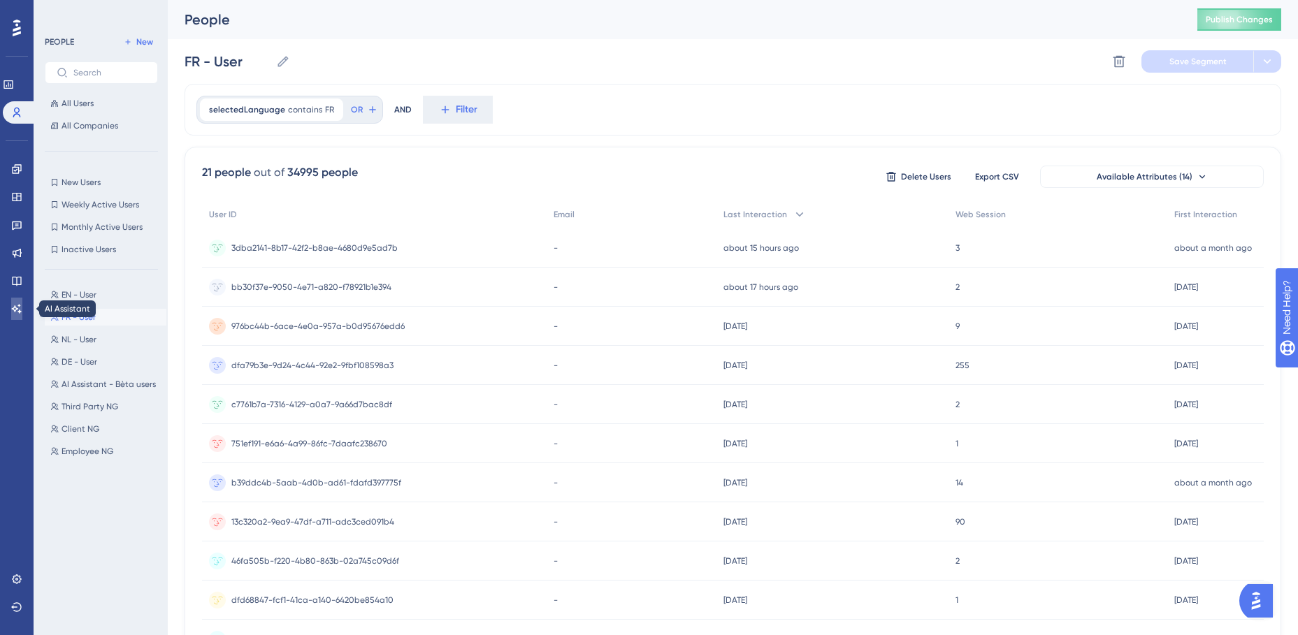
click at [15, 308] on icon at bounding box center [16, 308] width 11 height 11
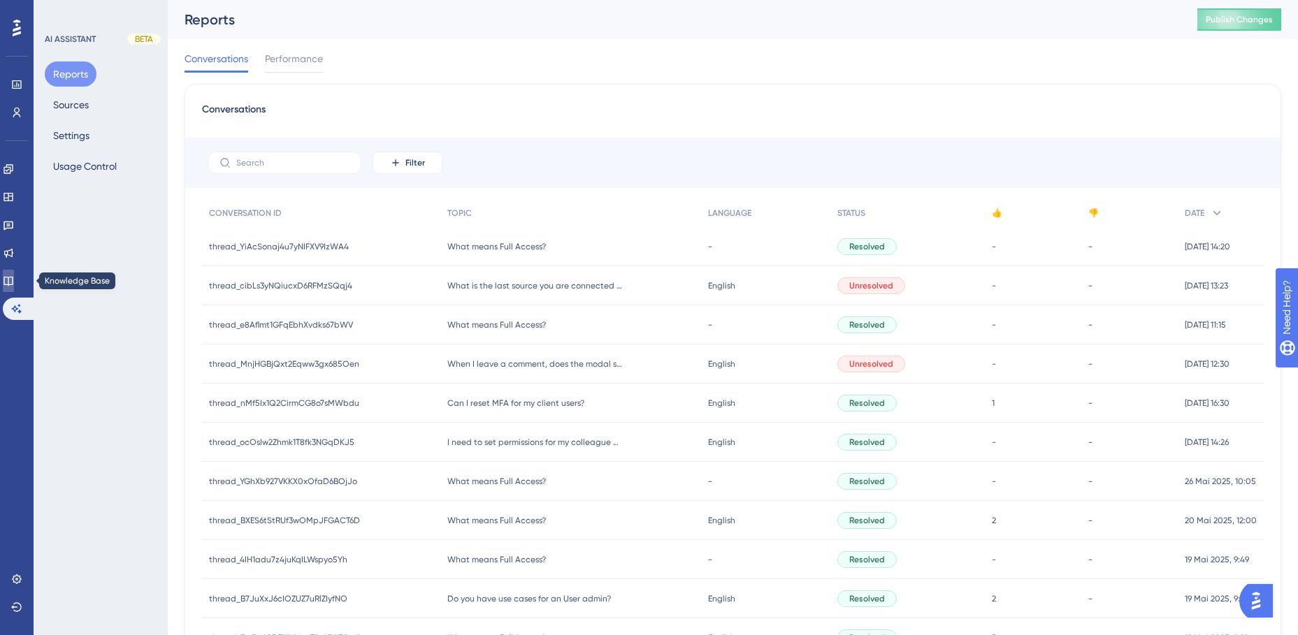
click at [14, 276] on icon at bounding box center [8, 280] width 11 height 11
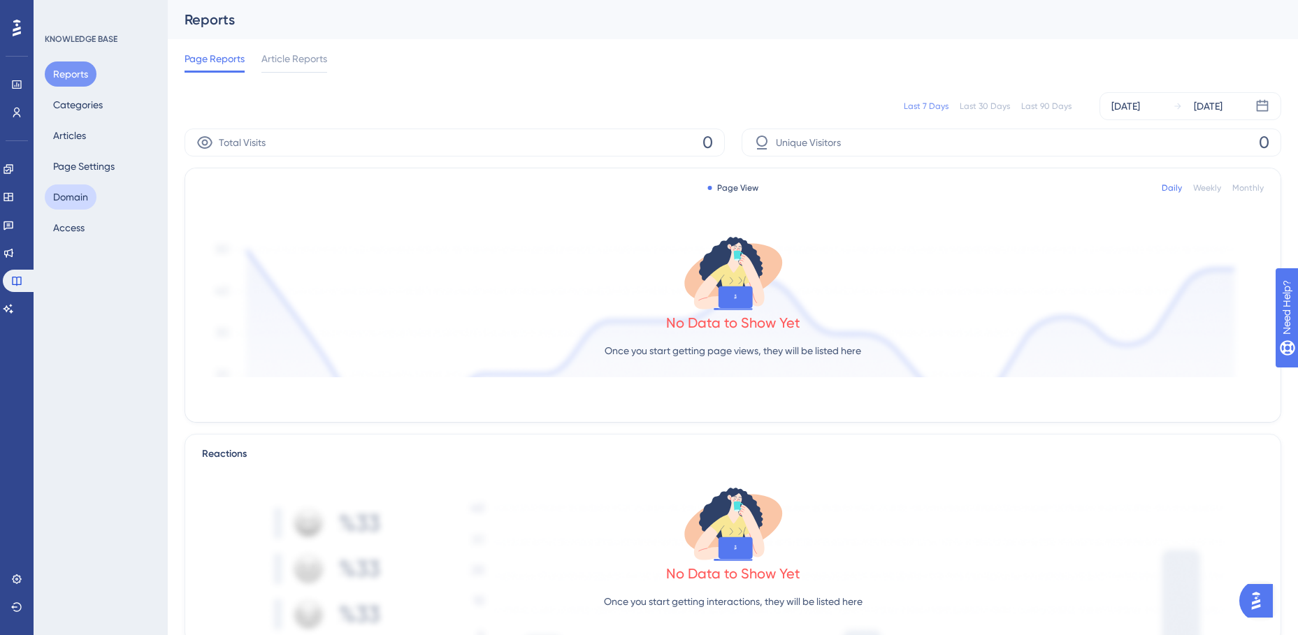
click at [62, 206] on button "Domain" at bounding box center [71, 197] width 52 height 25
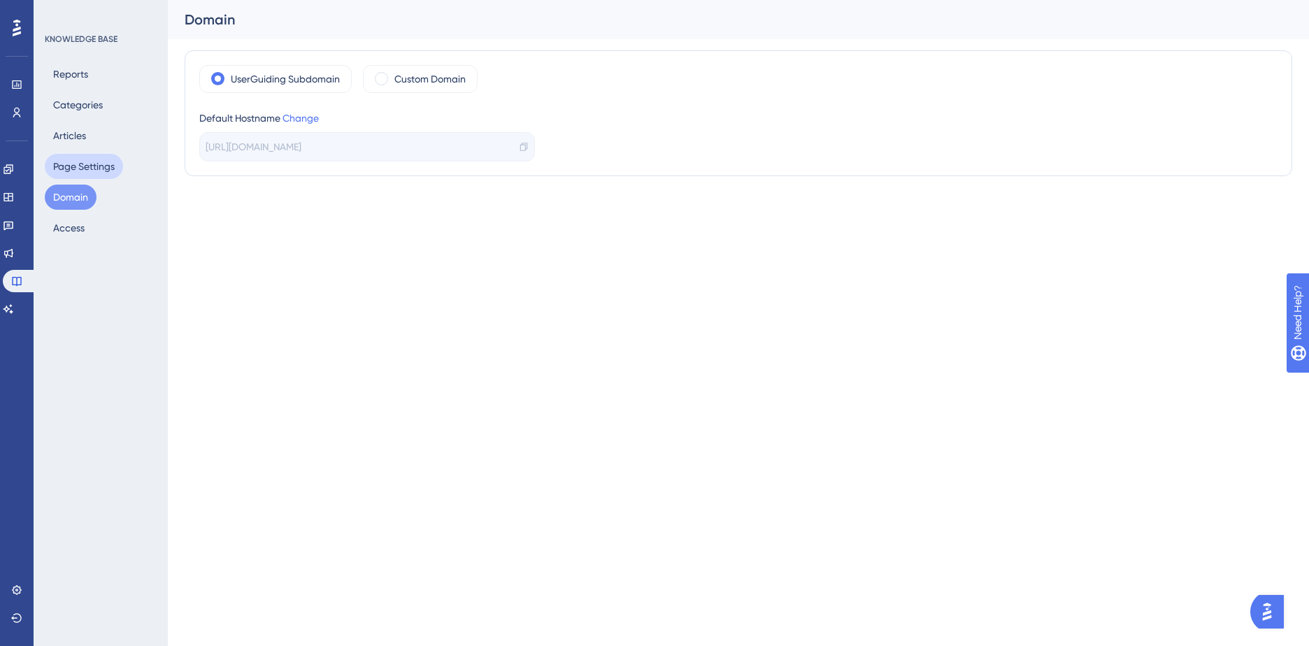
click at [77, 168] on button "Page Settings" at bounding box center [84, 166] width 78 height 25
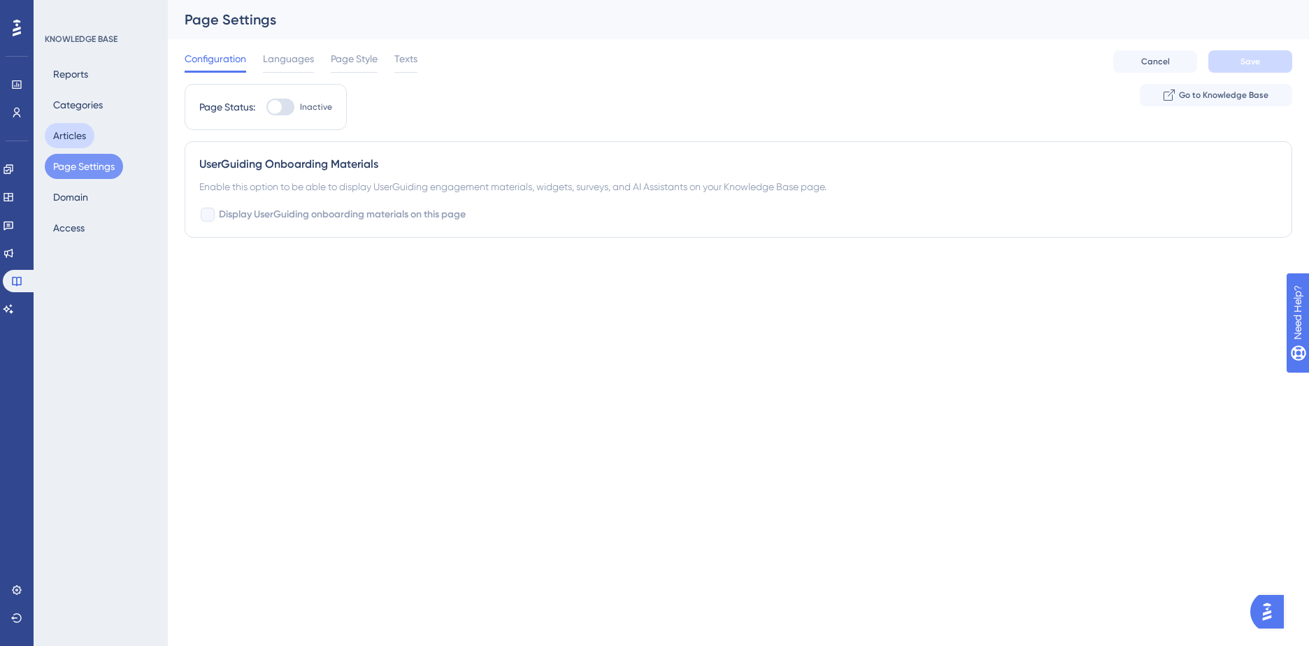
click at [78, 138] on button "Articles" at bounding box center [70, 135] width 50 height 25
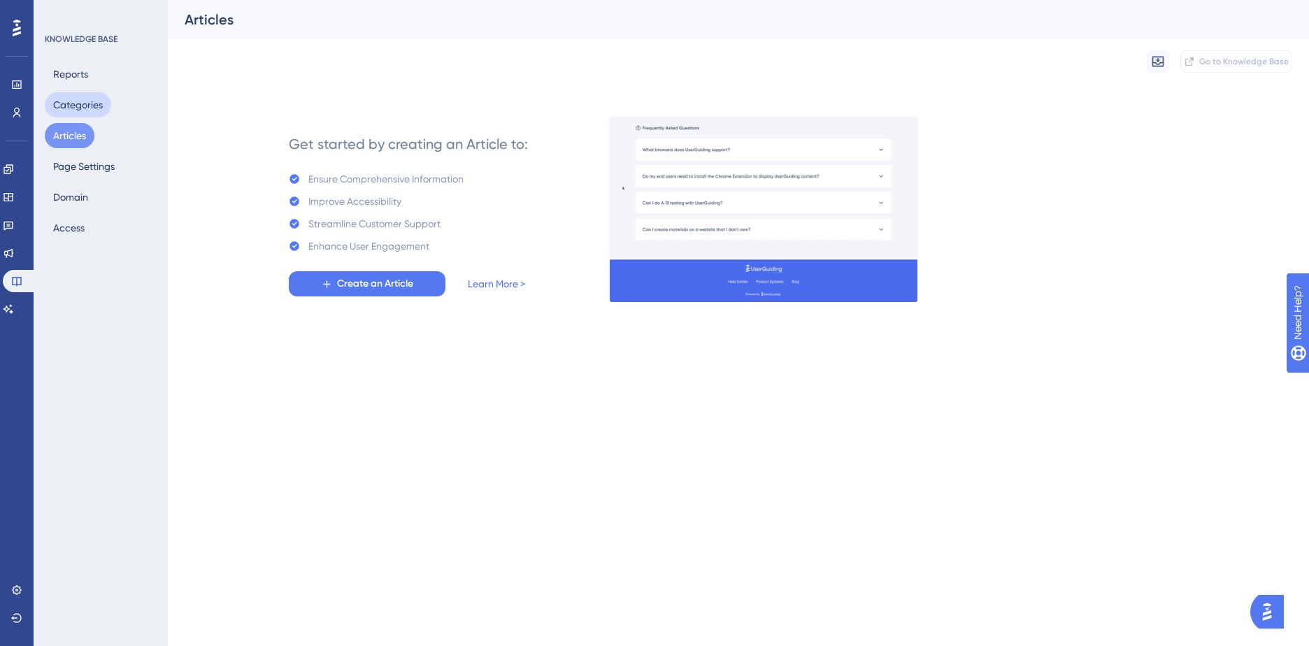
click at [82, 106] on button "Categories" at bounding box center [78, 104] width 66 height 25
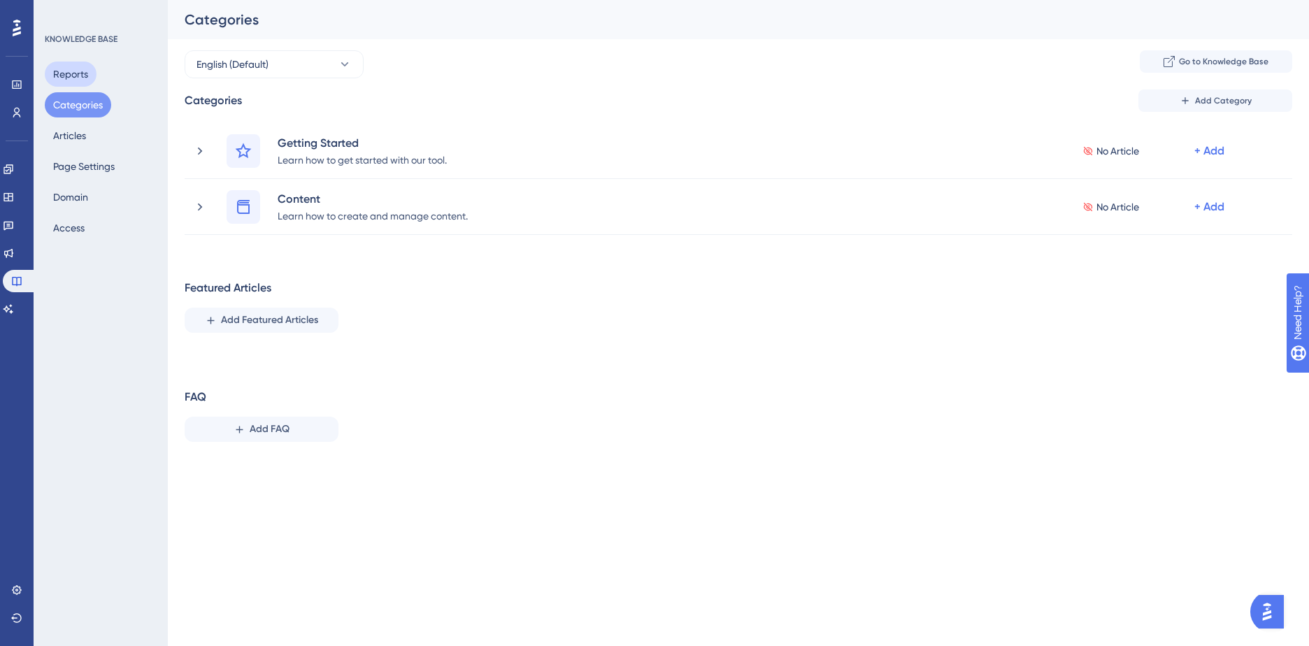
click at [80, 76] on button "Reports" at bounding box center [71, 74] width 52 height 25
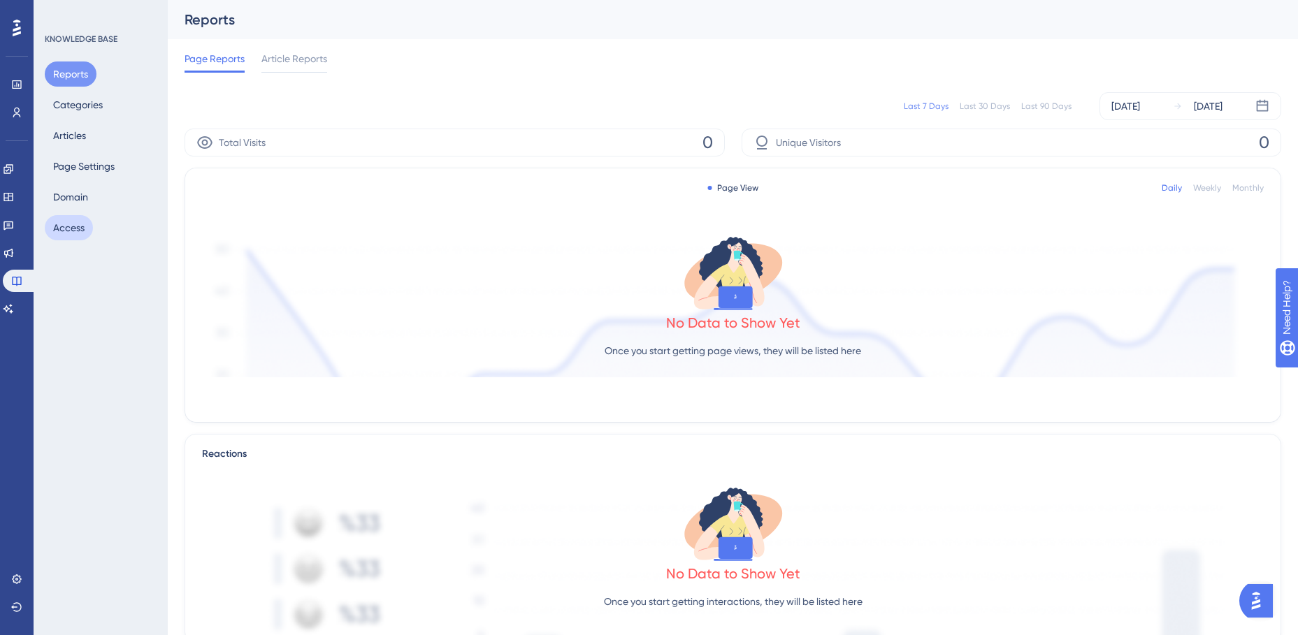
click at [80, 221] on button "Access" at bounding box center [69, 227] width 48 height 25
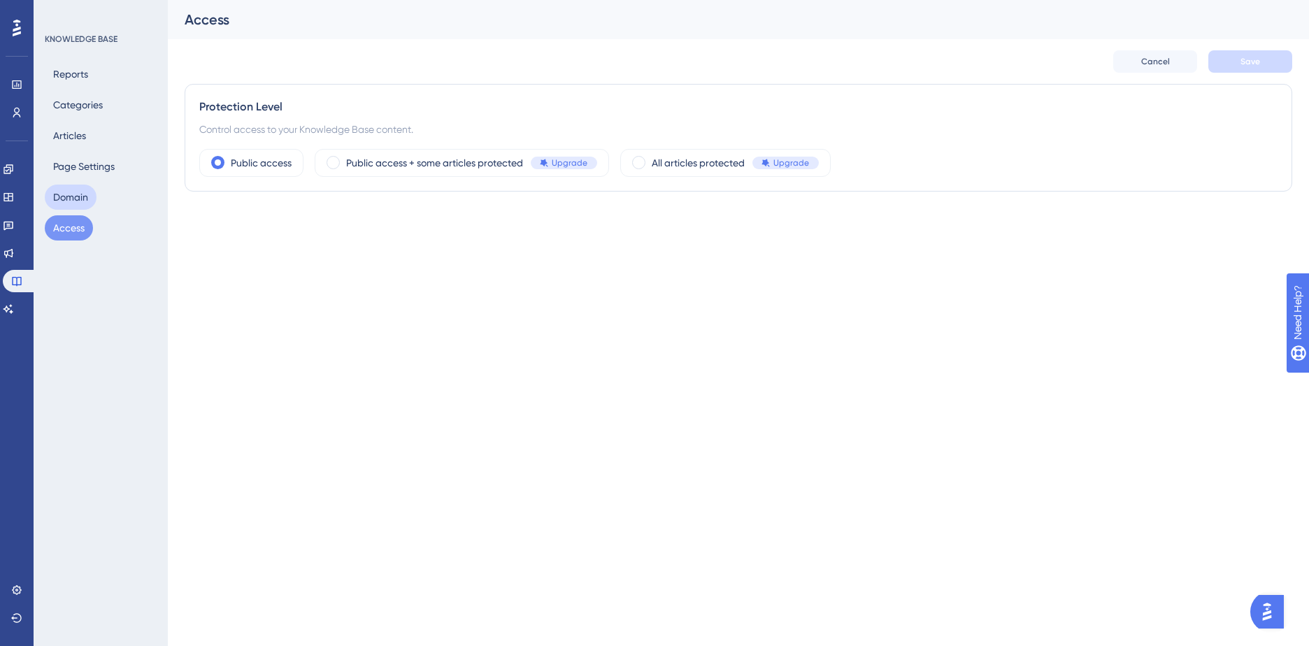
click at [72, 197] on button "Domain" at bounding box center [71, 197] width 52 height 25
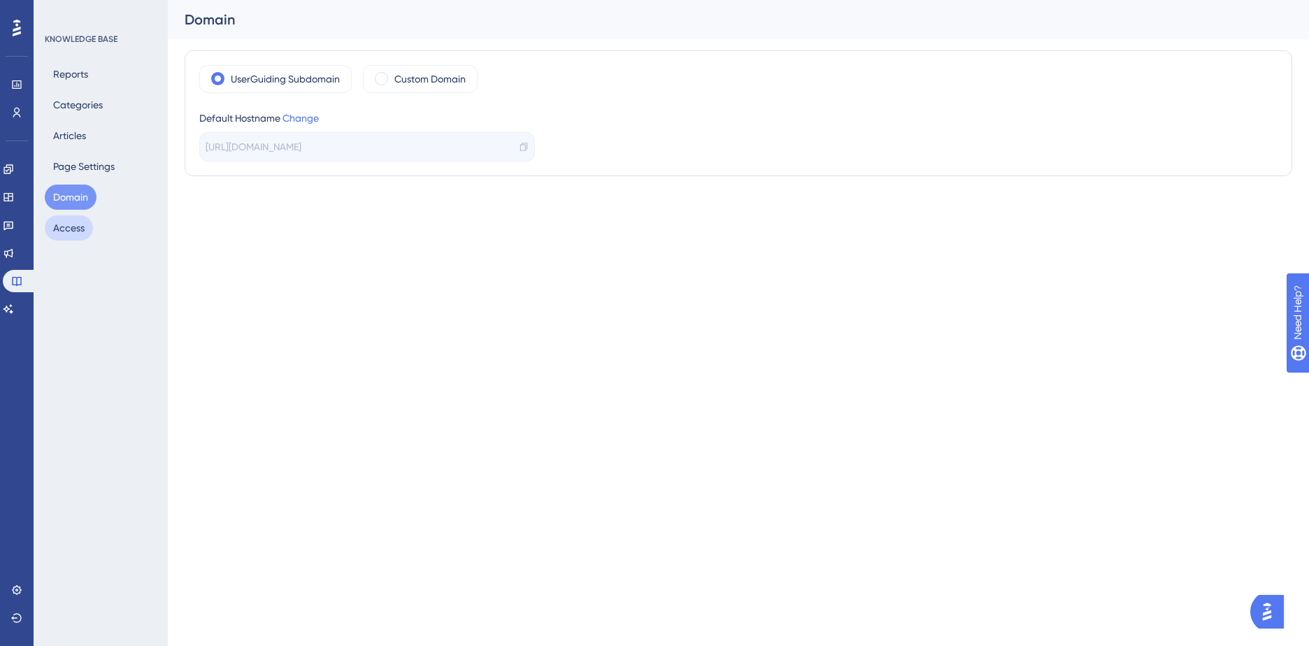
click at [57, 233] on button "Access" at bounding box center [69, 227] width 48 height 25
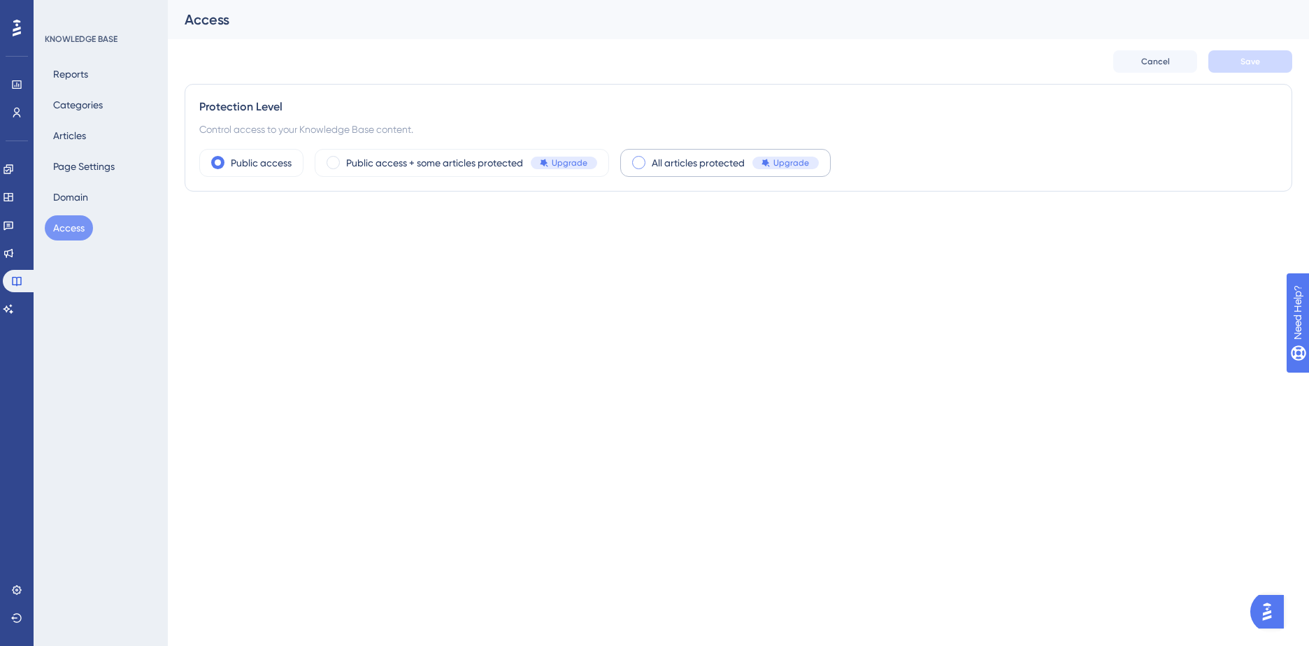
click at [640, 165] on span at bounding box center [638, 162] width 13 height 13
click at [649, 158] on input "radio" at bounding box center [649, 158] width 0 height 0
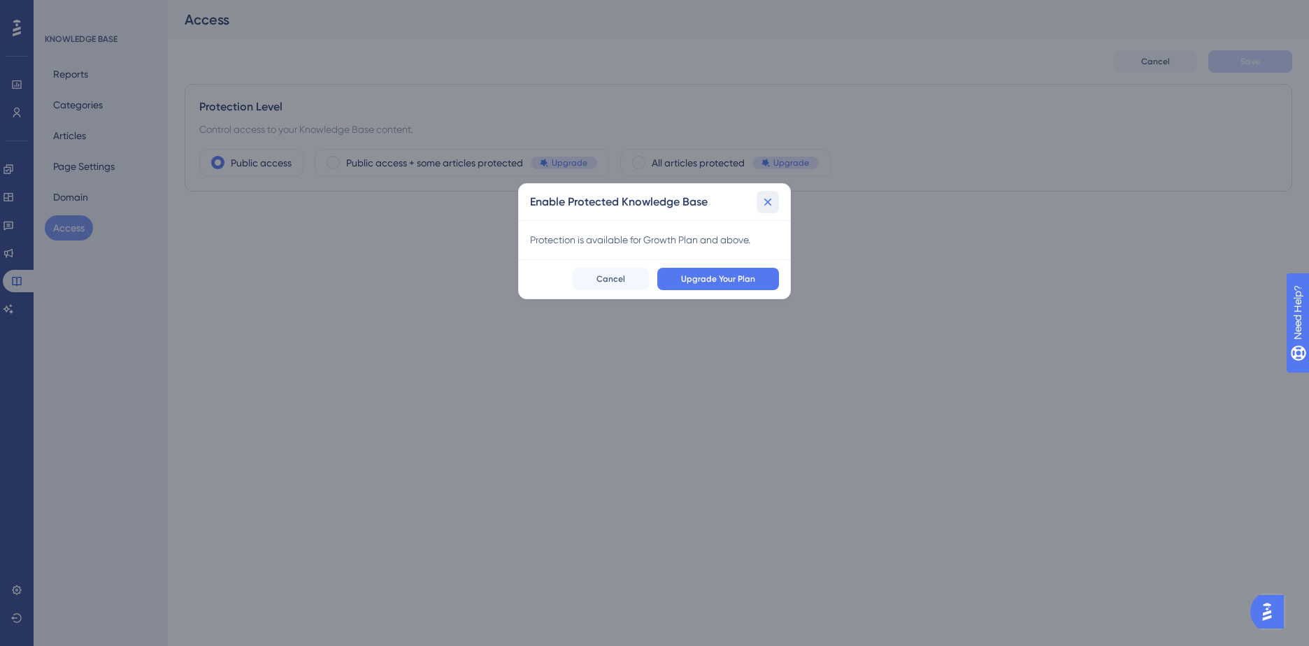
click at [765, 202] on icon at bounding box center [768, 202] width 14 height 14
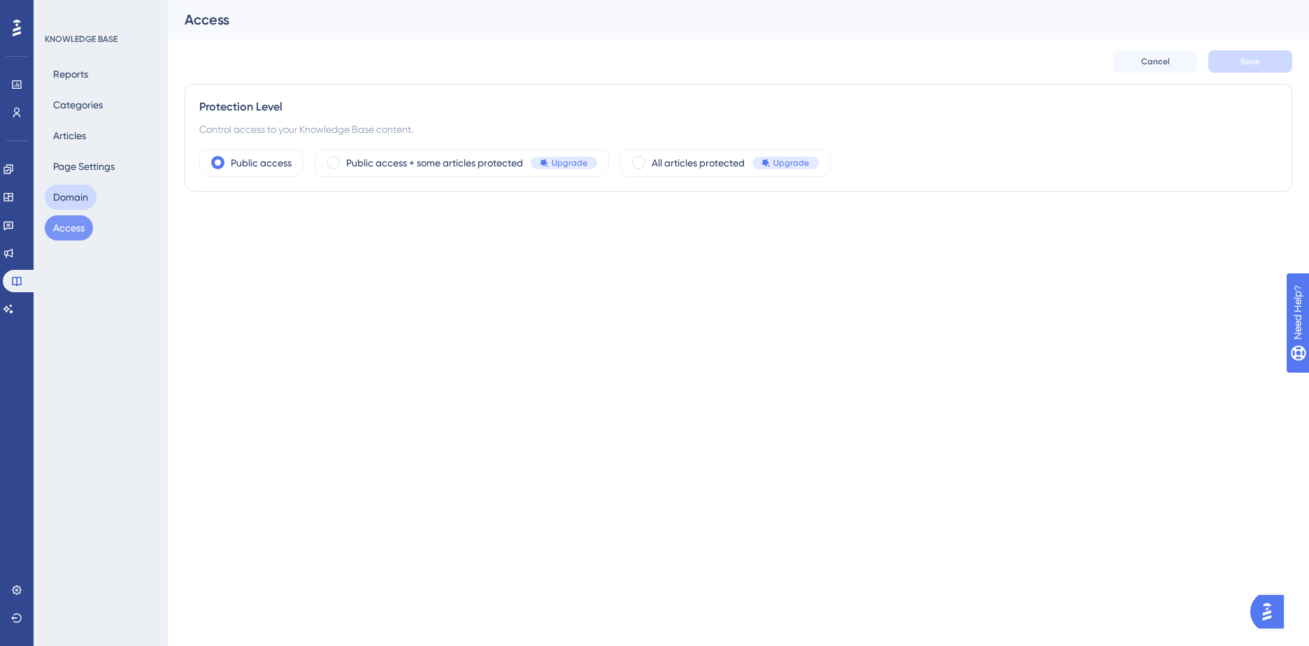
click at [52, 203] on button "Domain" at bounding box center [71, 197] width 52 height 25
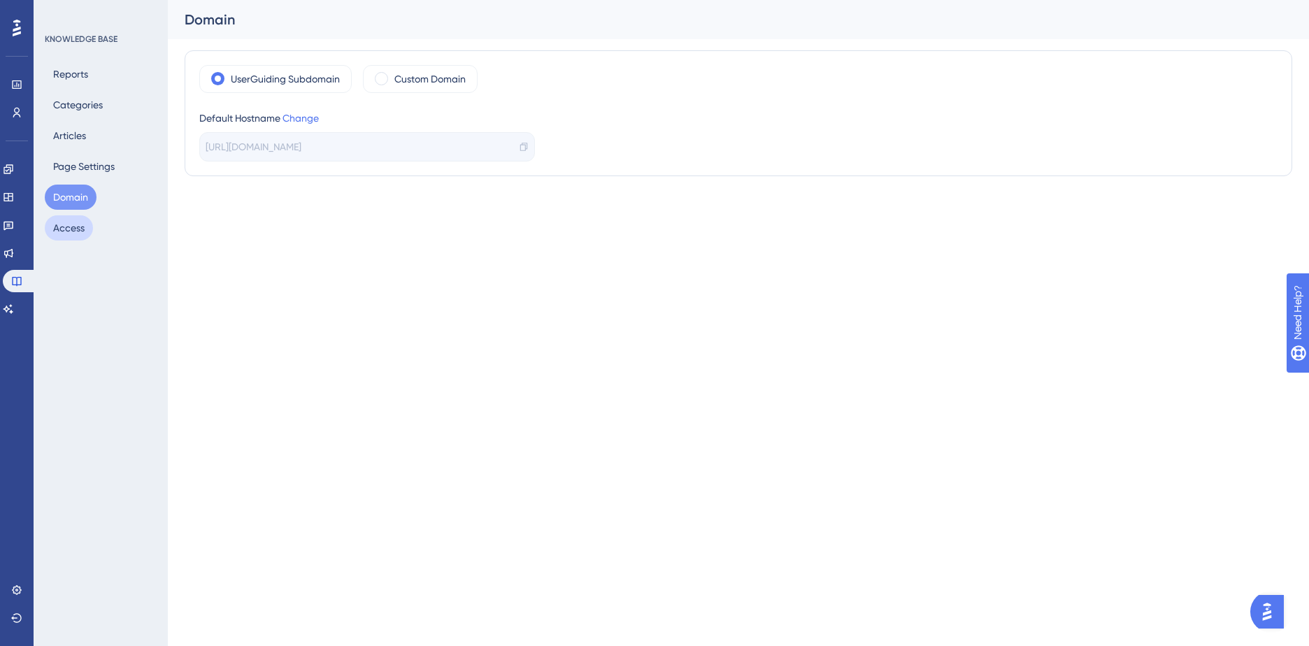
click at [65, 230] on button "Access" at bounding box center [69, 227] width 48 height 25
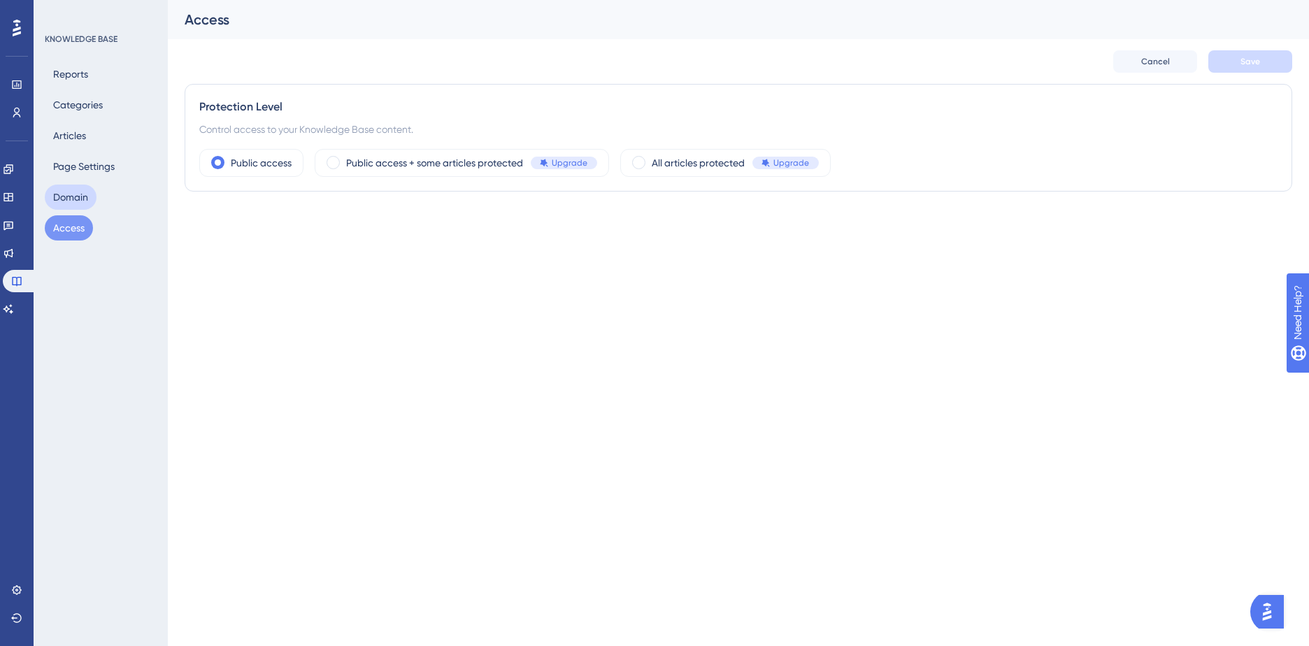
click at [71, 203] on button "Domain" at bounding box center [71, 197] width 52 height 25
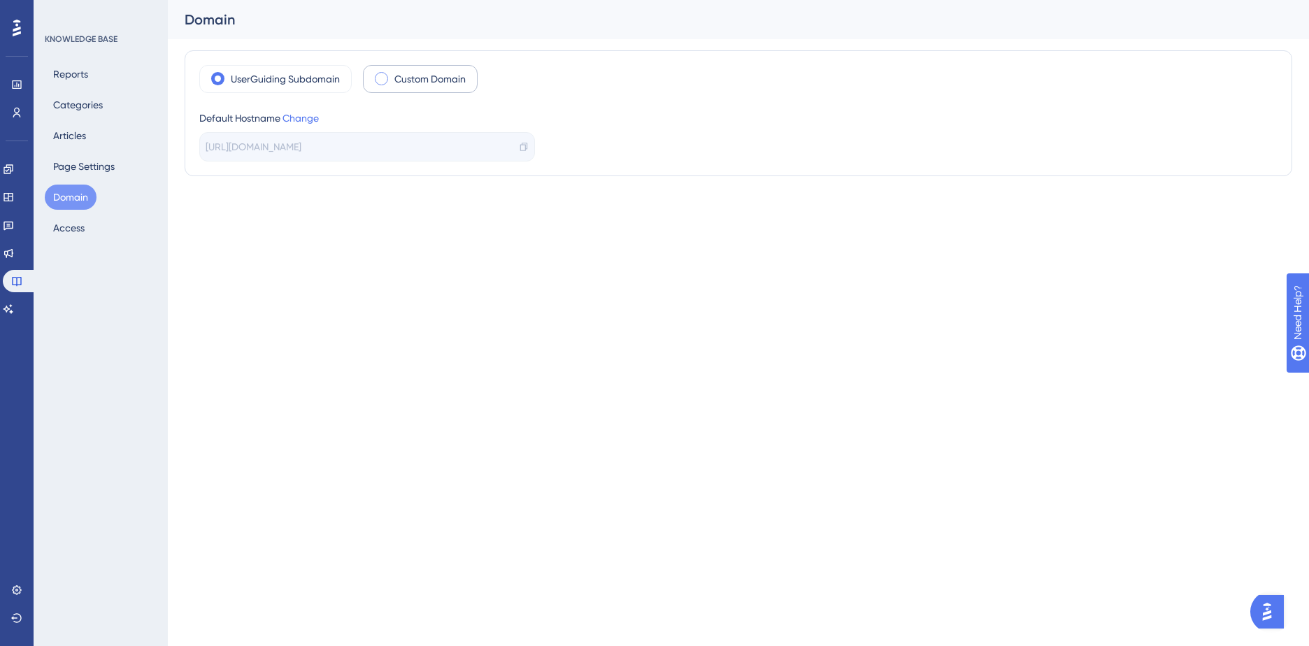
click at [382, 78] on span at bounding box center [381, 78] width 13 height 13
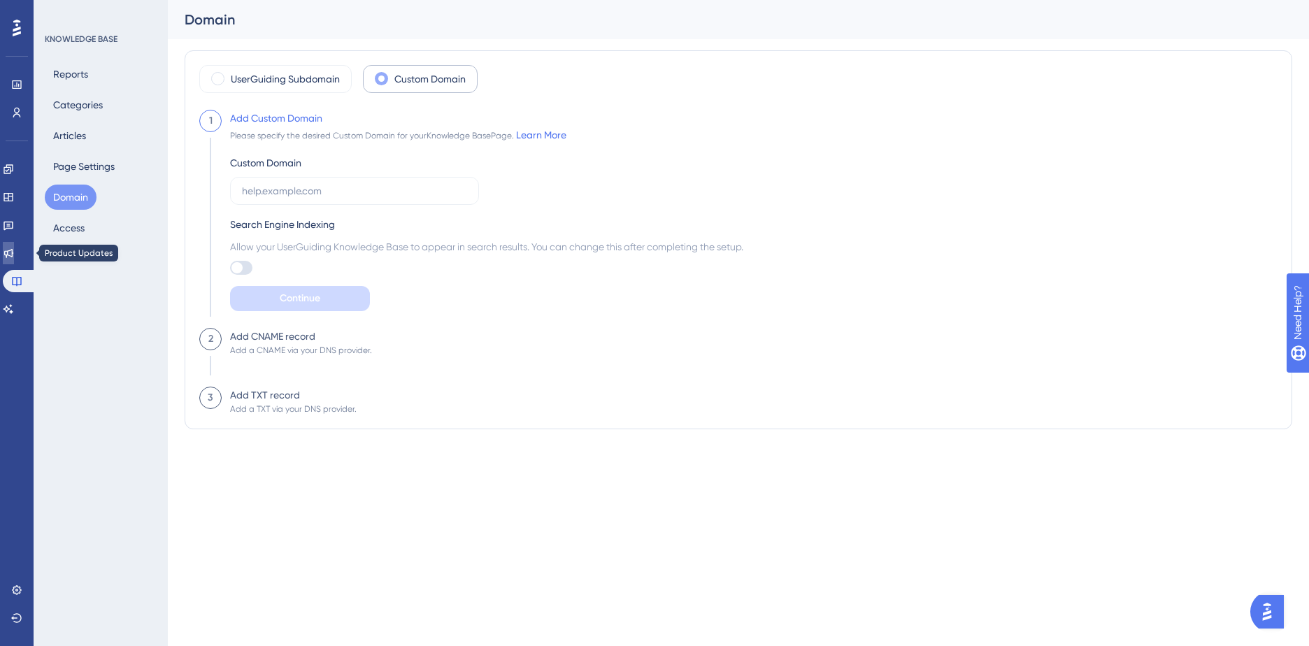
click at [13, 252] on icon at bounding box center [8, 253] width 9 height 9
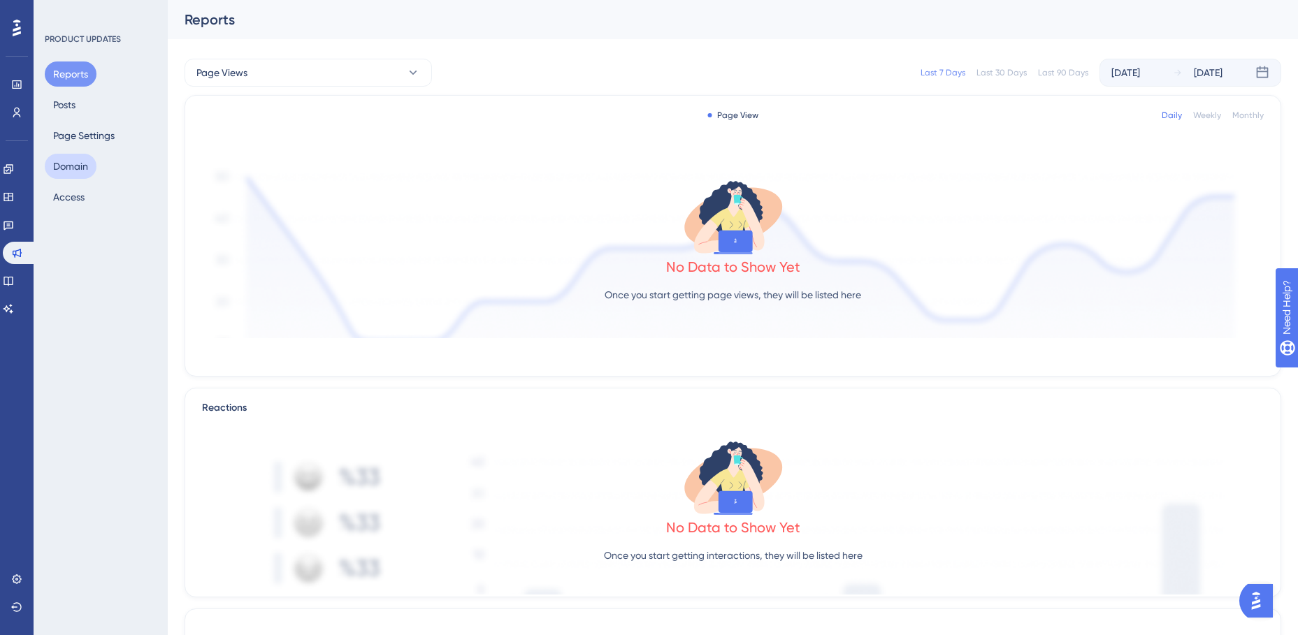
click at [69, 165] on button "Domain" at bounding box center [71, 166] width 52 height 25
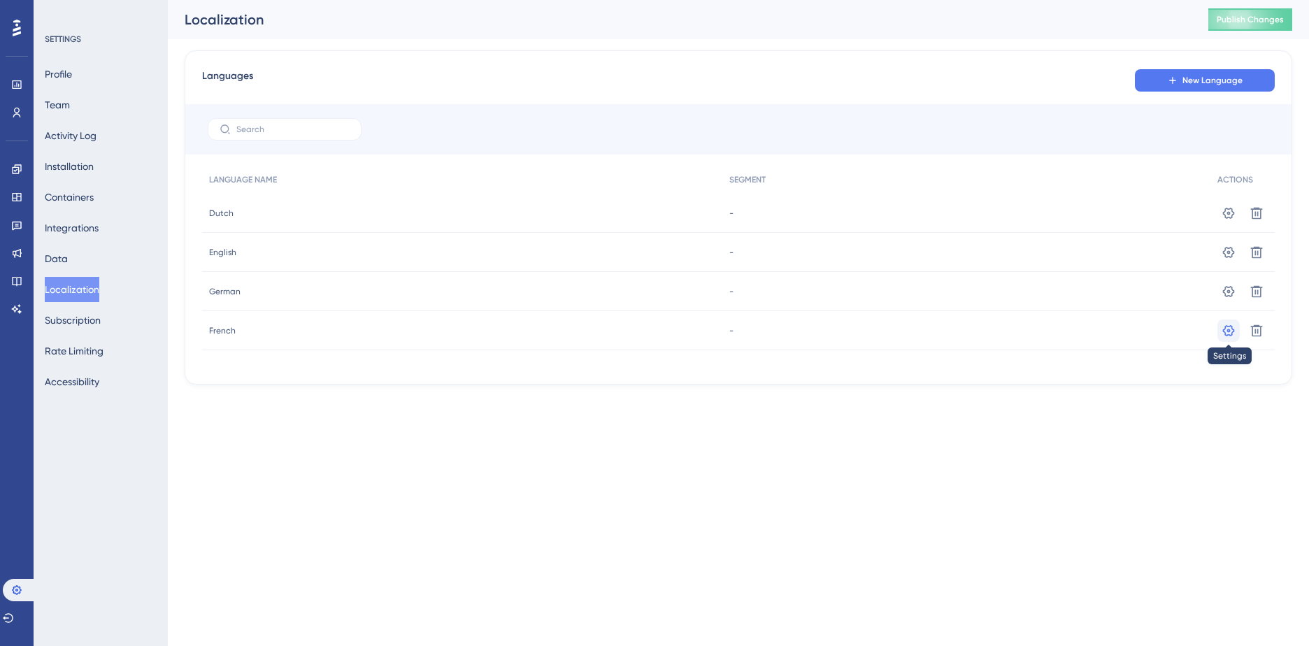
click at [1230, 218] on icon at bounding box center [1229, 212] width 12 height 11
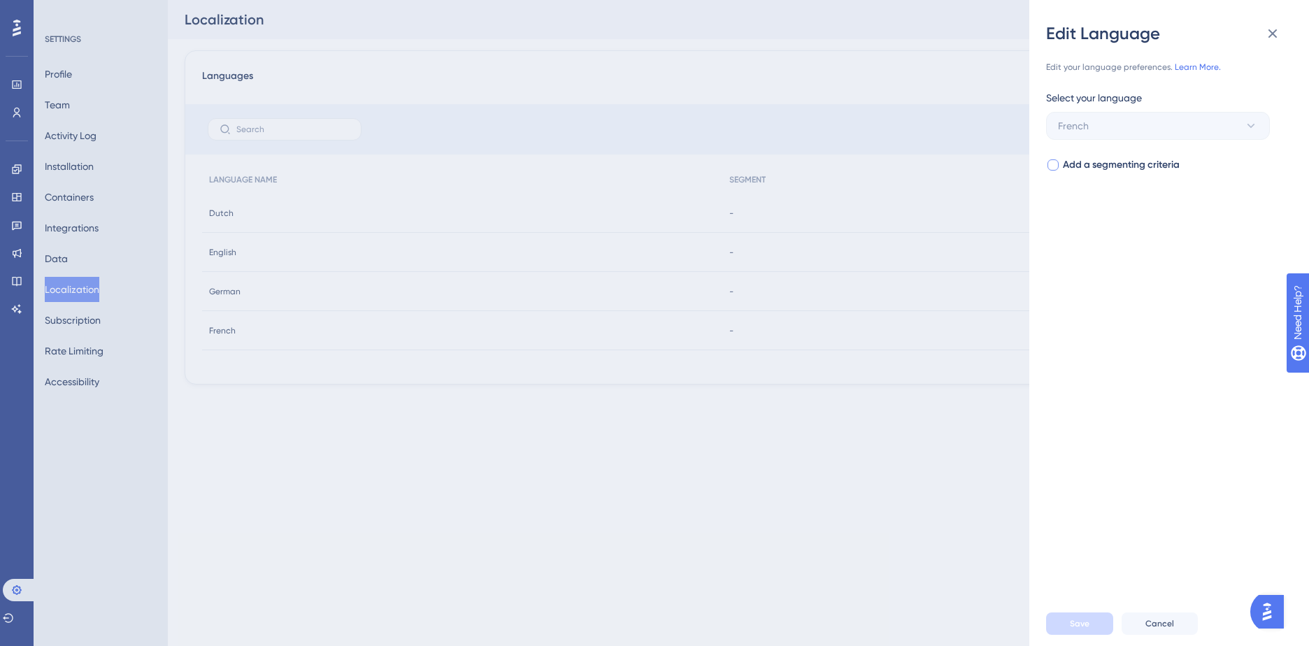
click at [1055, 162] on div at bounding box center [1052, 164] width 11 height 11
checkbox input "true"
click at [1095, 220] on span "Select your segment" at bounding box center [1103, 221] width 91 height 17
click at [1119, 331] on div "FR - User FR - User" at bounding box center [1157, 332] width 183 height 28
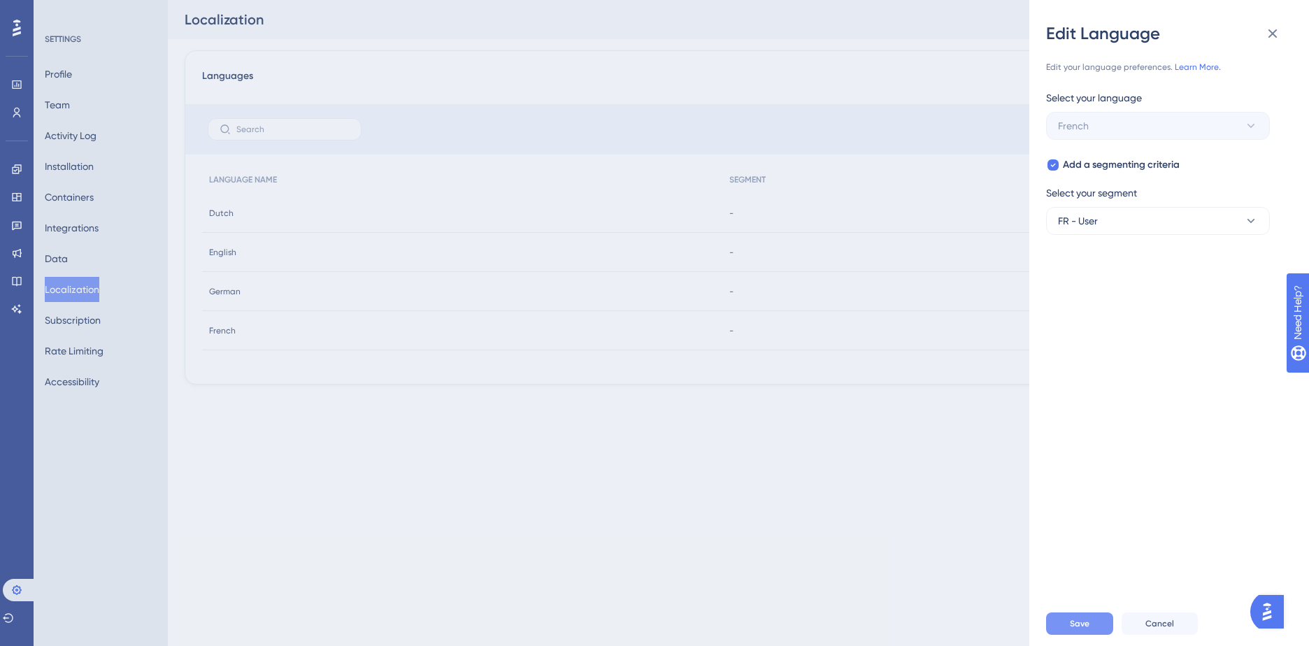
click at [1083, 619] on span "Save" at bounding box center [1080, 623] width 20 height 11
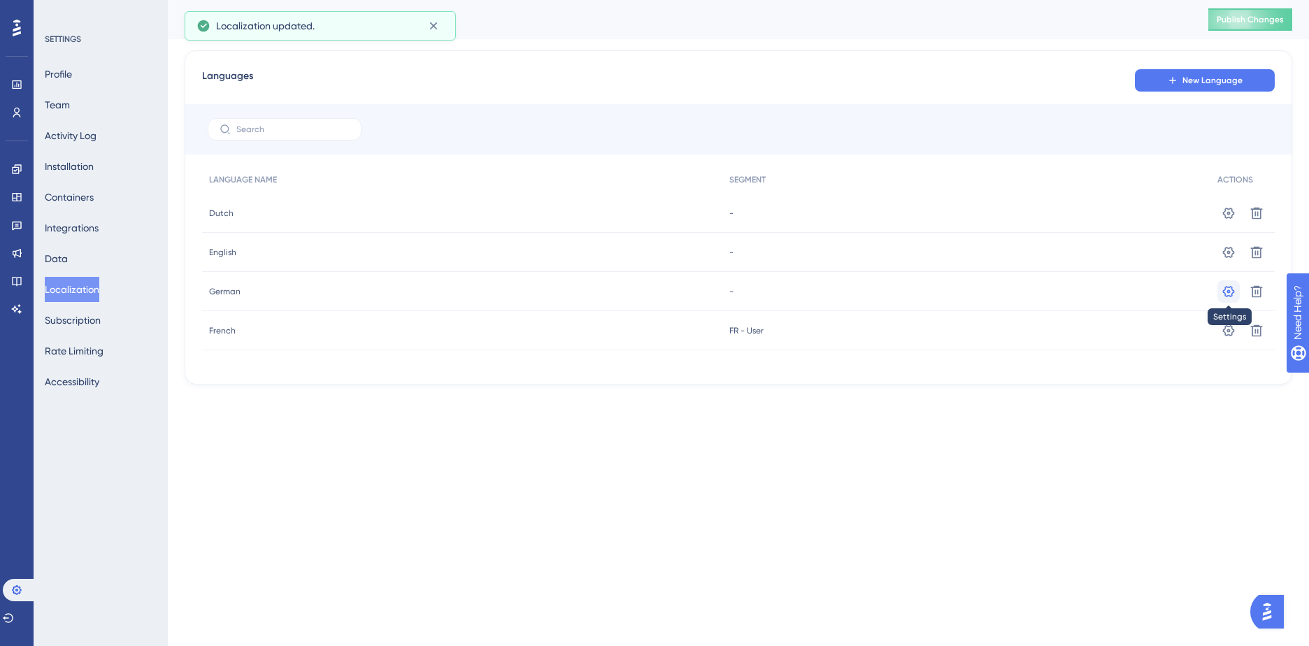
click at [1226, 220] on icon at bounding box center [1228, 213] width 14 height 14
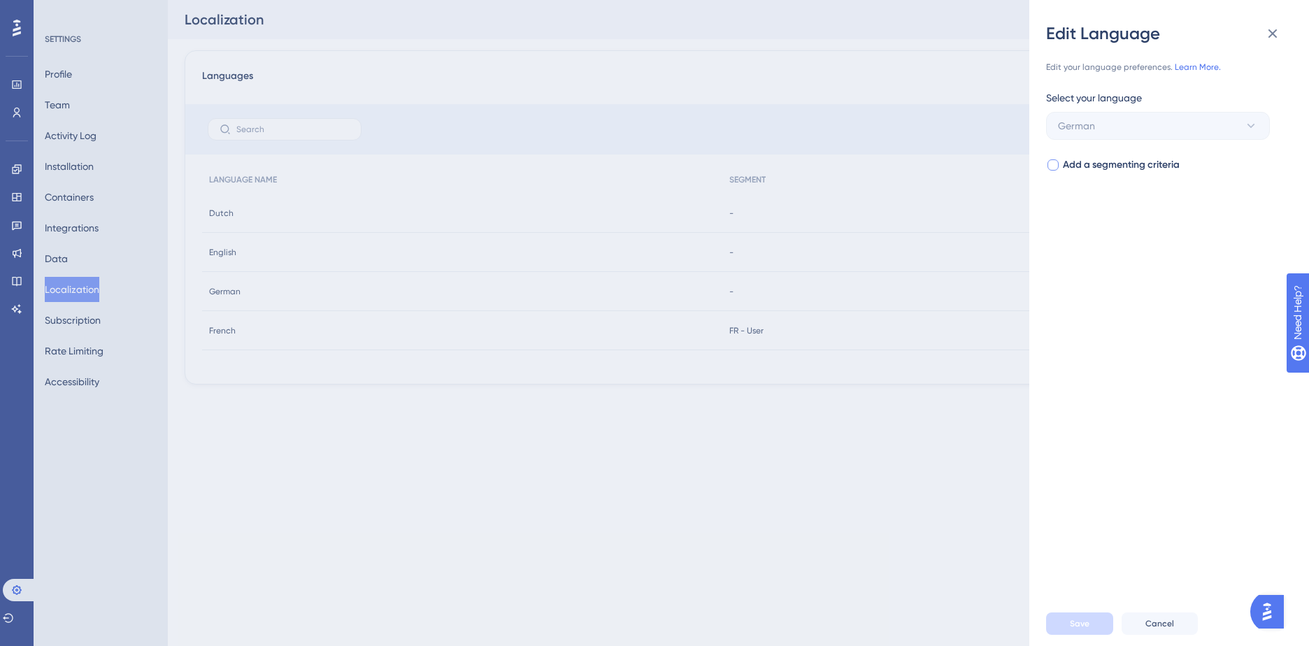
click at [1054, 164] on div at bounding box center [1052, 164] width 11 height 11
checkbox input "true"
click at [1103, 218] on span "Select your segment" at bounding box center [1103, 221] width 91 height 17
click at [1104, 363] on span "DE - User" at bounding box center [1086, 362] width 41 height 17
click at [1091, 616] on button "Save" at bounding box center [1079, 623] width 67 height 22
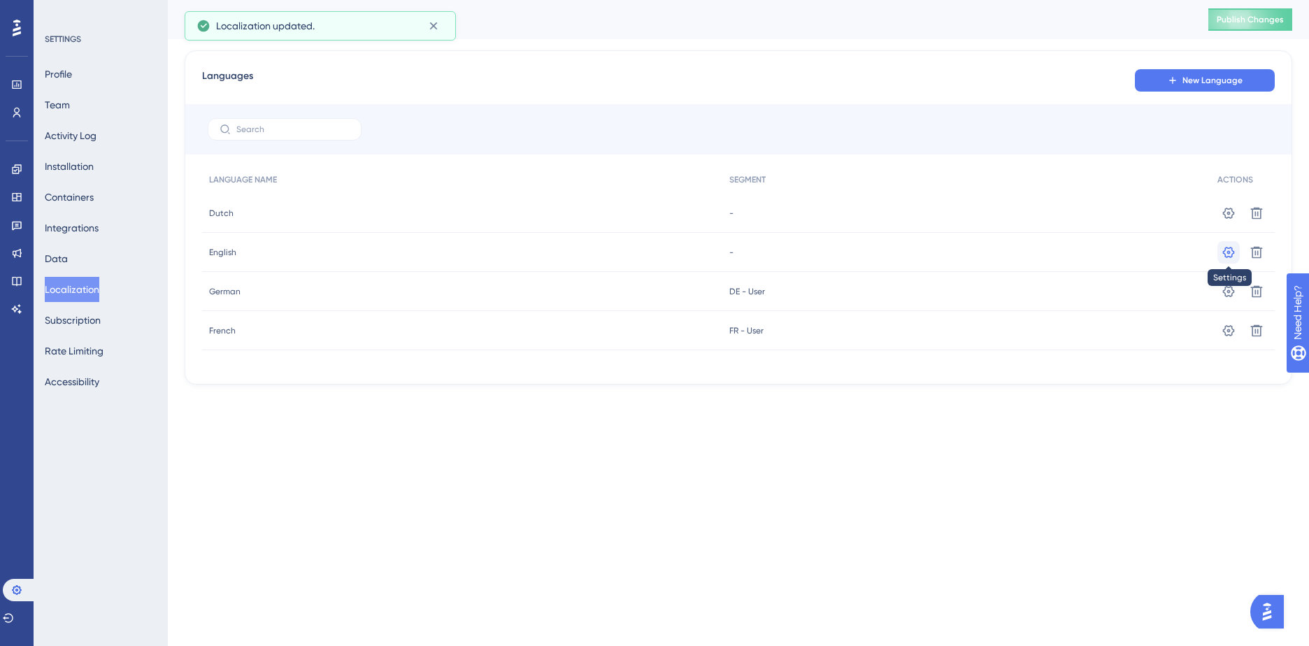
click at [1228, 218] on icon at bounding box center [1229, 212] width 12 height 11
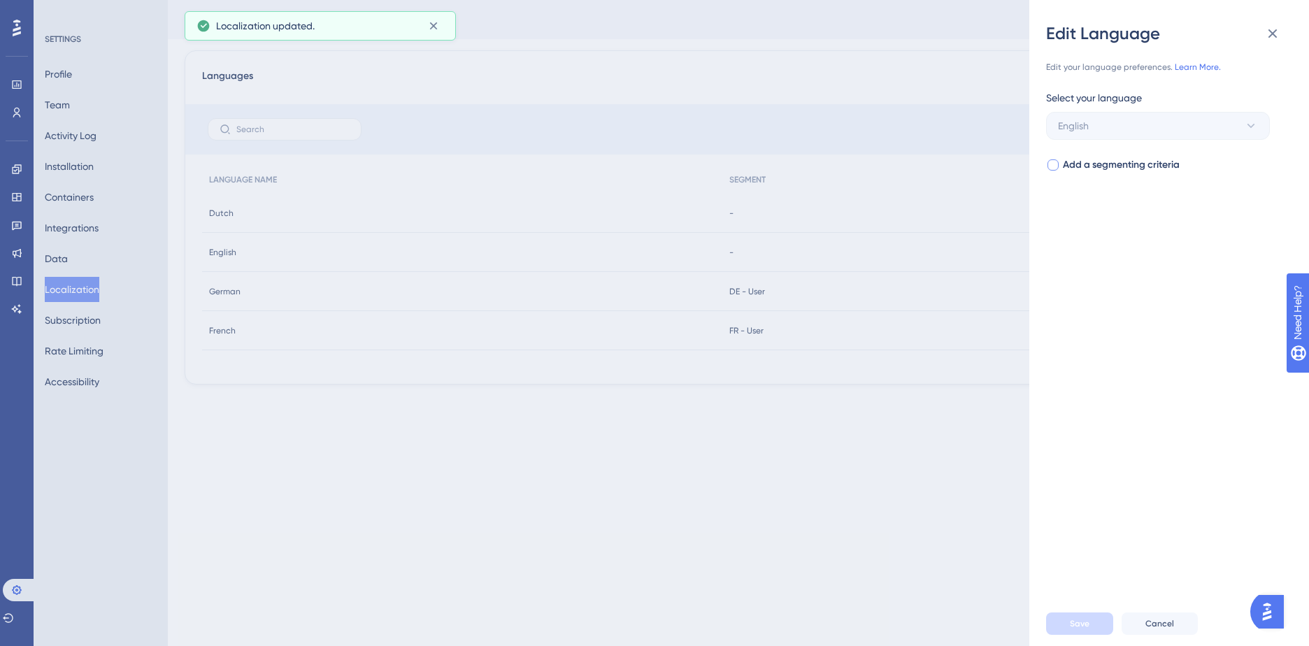
click at [1056, 164] on div at bounding box center [1052, 164] width 11 height 11
checkbox input "true"
click at [1109, 216] on span "Select your segment" at bounding box center [1103, 221] width 91 height 17
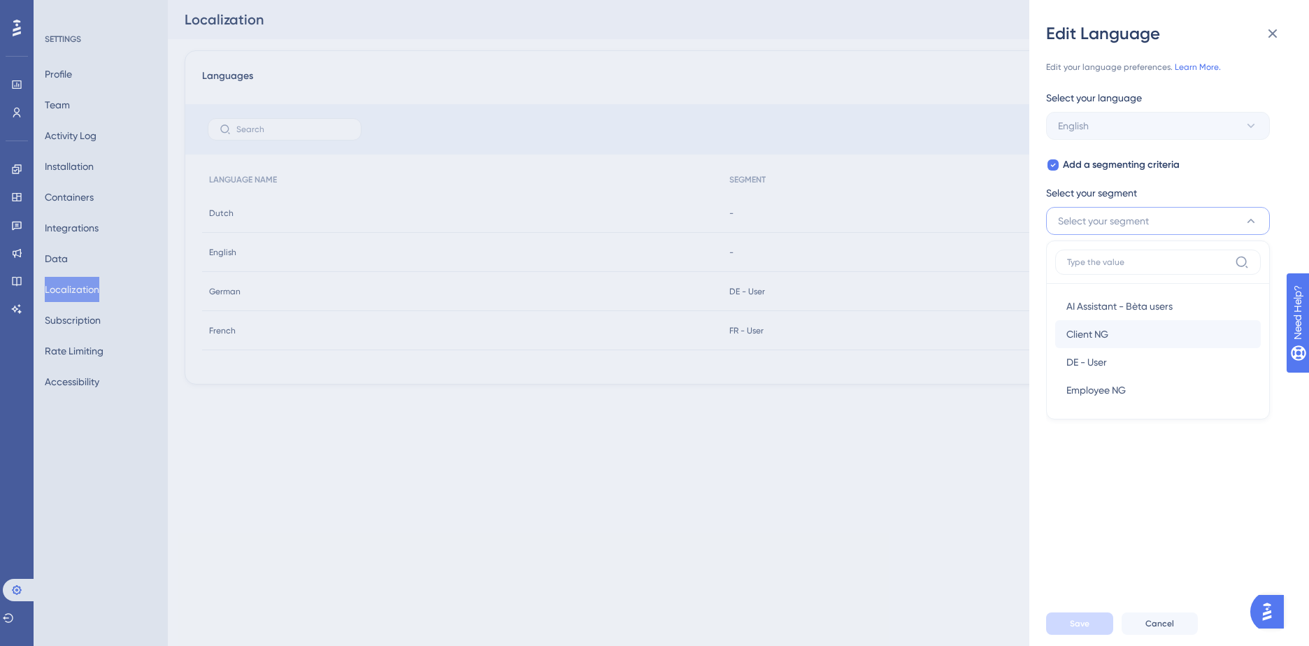
scroll to position [70, 0]
click at [1124, 344] on div "EN - User EN - User" at bounding box center [1157, 348] width 183 height 28
click at [1090, 618] on button "Save" at bounding box center [1079, 623] width 67 height 22
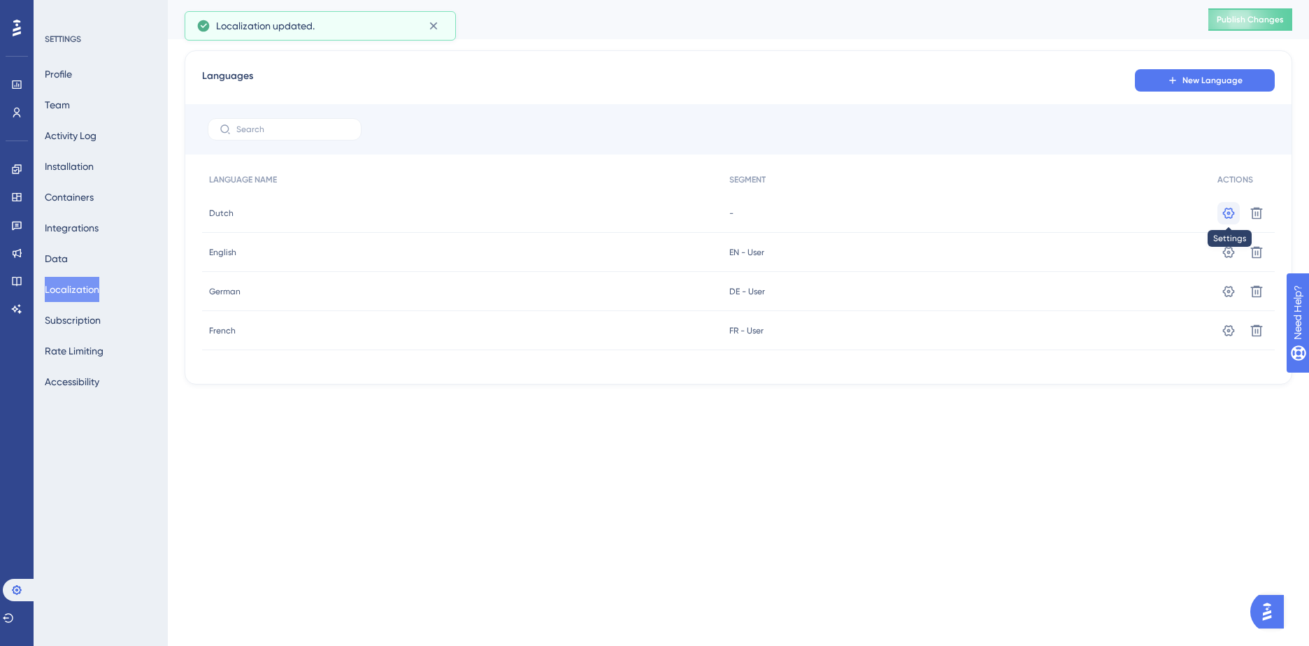
click at [1225, 211] on icon at bounding box center [1228, 213] width 14 height 14
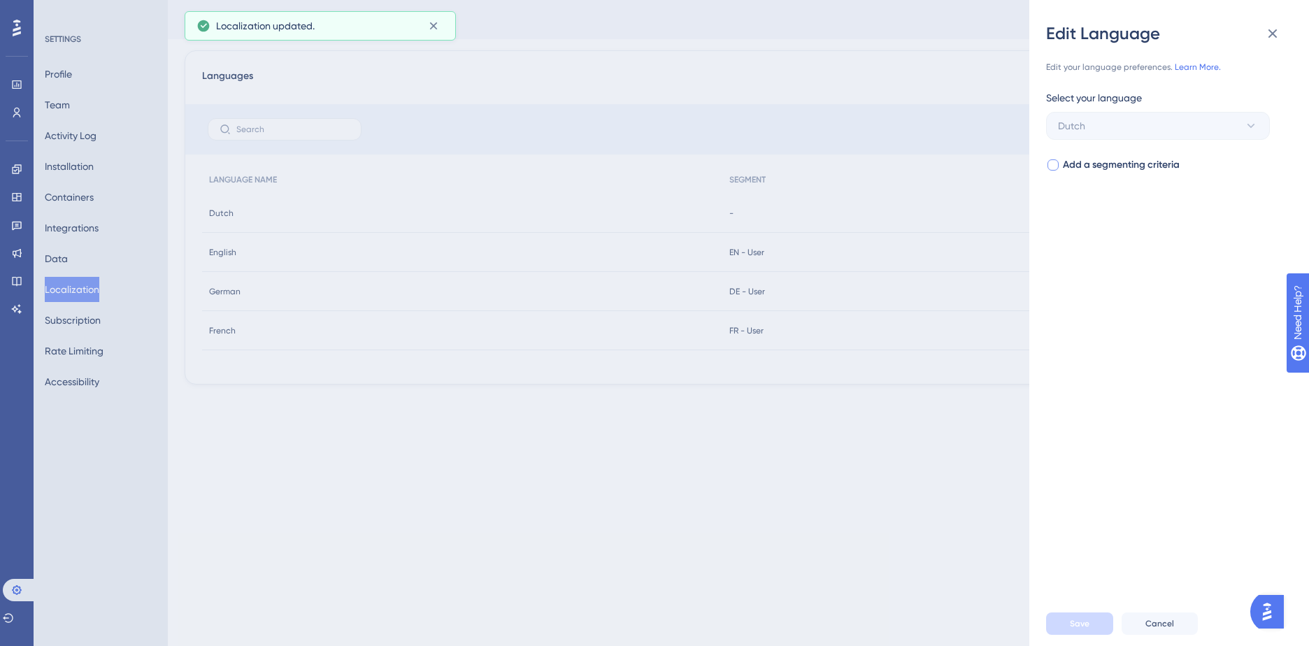
click at [1098, 166] on span "Add a segmenting criteria" at bounding box center [1121, 165] width 117 height 17
checkbox input "true"
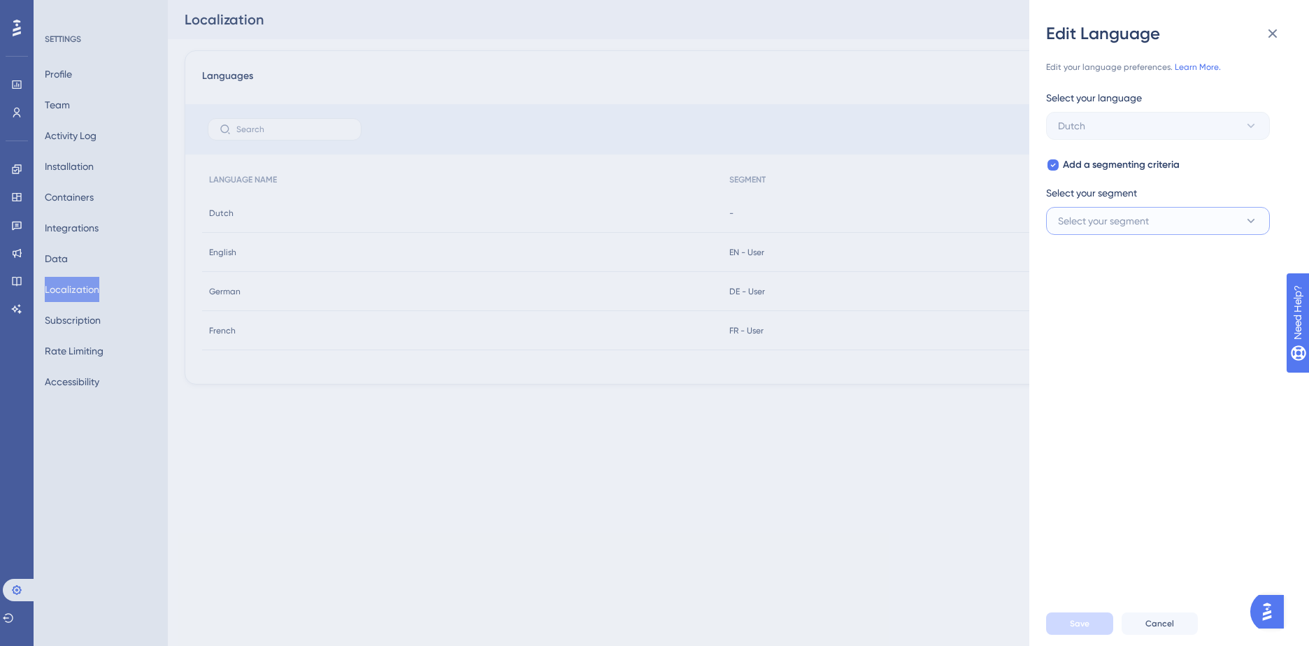
click at [1114, 234] on button "Select your segment" at bounding box center [1158, 221] width 224 height 28
click at [1122, 405] on div "NL - User NL - User" at bounding box center [1157, 404] width 183 height 28
click at [1081, 621] on span "Save" at bounding box center [1080, 623] width 20 height 11
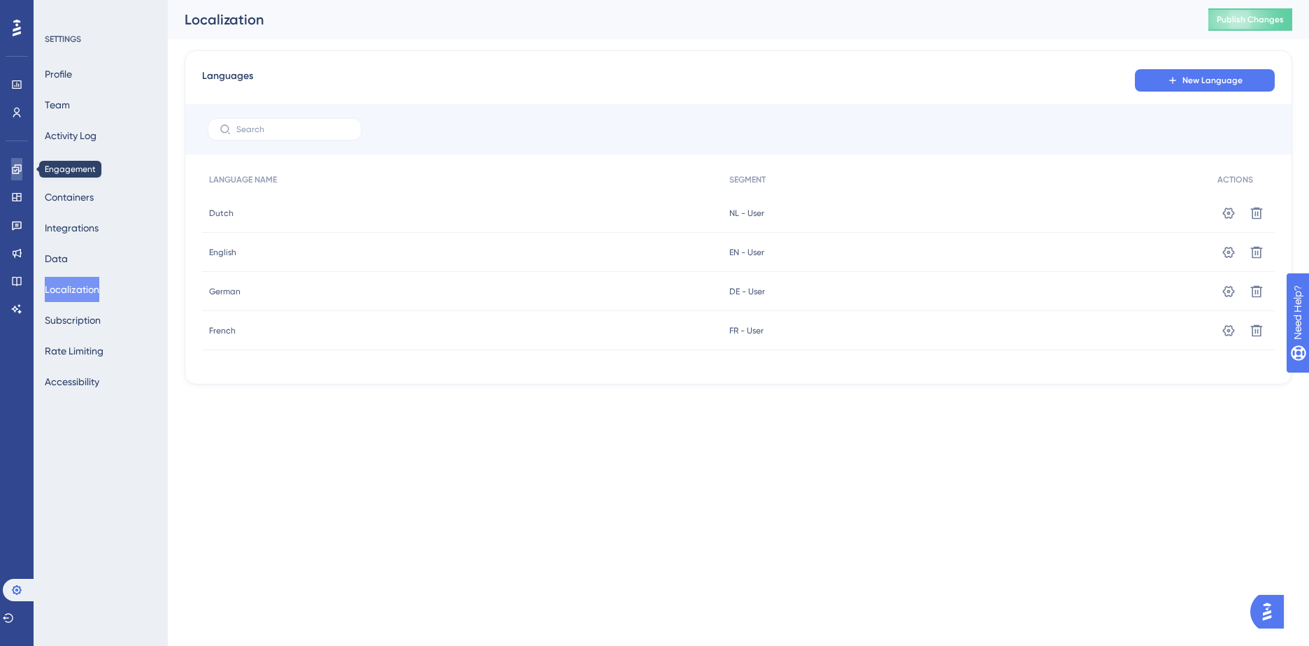
click at [17, 171] on icon at bounding box center [16, 169] width 11 height 11
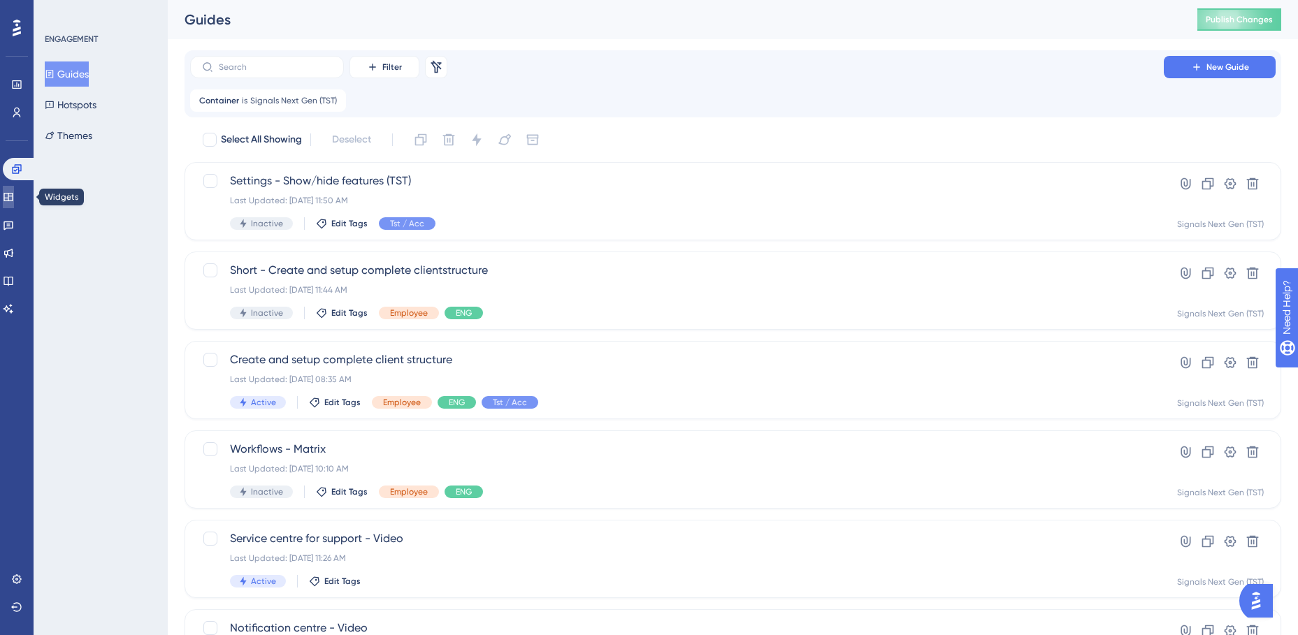
click at [14, 194] on icon at bounding box center [8, 197] width 11 height 11
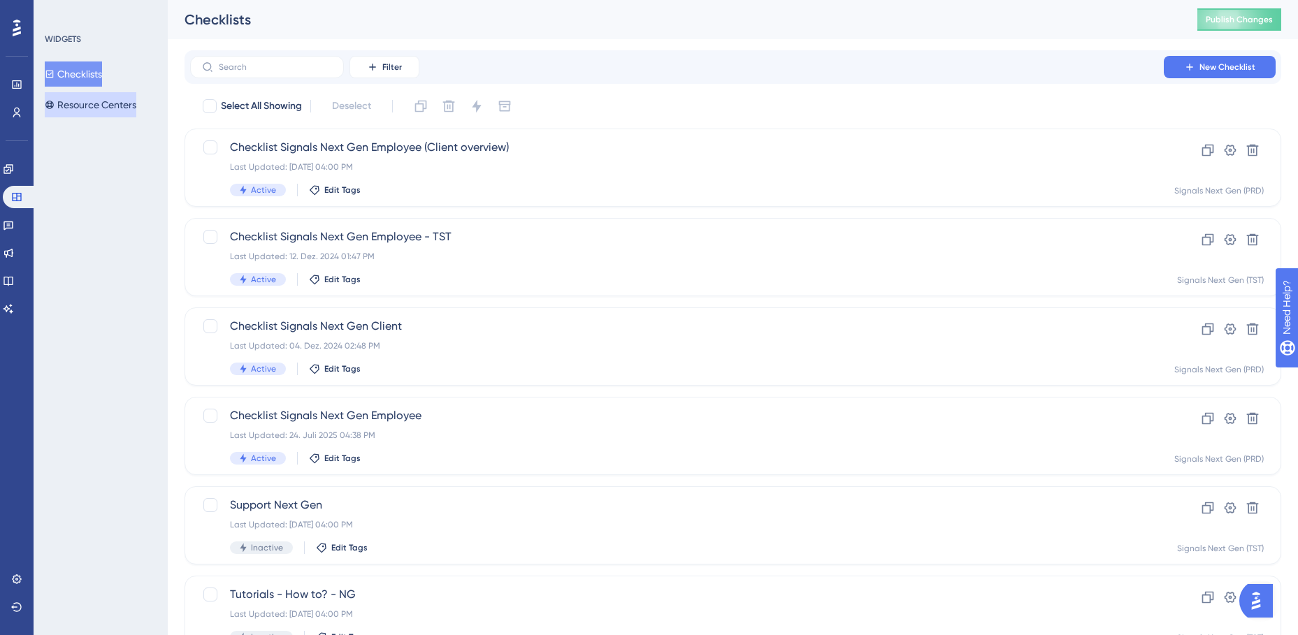
click at [86, 104] on button "Resource Centers" at bounding box center [91, 104] width 92 height 25
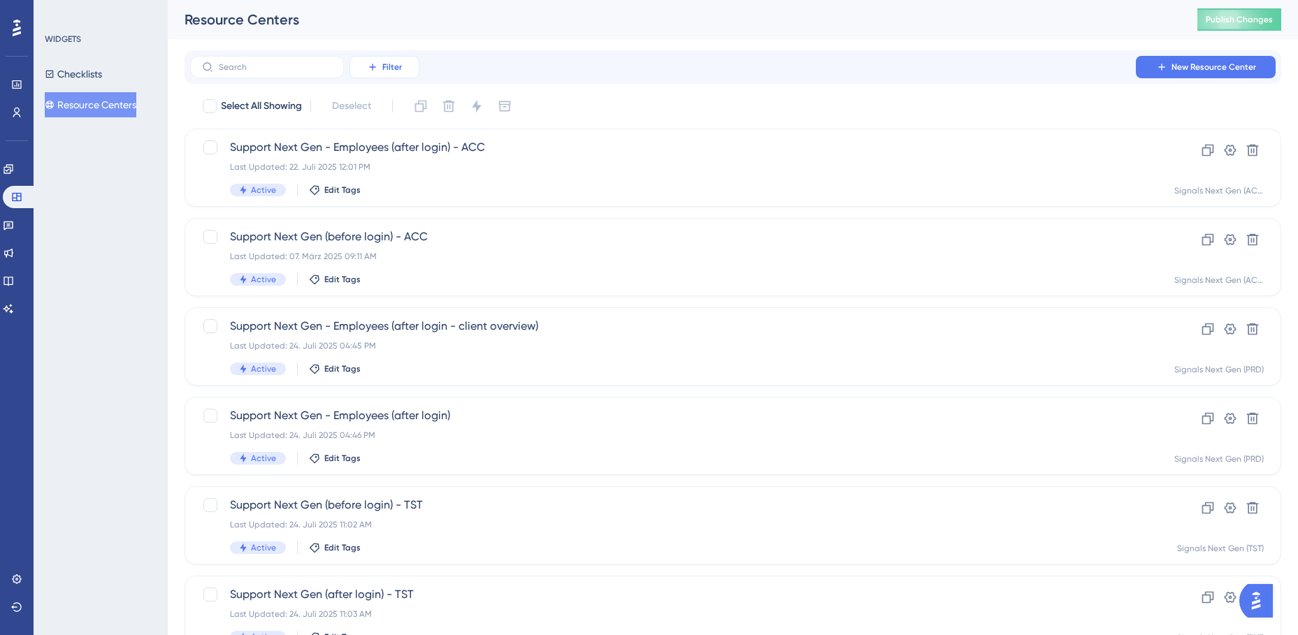
click at [387, 71] on span "Filter" at bounding box center [392, 67] width 20 height 11
click at [402, 159] on span "Containers" at bounding box center [394, 162] width 49 height 17
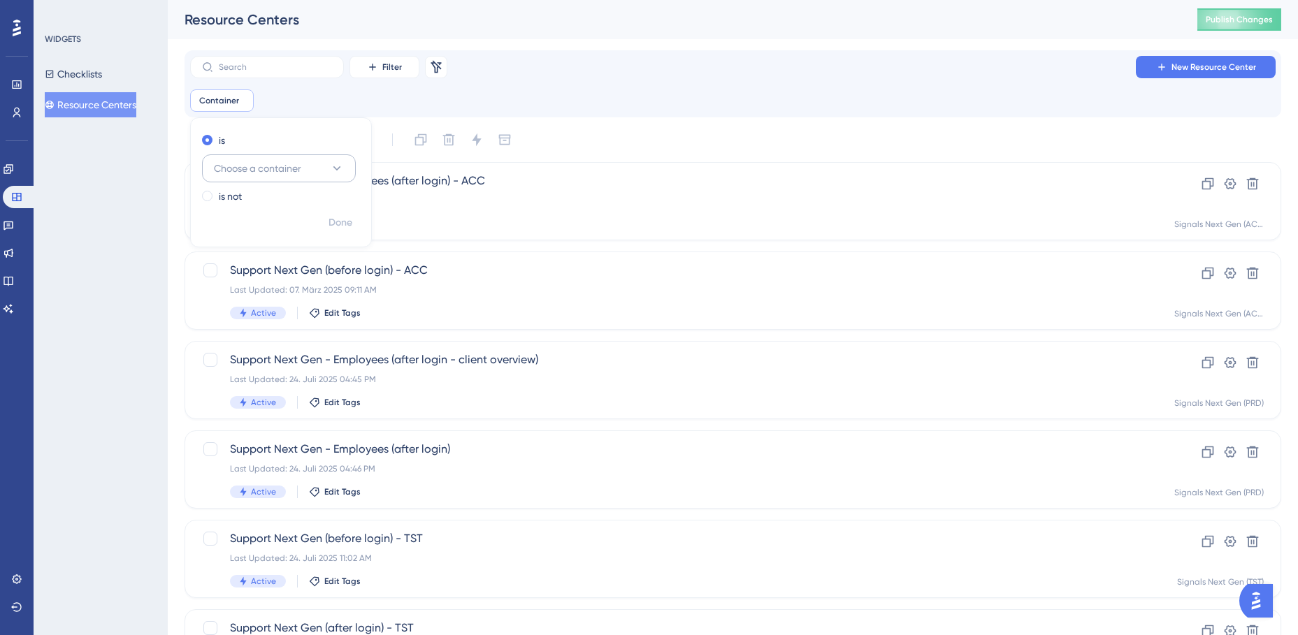
click at [324, 175] on button "Choose a container" at bounding box center [279, 168] width 154 height 28
click at [287, 310] on span "Signals Next Gen (TST)" at bounding box center [272, 309] width 100 height 17
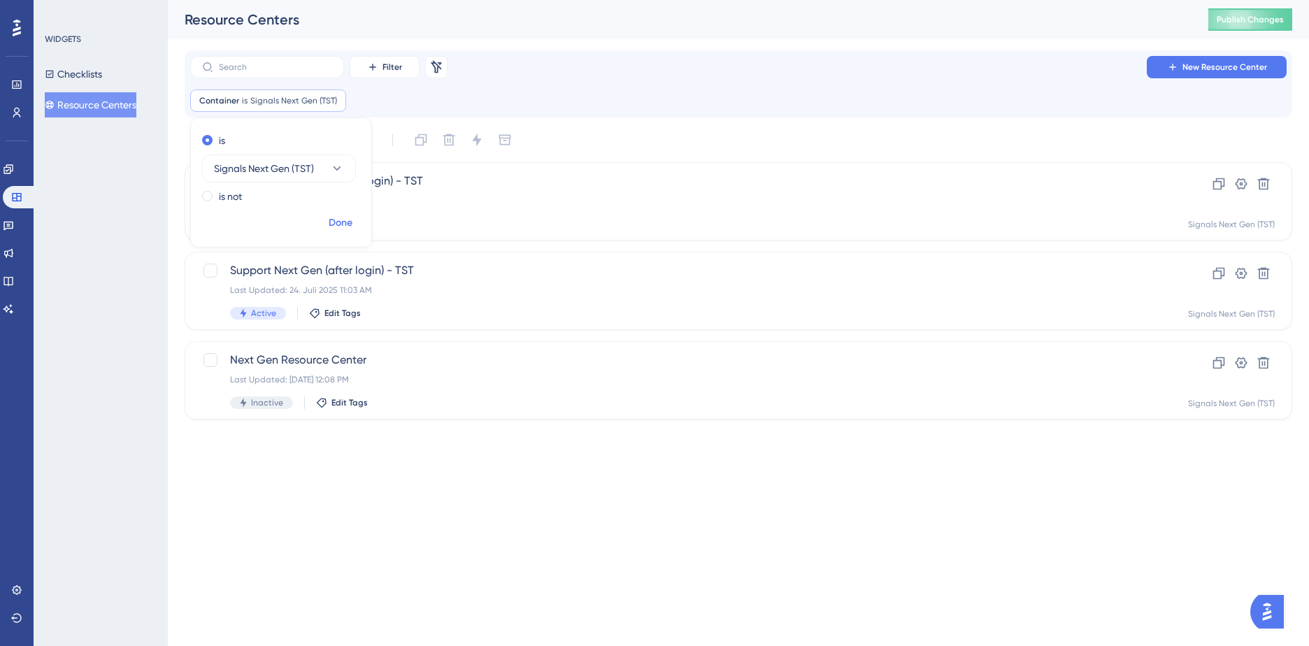
click at [340, 222] on span "Done" at bounding box center [341, 223] width 24 height 17
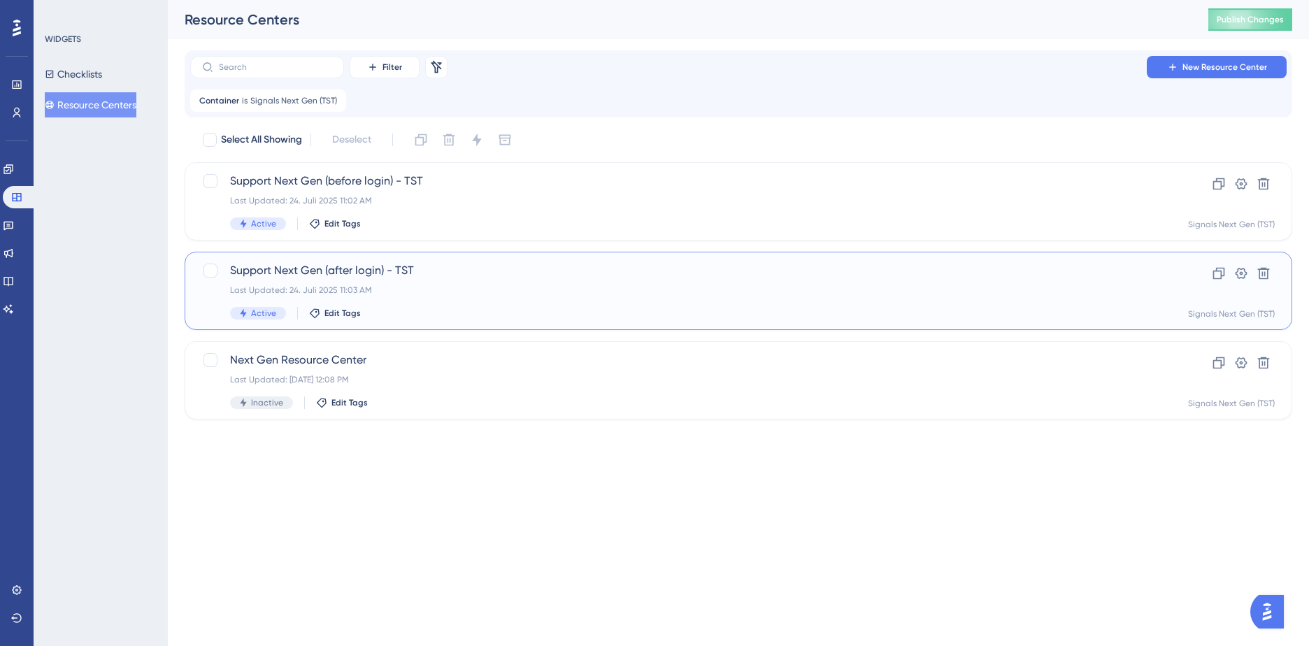
click at [460, 274] on span "Support Next Gen (after login) - TST" at bounding box center [682, 270] width 905 height 17
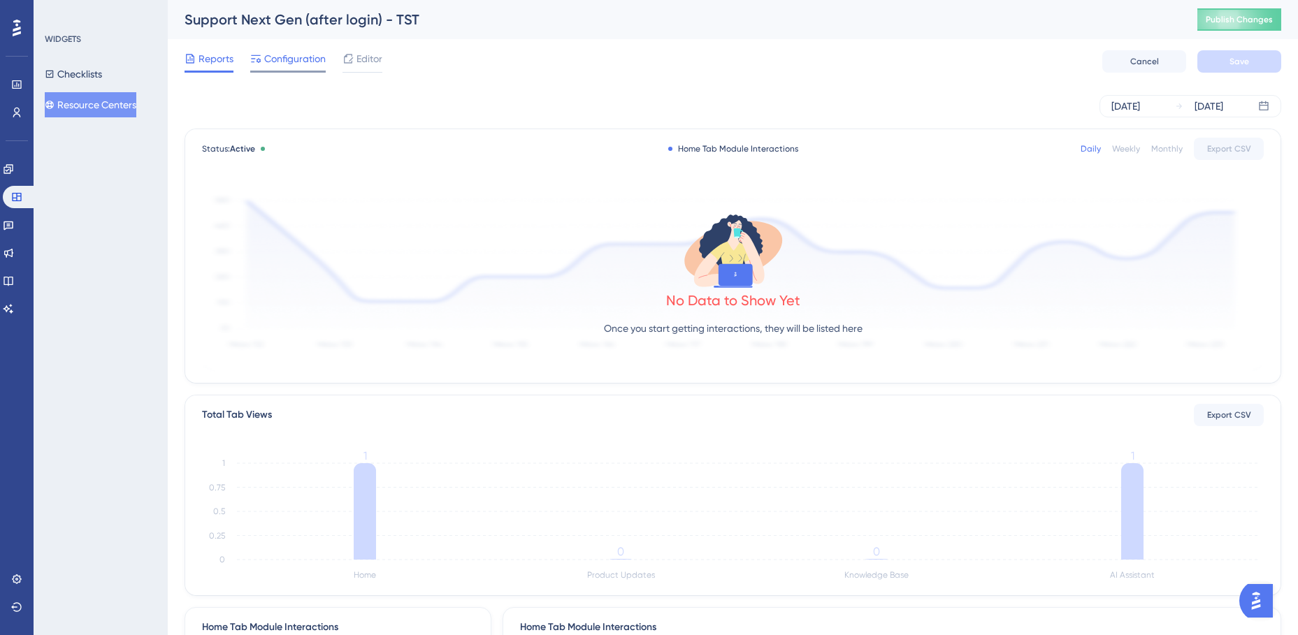
click at [285, 62] on span "Configuration" at bounding box center [295, 58] width 62 height 17
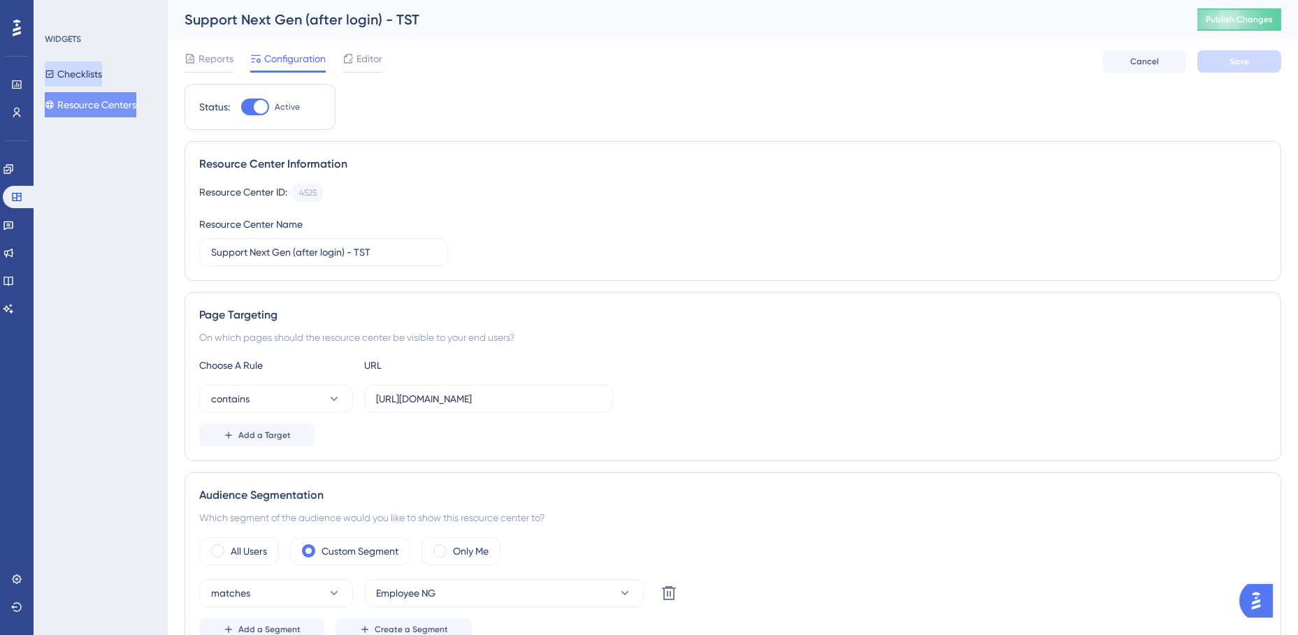
click at [88, 73] on button "Checklists" at bounding box center [73, 74] width 57 height 25
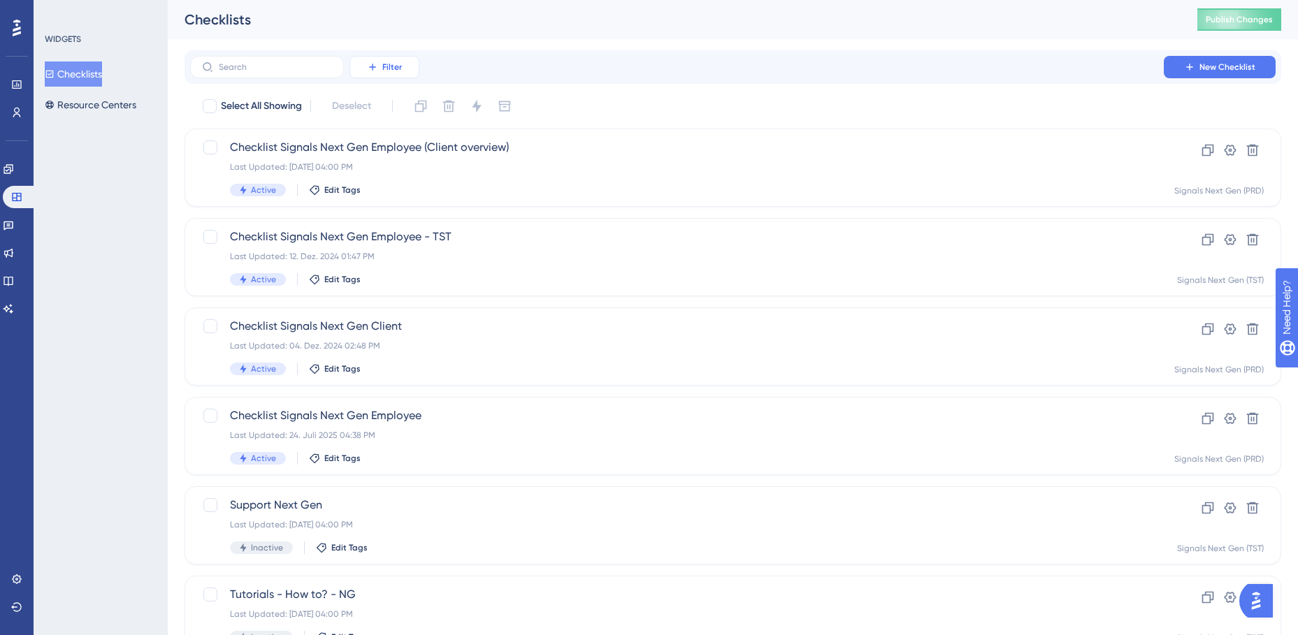
click at [388, 64] on span "Filter" at bounding box center [392, 67] width 20 height 11
click at [410, 157] on span "Containers" at bounding box center [394, 162] width 49 height 17
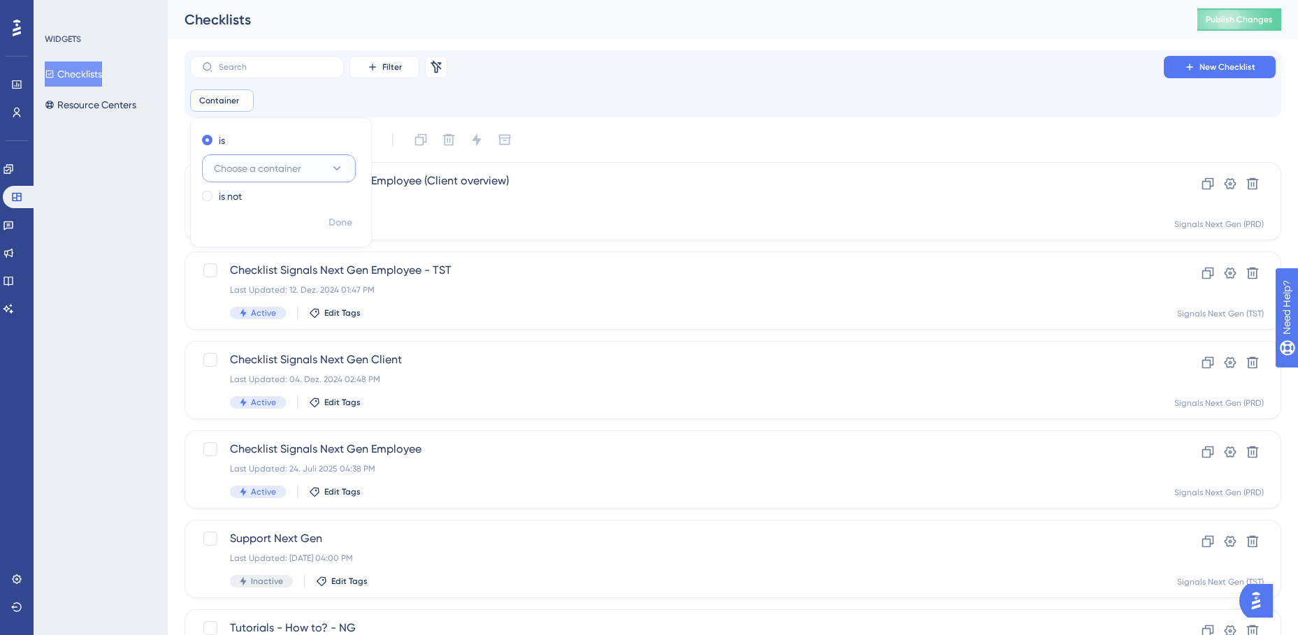
click at [329, 168] on button "Choose a container" at bounding box center [279, 168] width 154 height 28
click at [263, 306] on span "Signals Next Gen (TST)" at bounding box center [272, 309] width 100 height 17
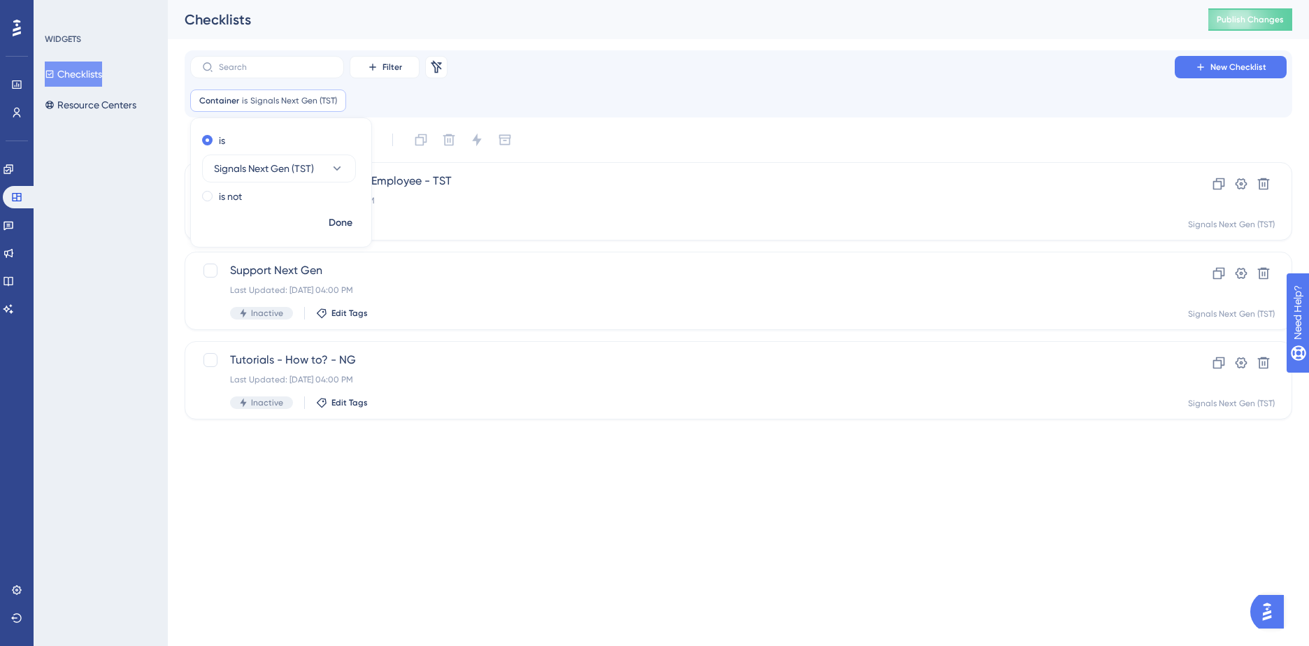
click at [575, 124] on div "Filter Remove Filters New Checklist Container is Signals Next Gen (TST) Signals…" at bounding box center [738, 234] width 1107 height 369
click at [481, 202] on div "Last Updated: 12. Dez. 2024 01:47 PM" at bounding box center [682, 200] width 905 height 11
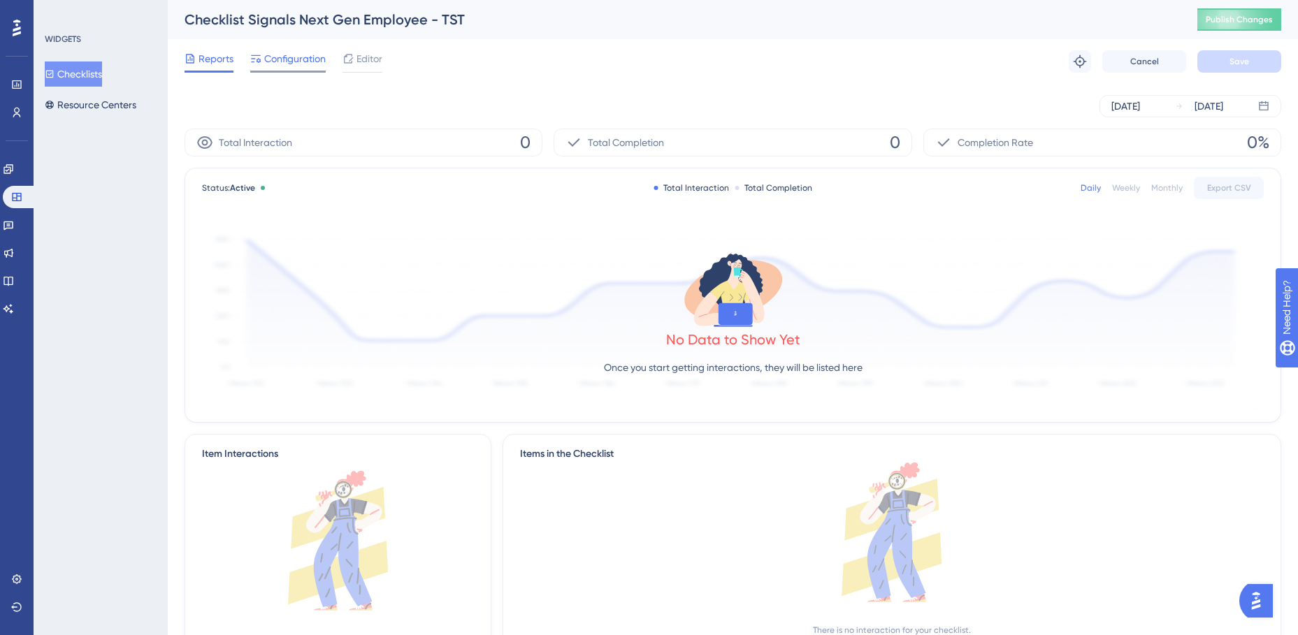
click at [295, 68] on div "Configuration" at bounding box center [287, 61] width 75 height 22
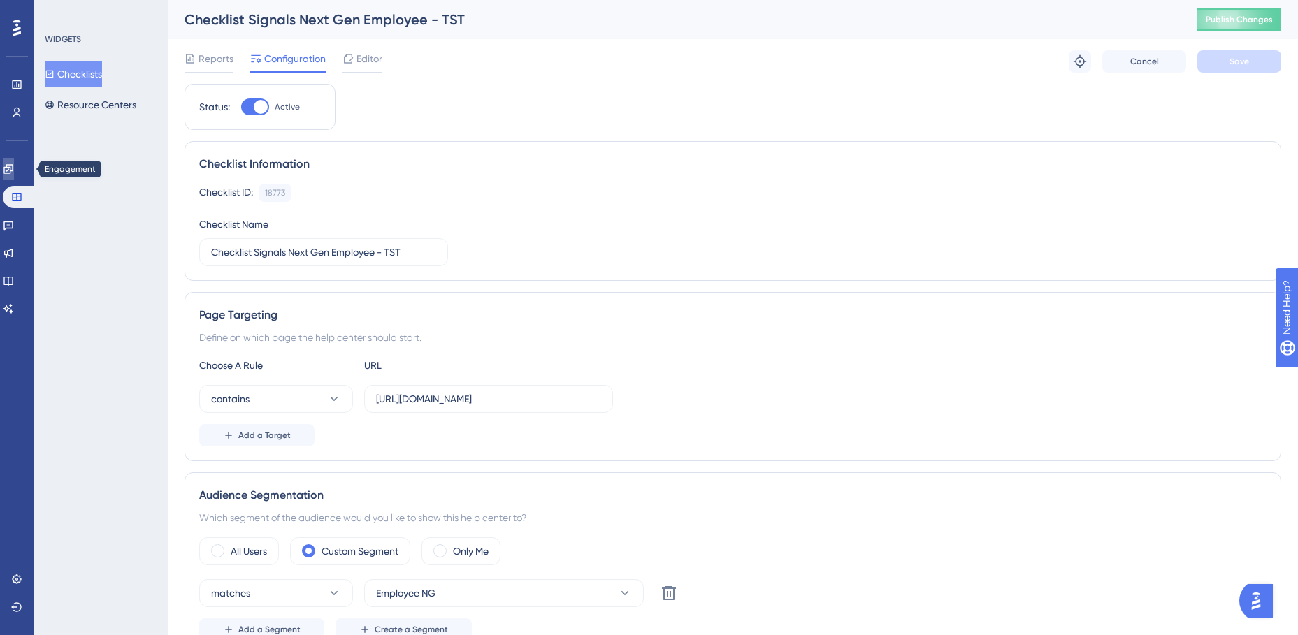
click at [13, 168] on icon at bounding box center [7, 168] width 9 height 9
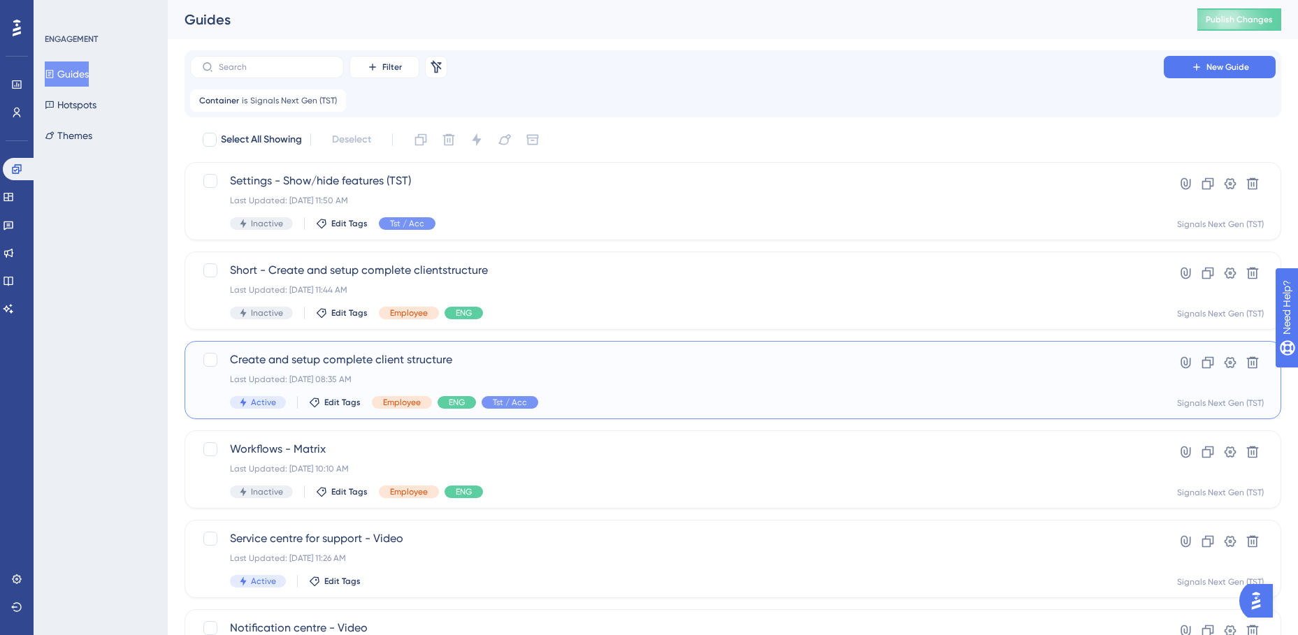
click at [588, 370] on div "Create and setup complete client structure Last Updated: [DATE] 08:35 AM Active…" at bounding box center [677, 380] width 894 height 57
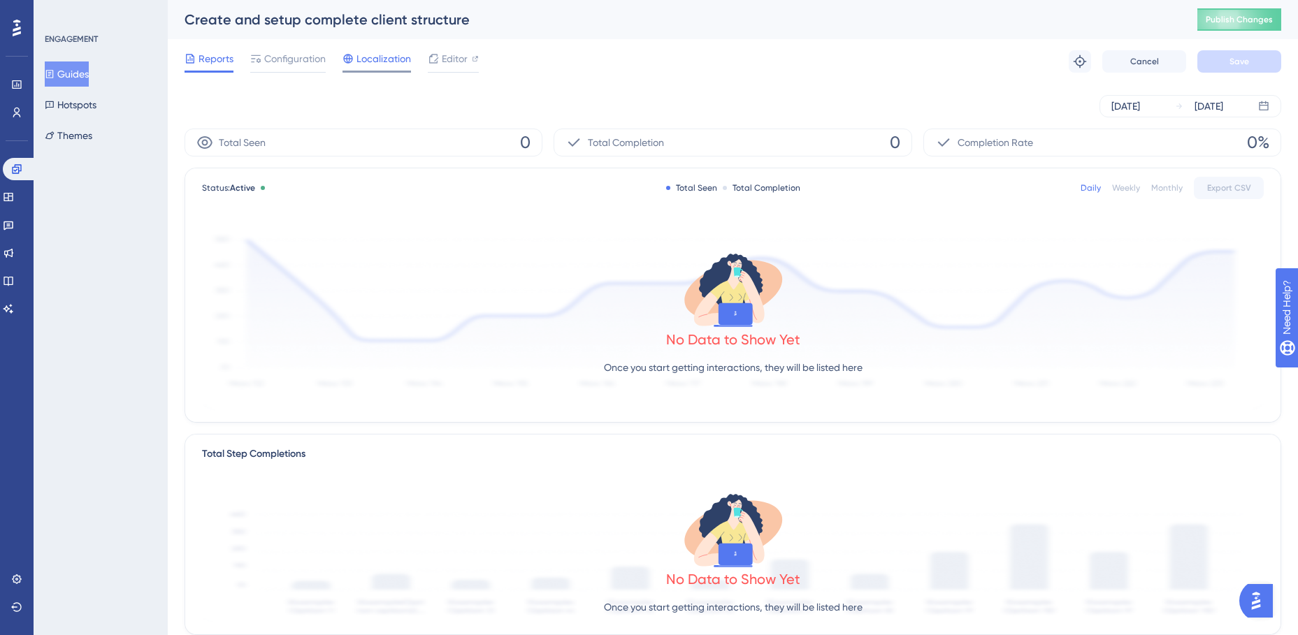
click at [375, 62] on span "Localization" at bounding box center [384, 58] width 55 height 17
